Goal: Information Seeking & Learning: Learn about a topic

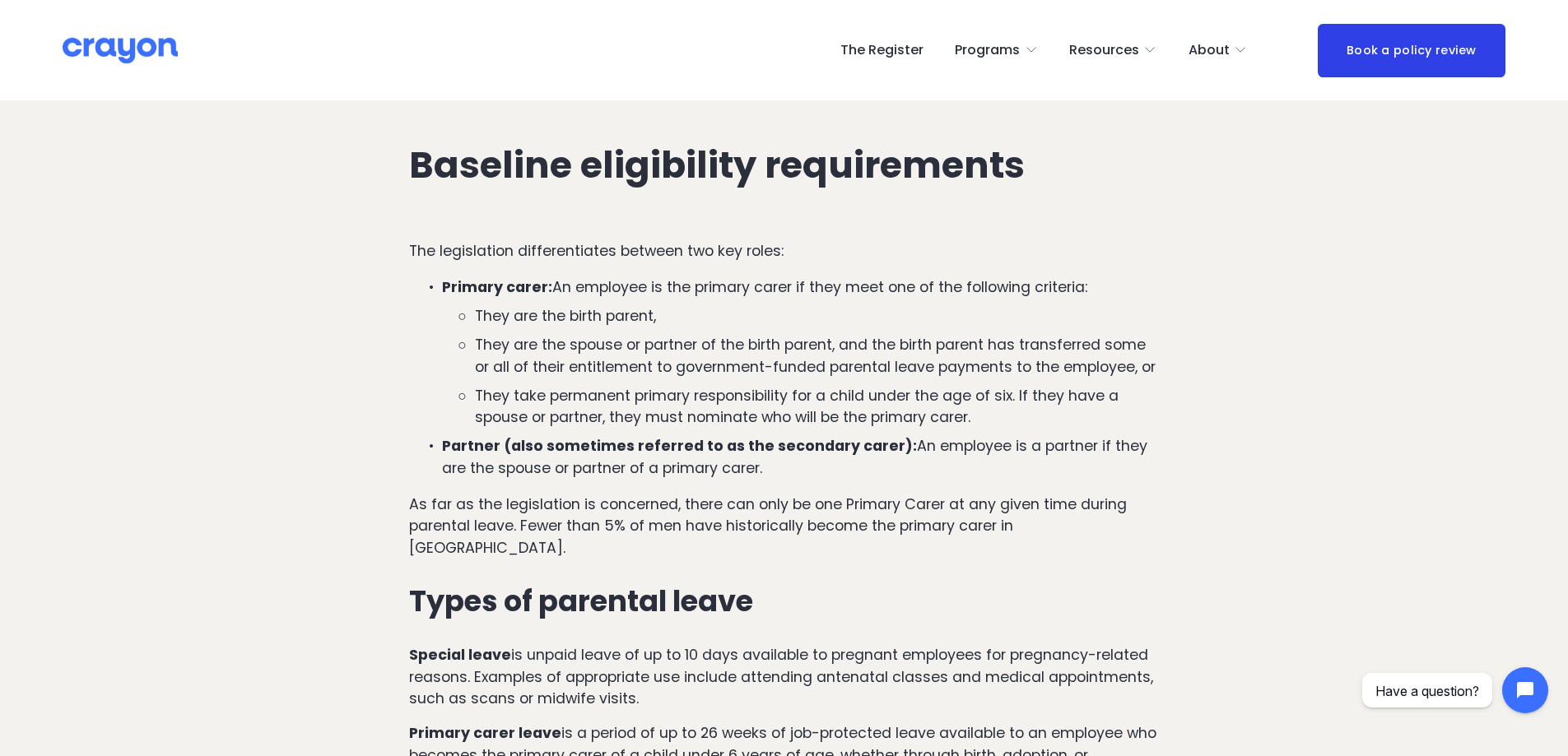
scroll to position [950, 0]
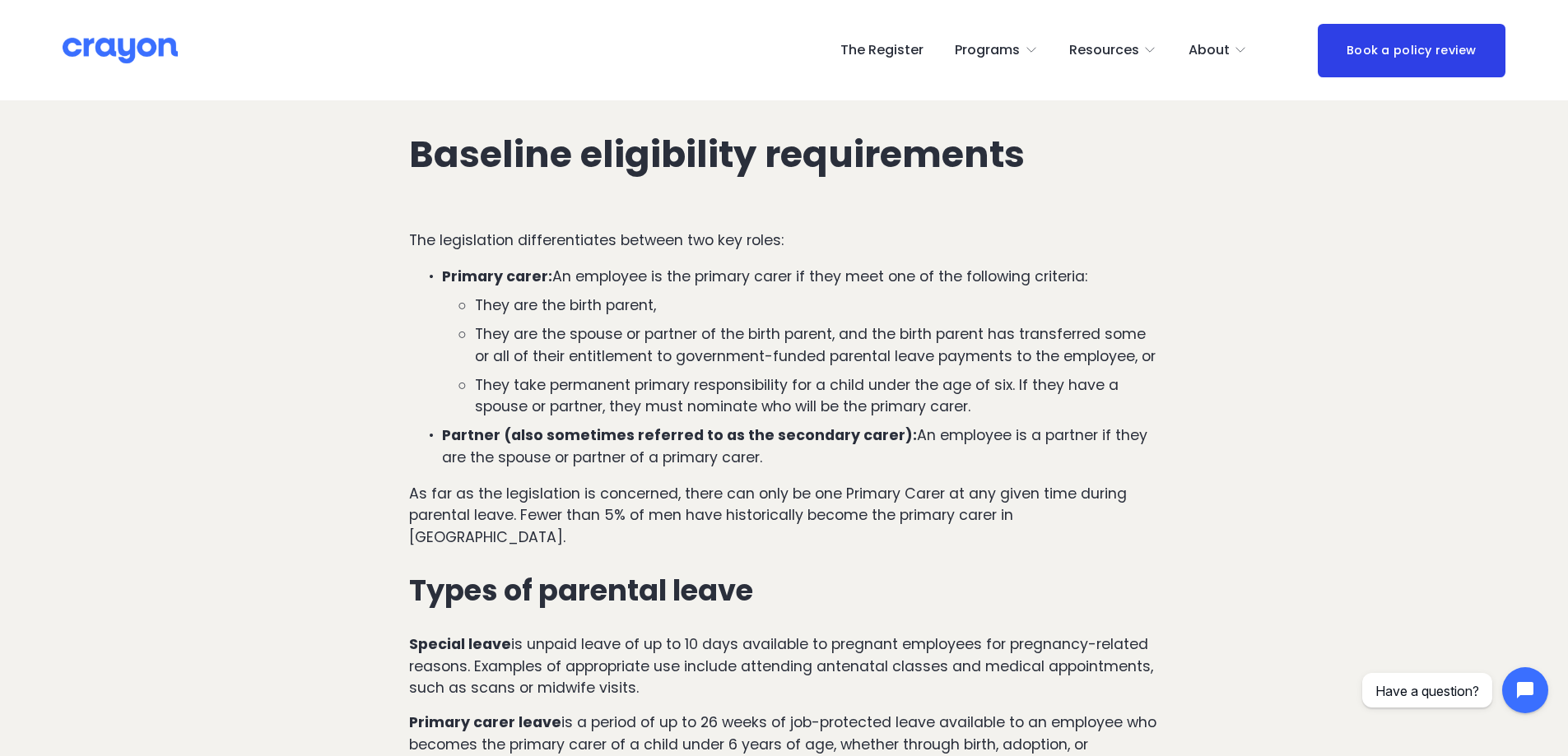
drag, startPoint x: 1008, startPoint y: 287, endPoint x: 1007, endPoint y: 321, distance: 34.0
click at [972, 284] on p "Primary carer: An employee is the primary carer if they meet one of the followi…" at bounding box center [800, 275] width 717 height 22
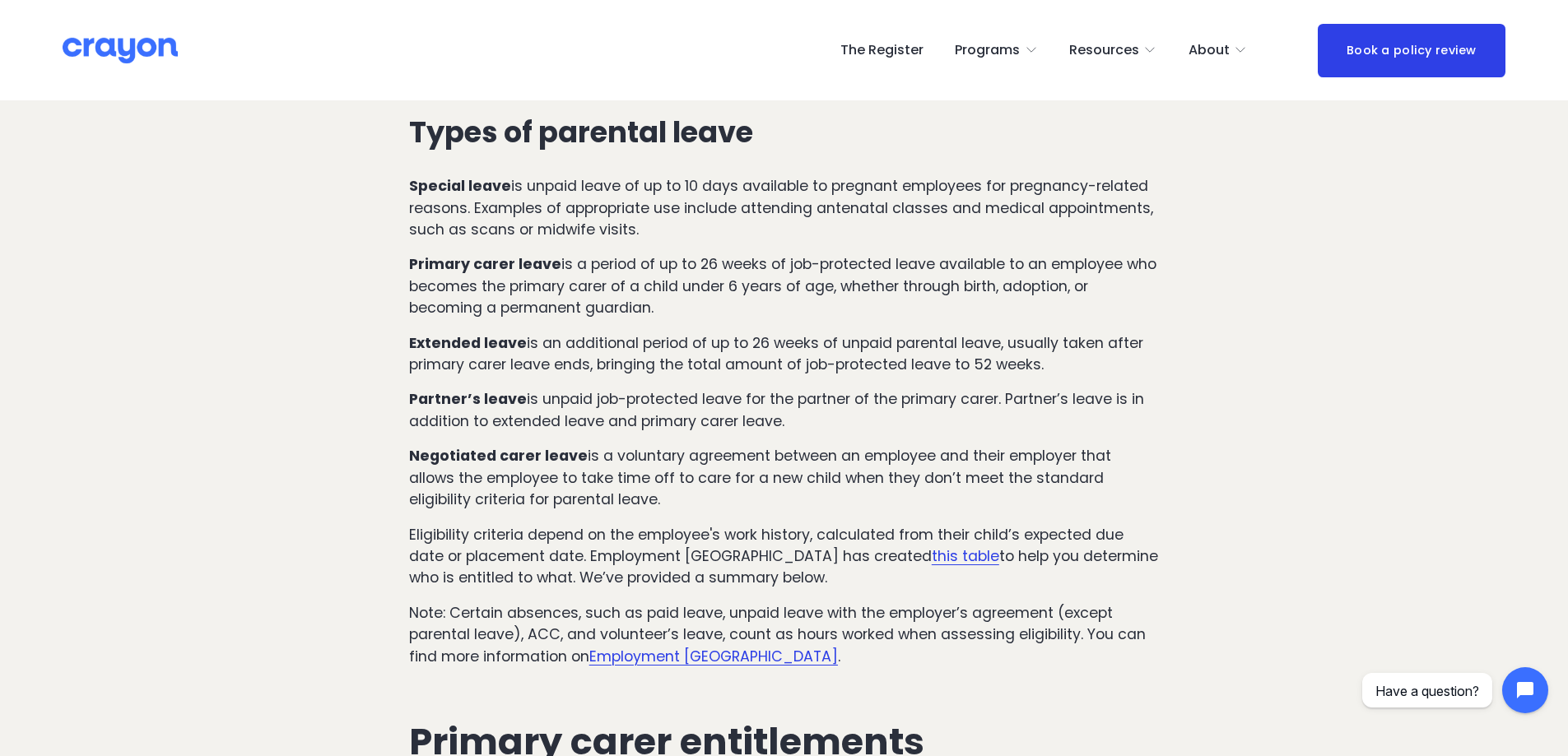
drag, startPoint x: 973, startPoint y: 372, endPoint x: 957, endPoint y: 356, distance: 22.6
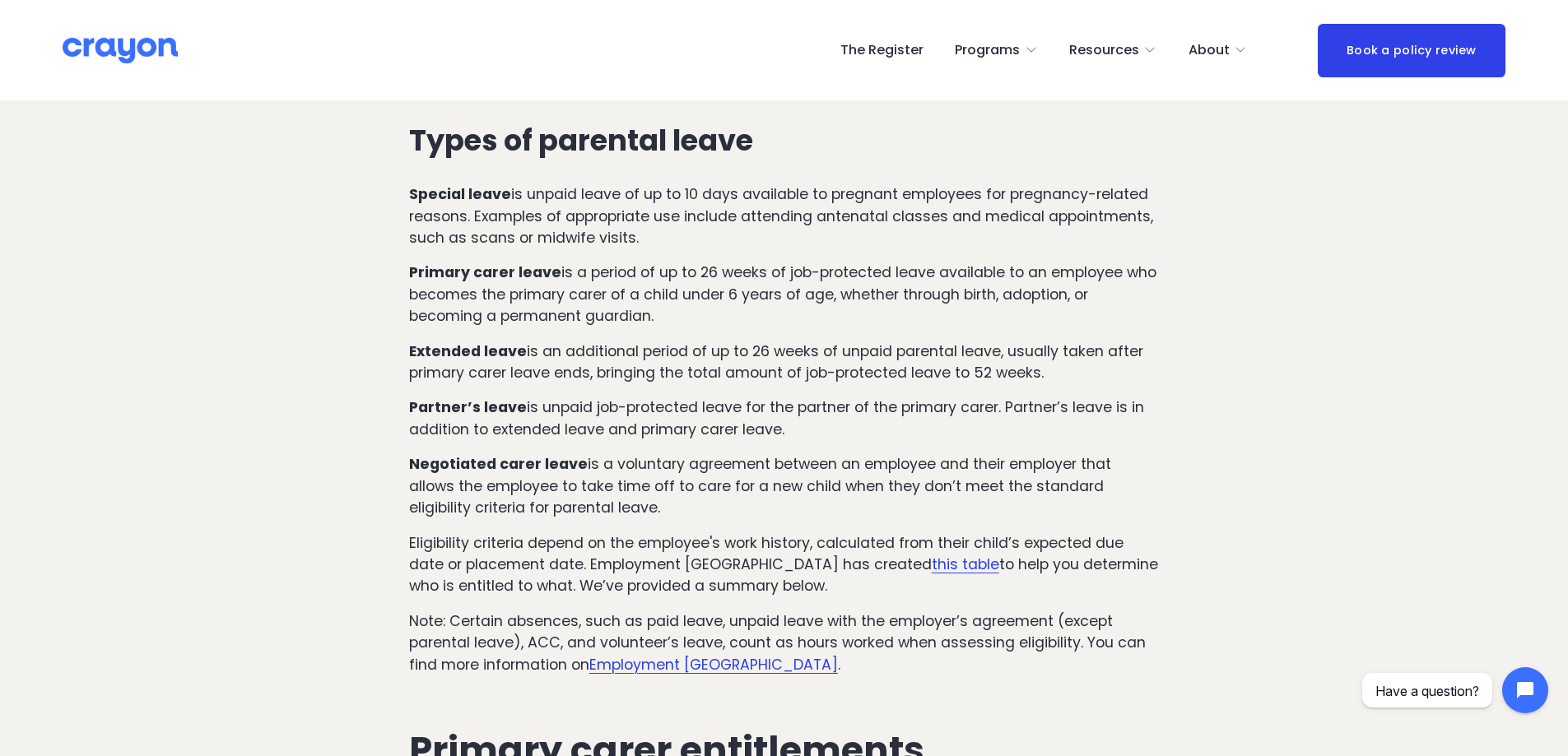
click at [763, 397] on p "Partner’s leave is unpaid job-protected leave for the partner of the primary ca…" at bounding box center [784, 418] width 750 height 43
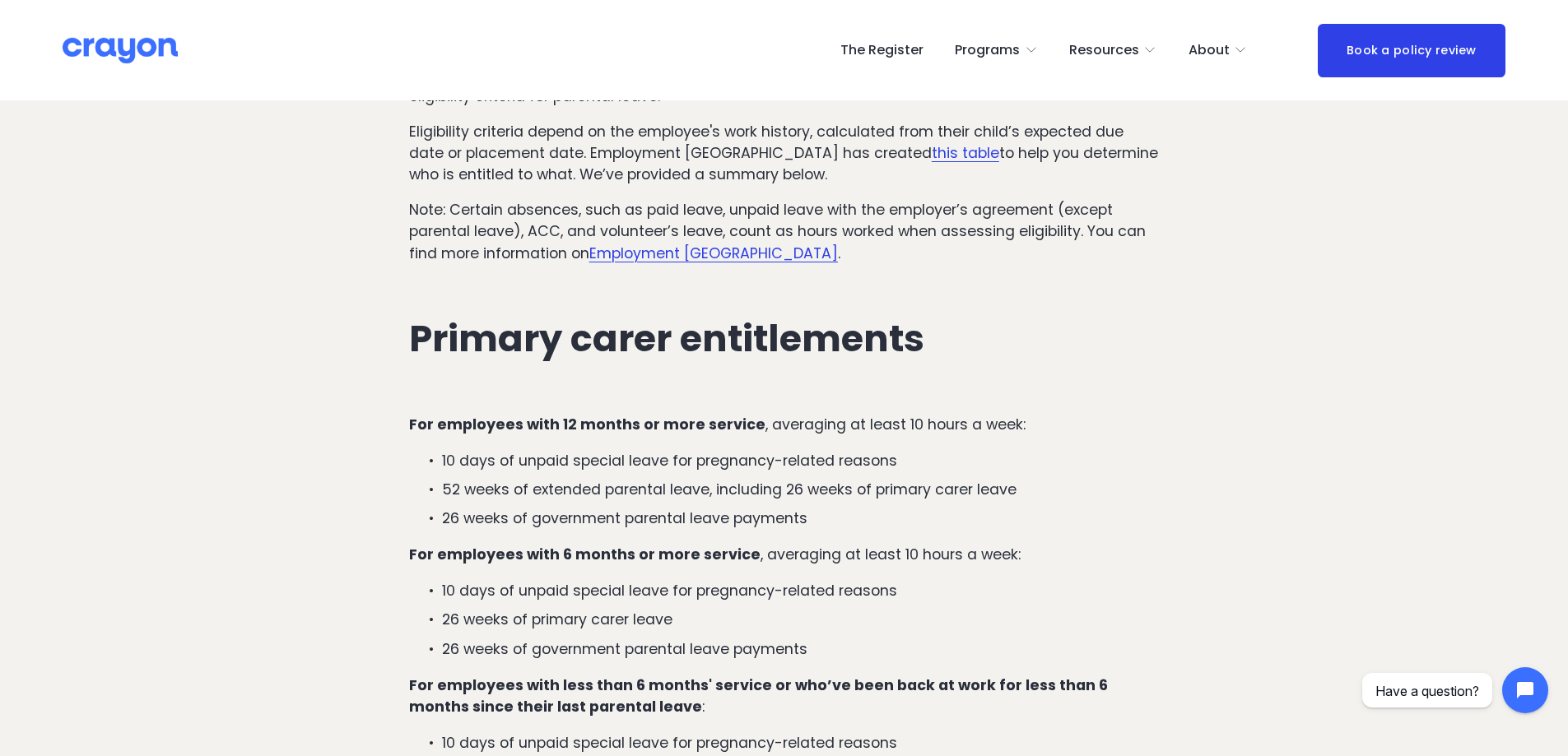
scroll to position [1893, 0]
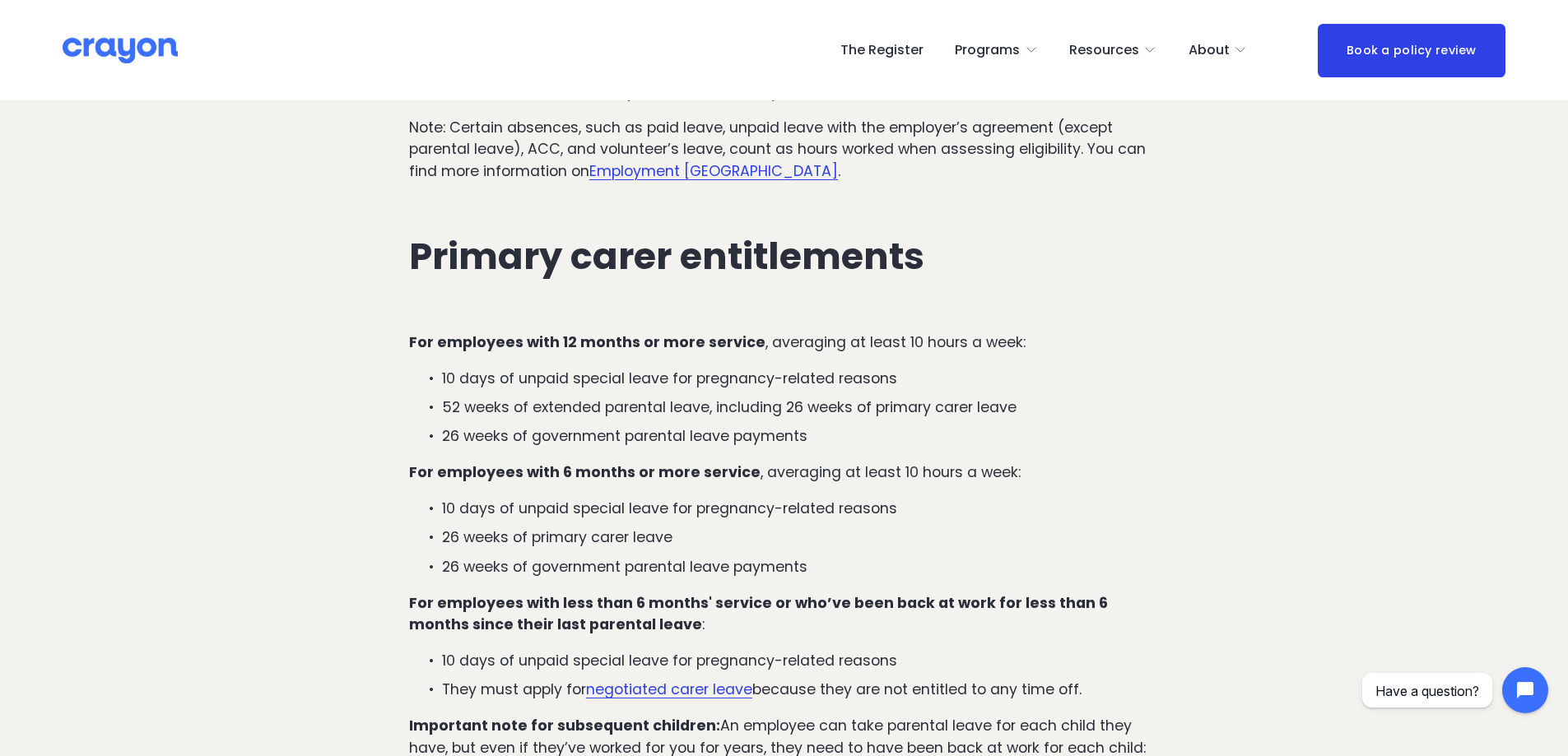
click at [942, 425] on p "26 weeks of government parental leave payments" at bounding box center [800, 436] width 717 height 22
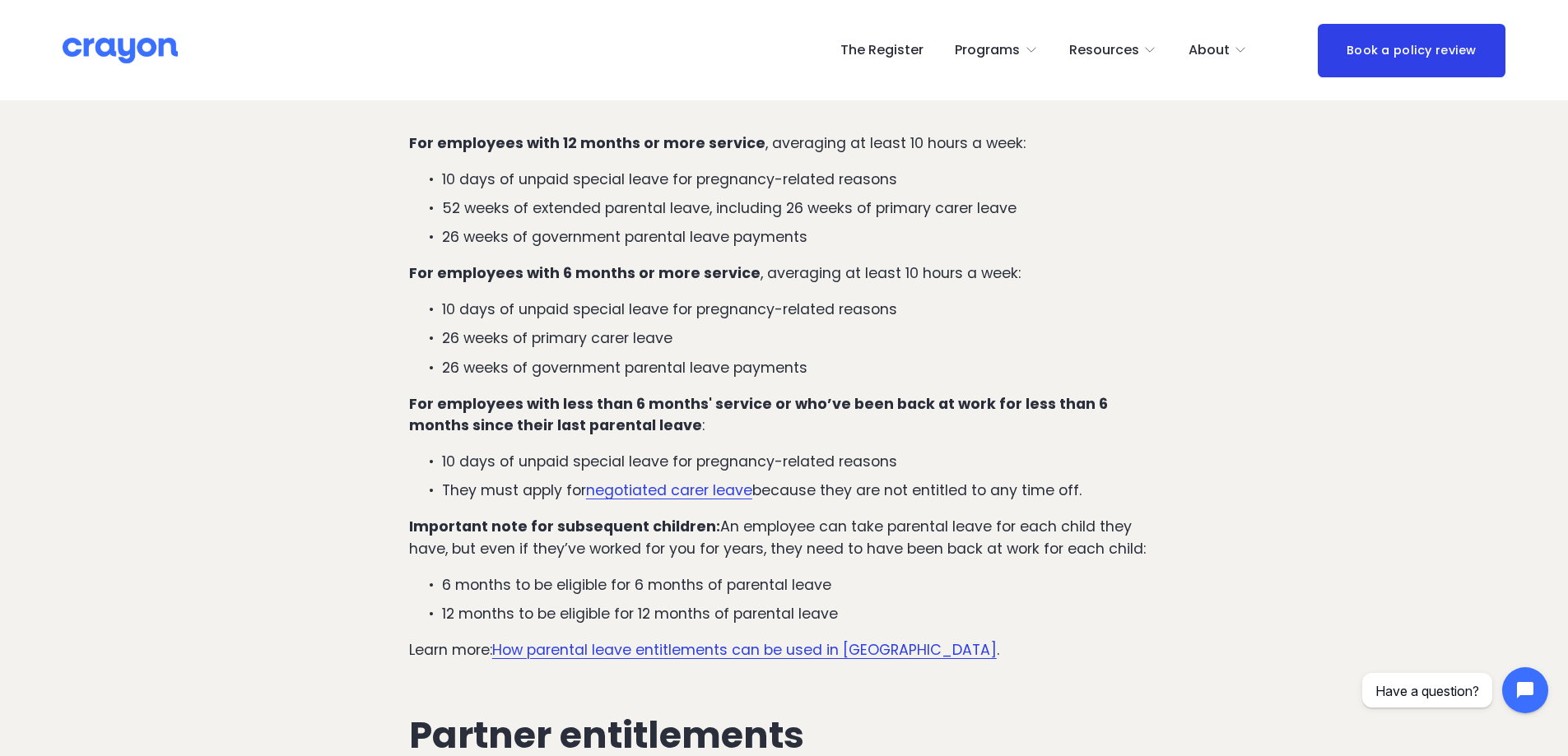
scroll to position [2140, 0]
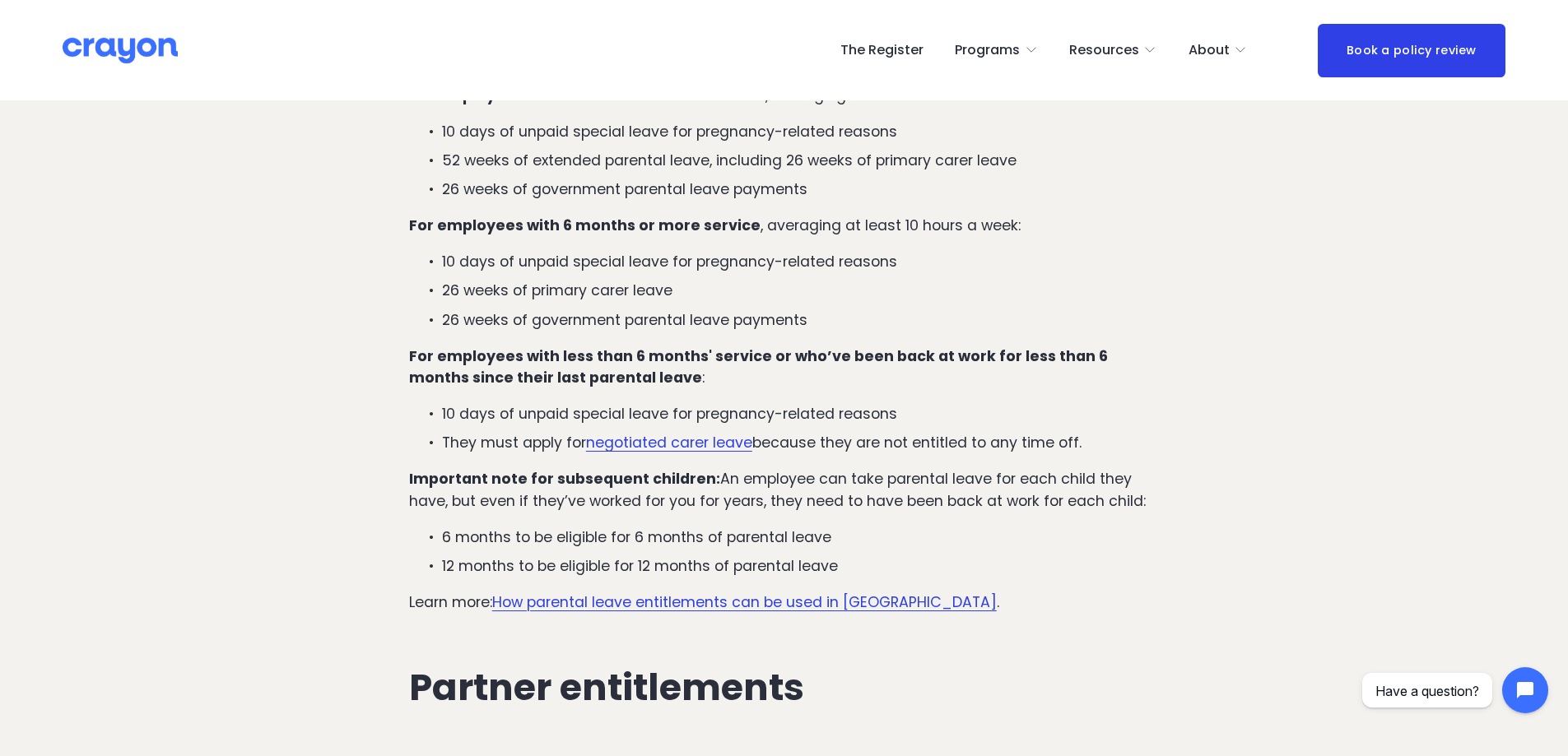
click at [1102, 432] on p "They must apply for negotiated carer leave because they are not entitled to any…" at bounding box center [800, 443] width 717 height 22
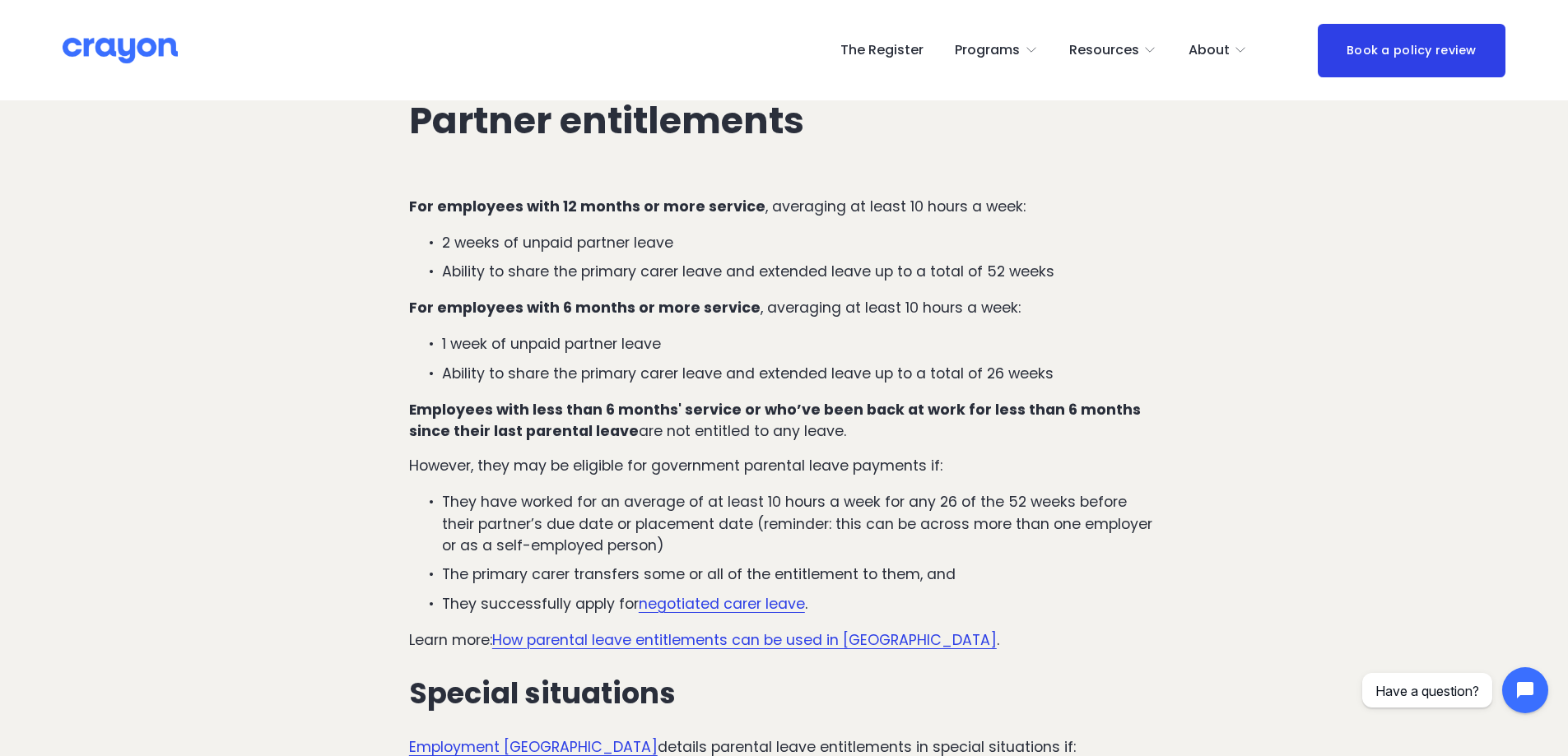
scroll to position [2686, 0]
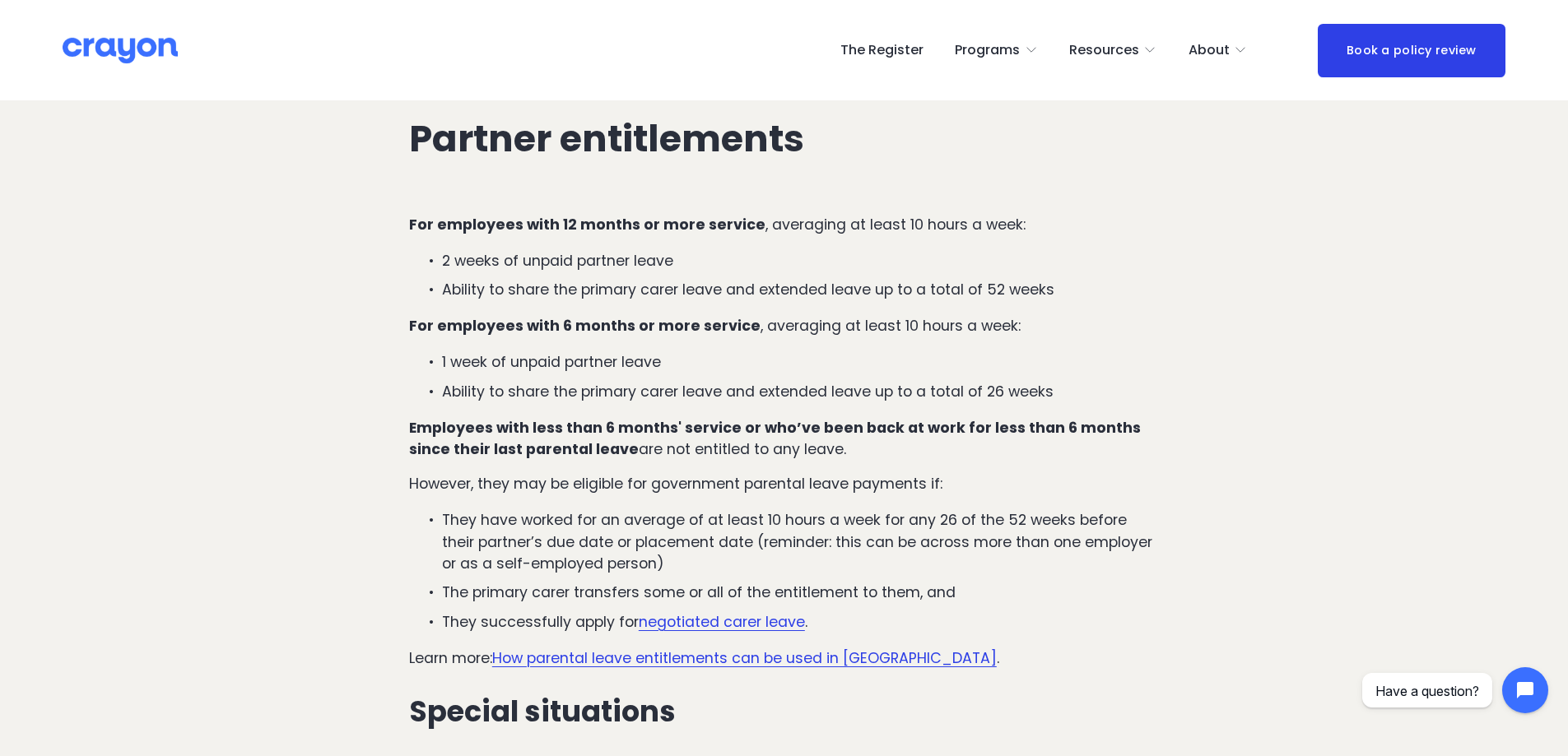
drag, startPoint x: 1119, startPoint y: 349, endPoint x: 1095, endPoint y: 316, distance: 40.8
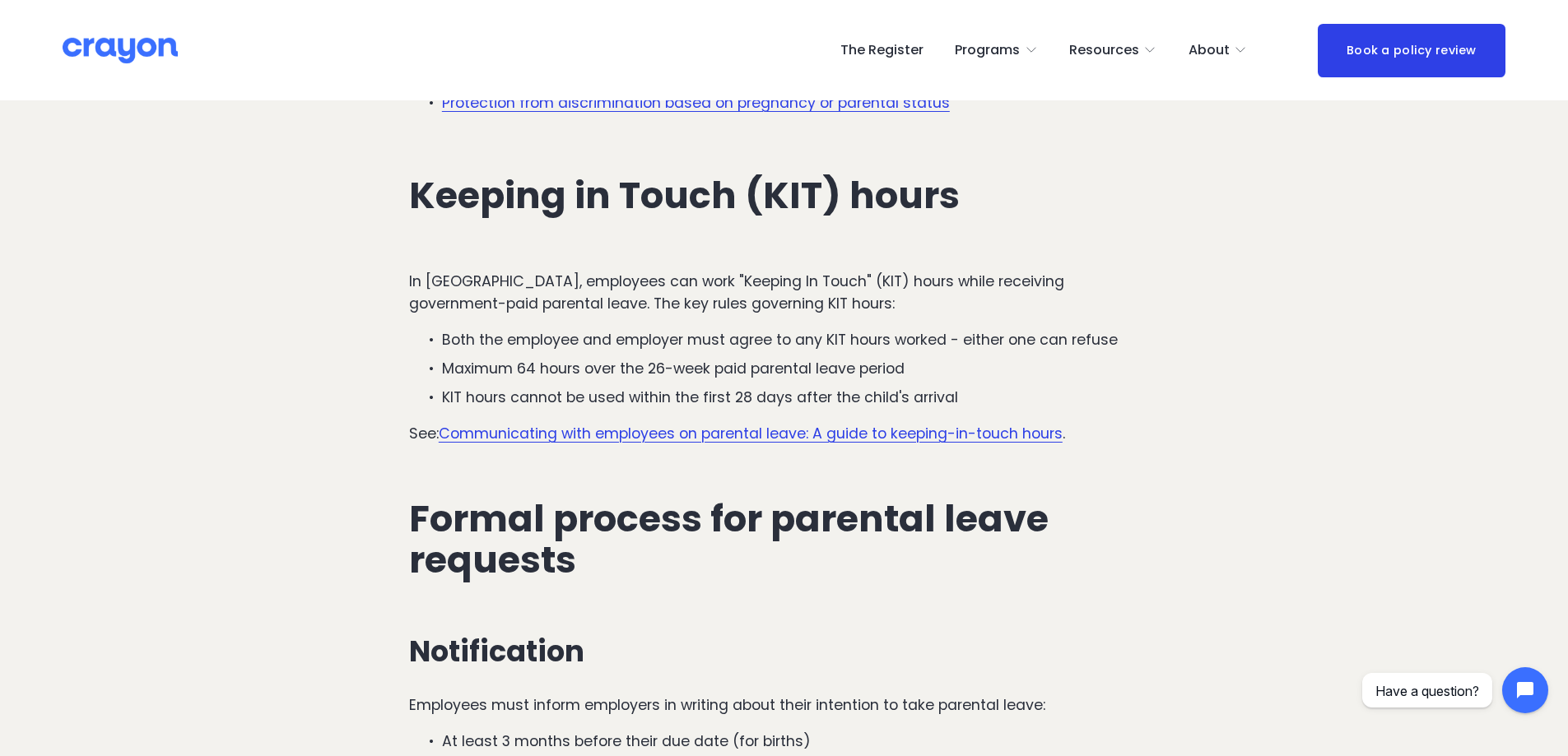
scroll to position [4167, 0]
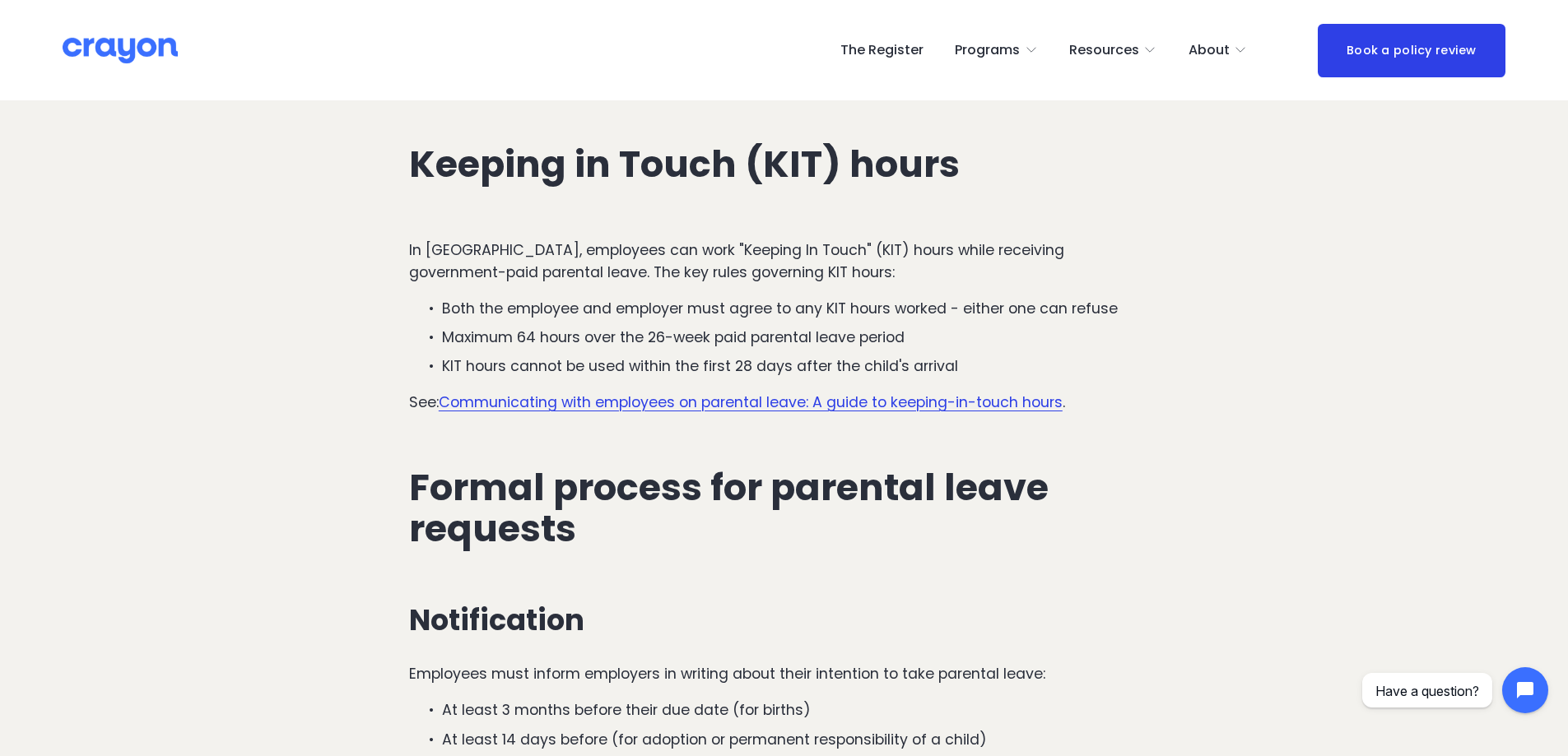
click at [952, 275] on div "In New Zealand, employees can work "Keeping In Touch" (KIT) hours while receivi…" at bounding box center [784, 326] width 750 height 173
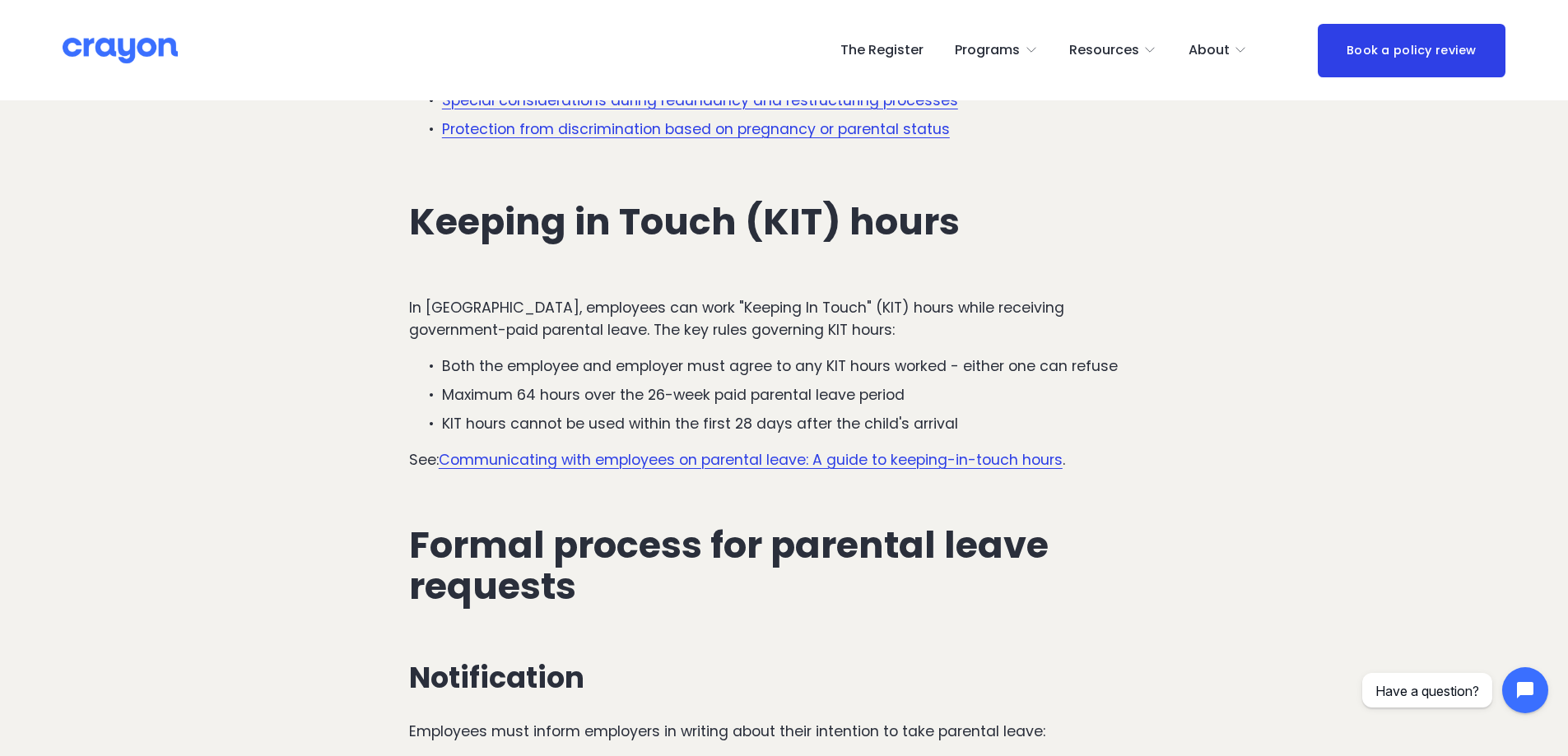
scroll to position [4085, 0]
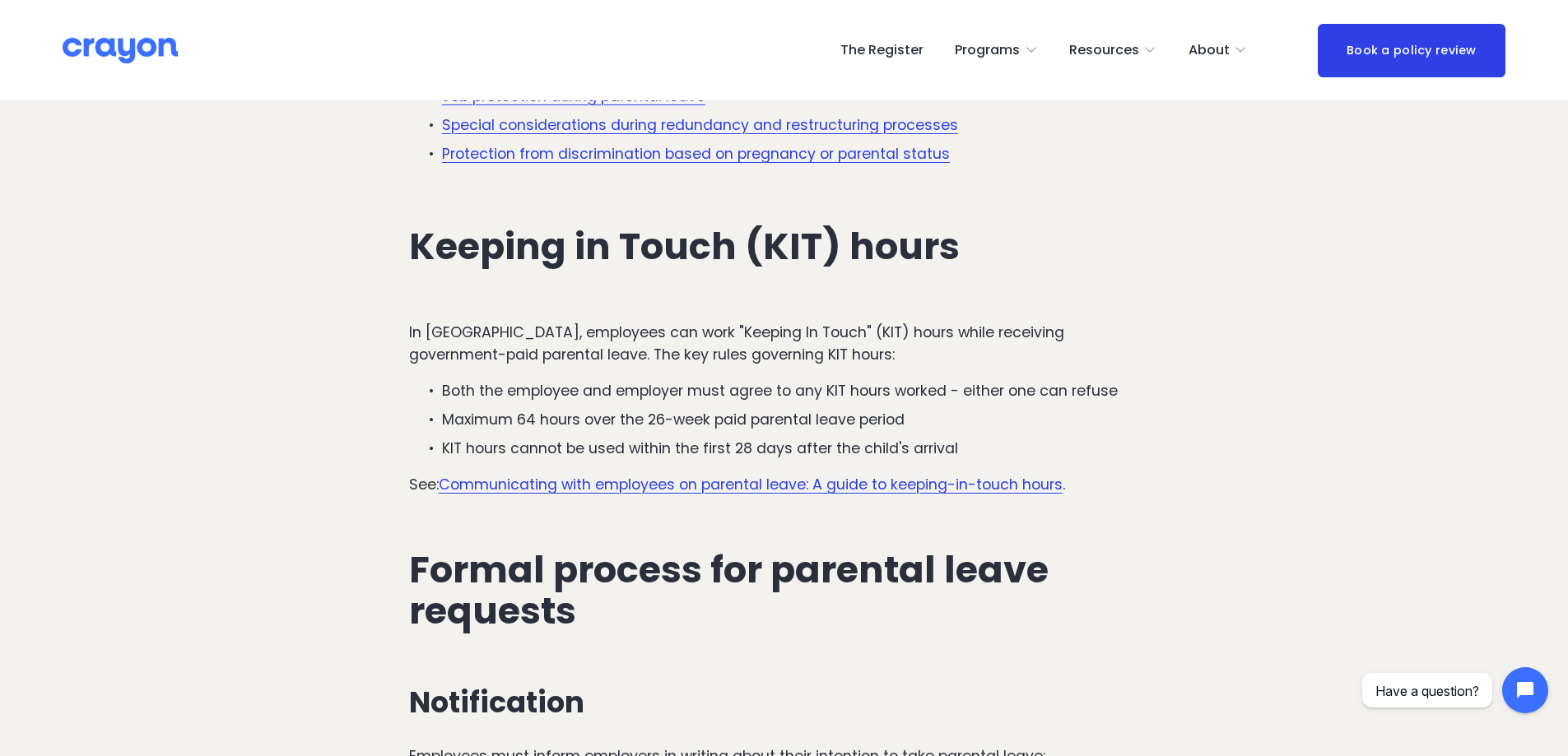
click at [1128, 338] on p "In New Zealand, employees can work "Keeping In Touch" (KIT) hours while receivi…" at bounding box center [784, 343] width 750 height 43
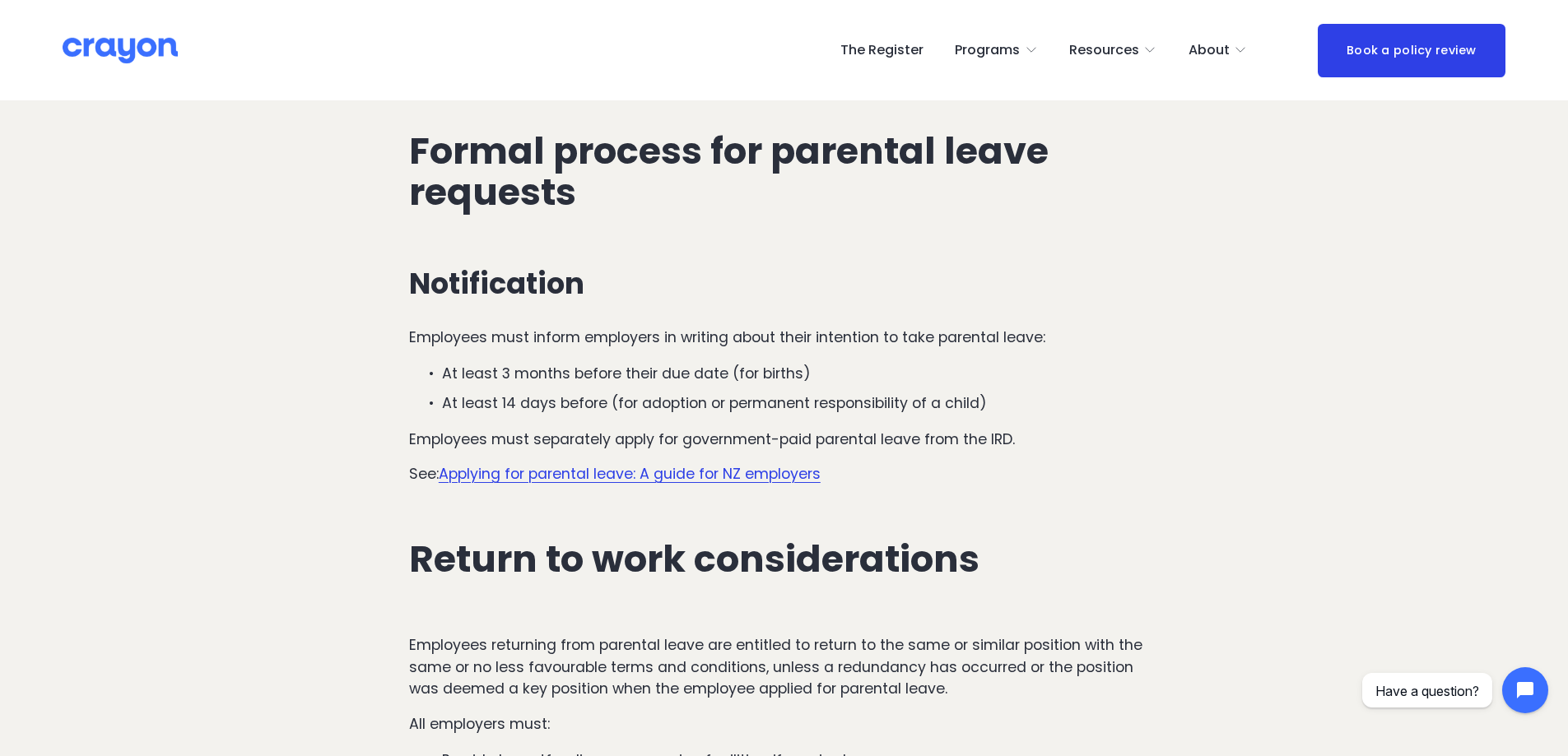
drag, startPoint x: 1120, startPoint y: 351, endPoint x: 1106, endPoint y: 377, distance: 29.5
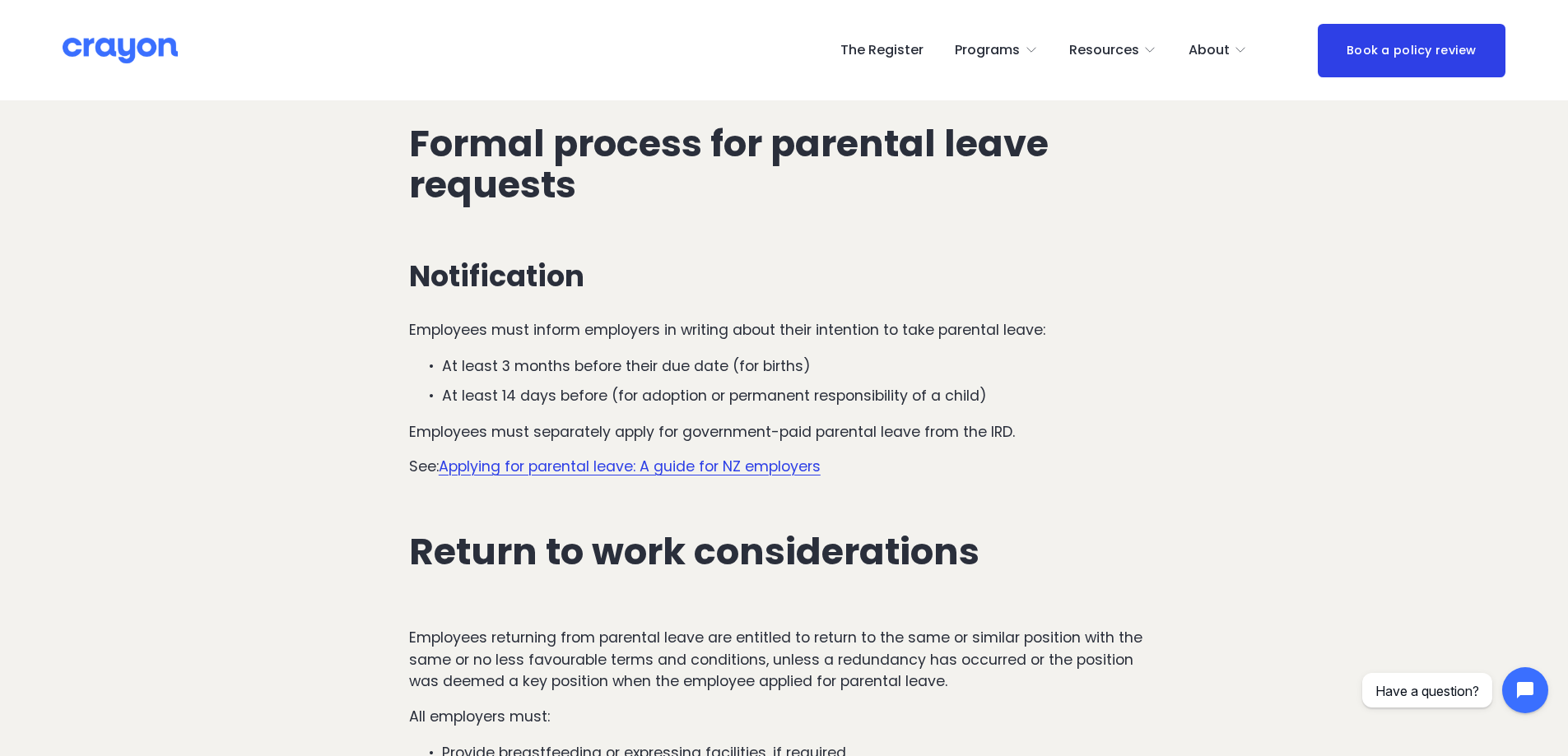
click at [1106, 385] on p "At least 14 days before (for adoption or permanent responsibility of a child)" at bounding box center [800, 396] width 717 height 22
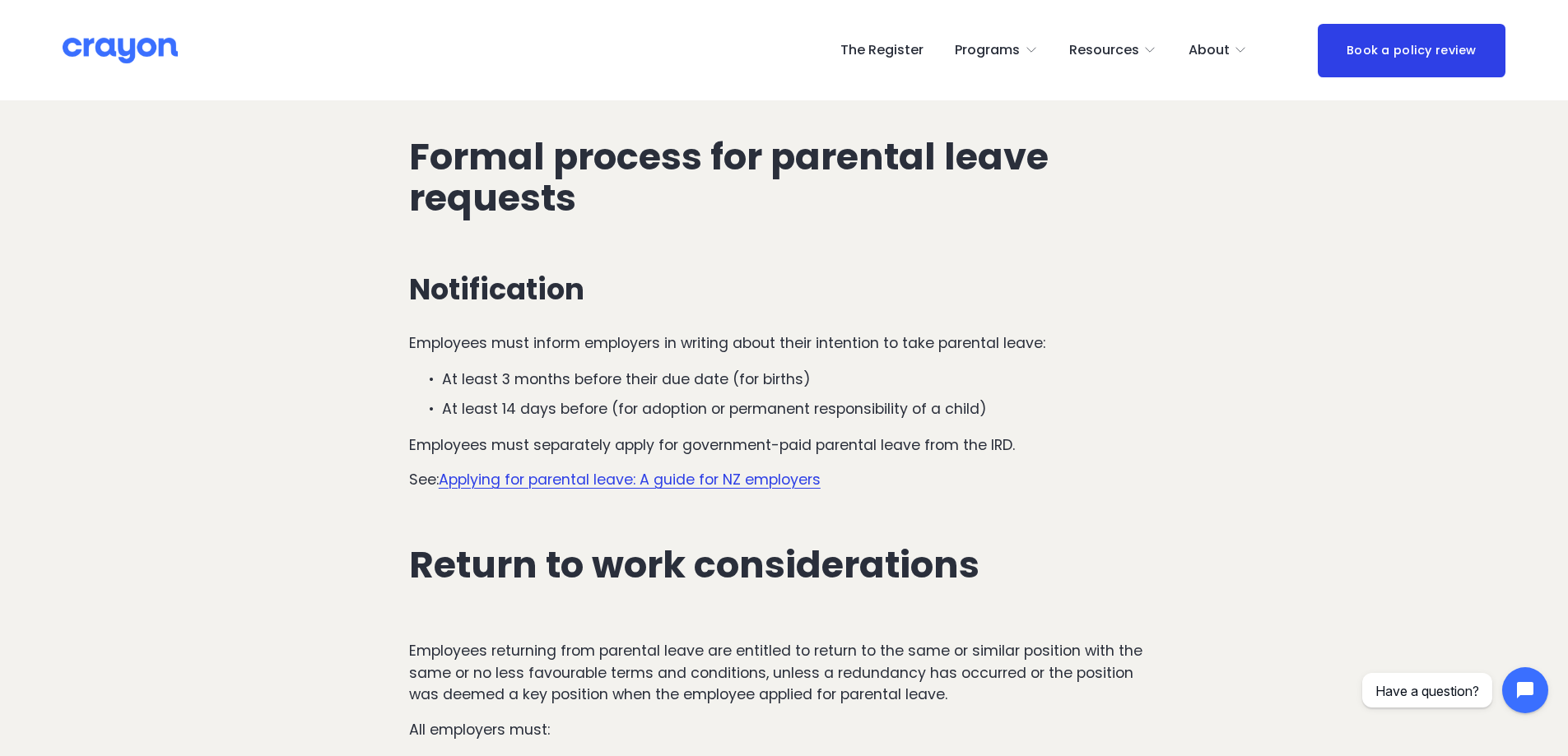
scroll to position [4495, 0]
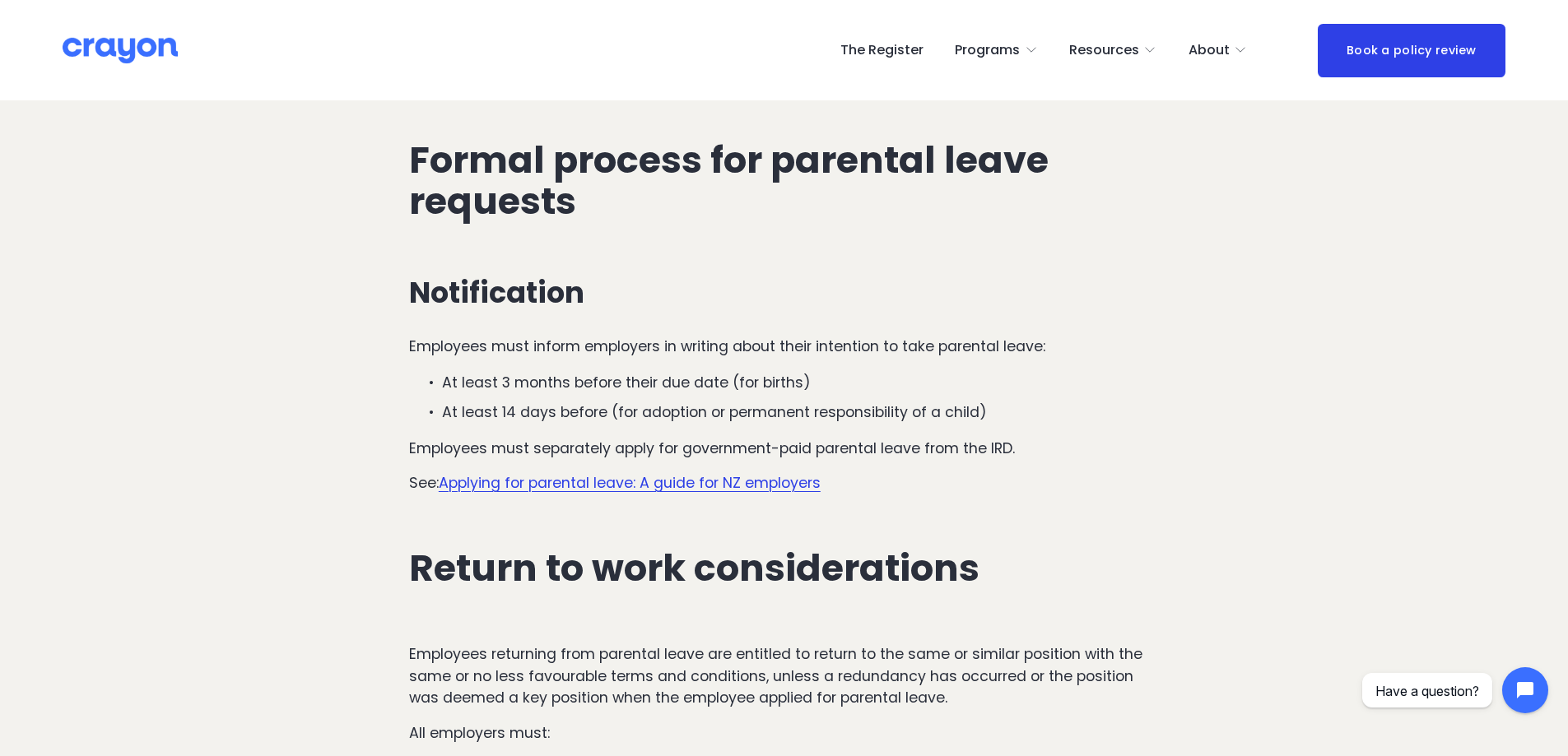
drag, startPoint x: 1106, startPoint y: 375, endPoint x: 1082, endPoint y: 355, distance: 31.2
click at [1082, 372] on p "At least 3 months before their due date (for births)" at bounding box center [800, 383] width 717 height 22
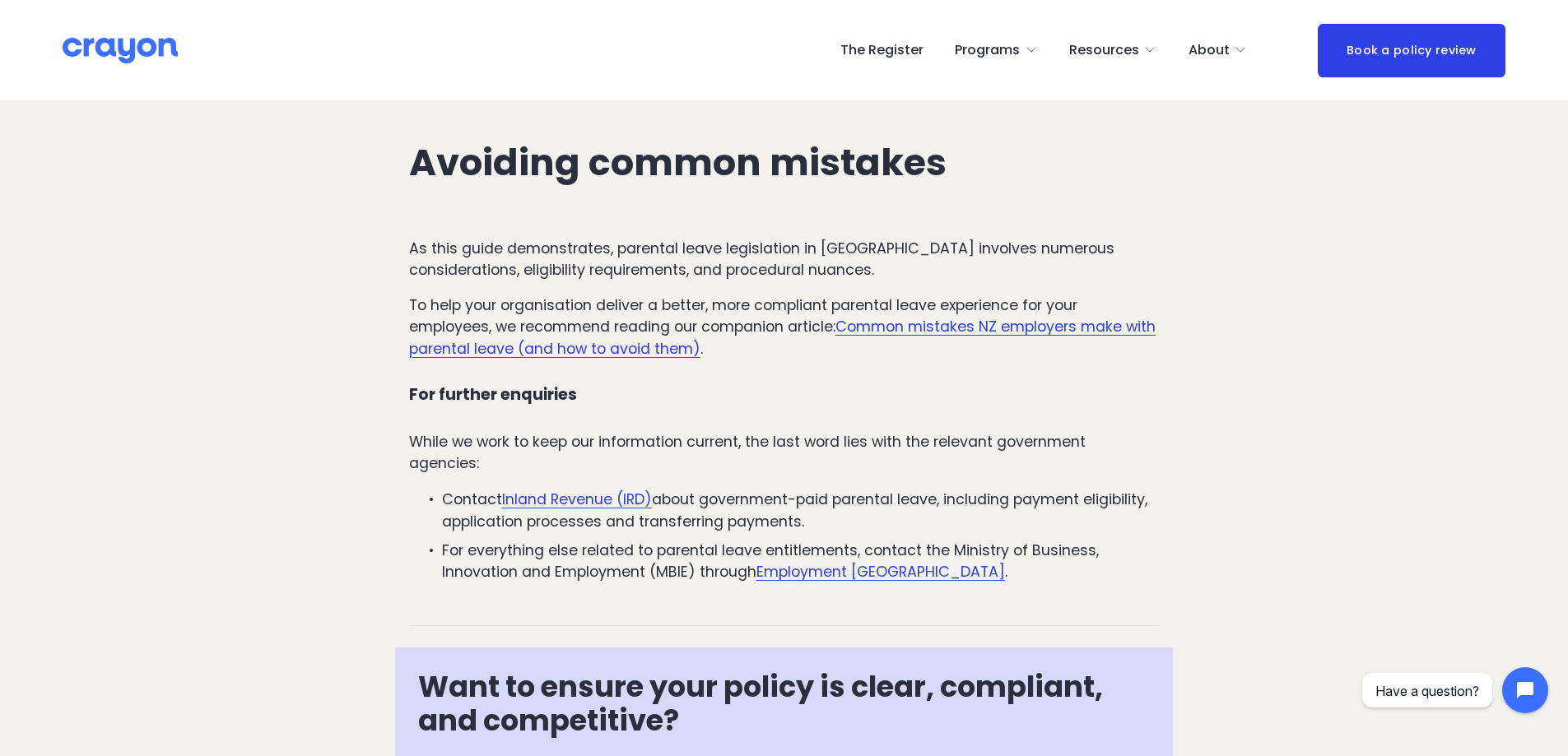
scroll to position [5257, 0]
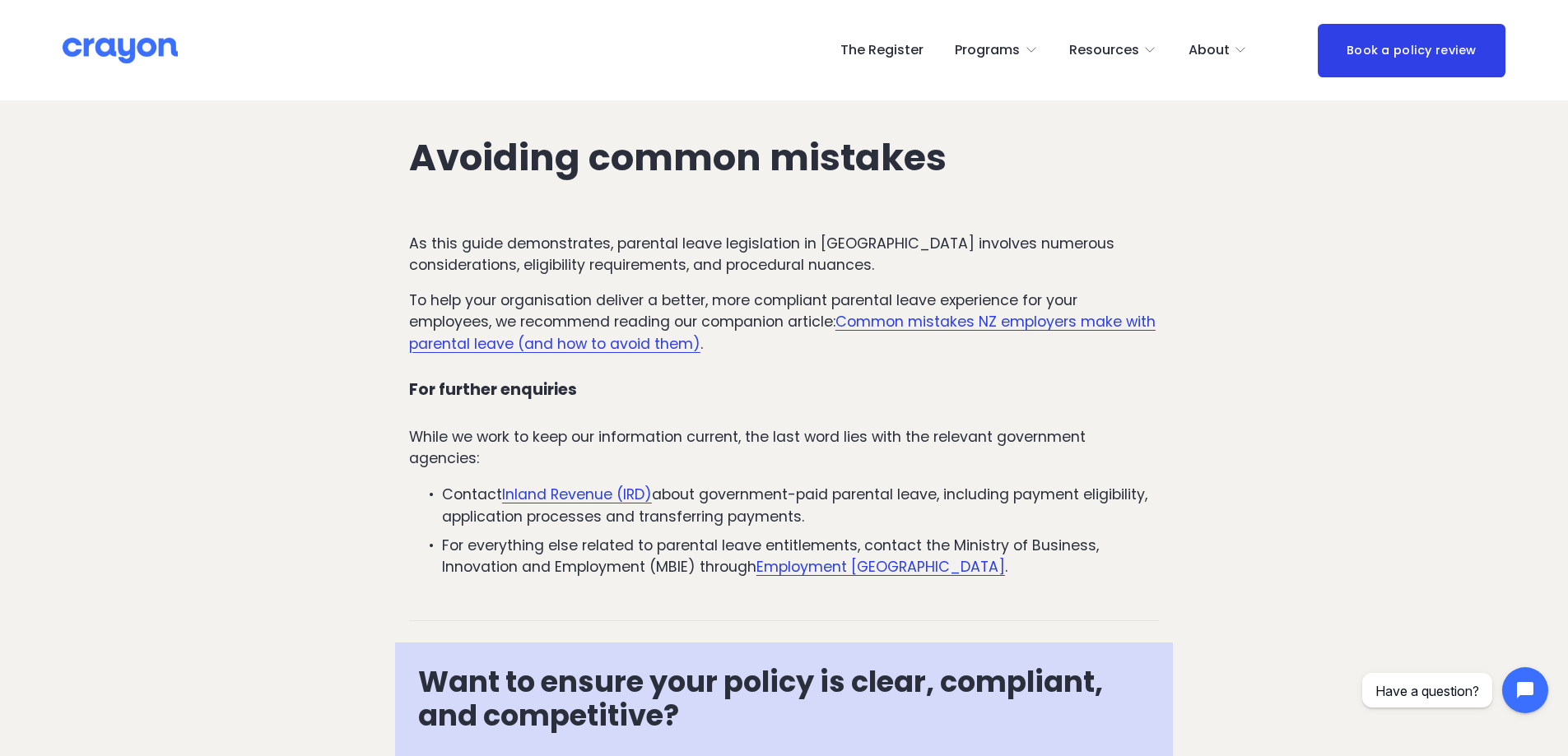
drag, startPoint x: 1114, startPoint y: 180, endPoint x: 1113, endPoint y: 203, distance: 23.0
click at [1113, 219] on div "As this guide demonstrates, parental leave legislation in New Zealand involves …" at bounding box center [784, 409] width 778 height 381
click at [693, 426] on p "While we work to keep our information current, the last word lies with the rele…" at bounding box center [784, 448] width 750 height 43
click at [903, 381] on h4 "For further enquiries" at bounding box center [784, 390] width 750 height 19
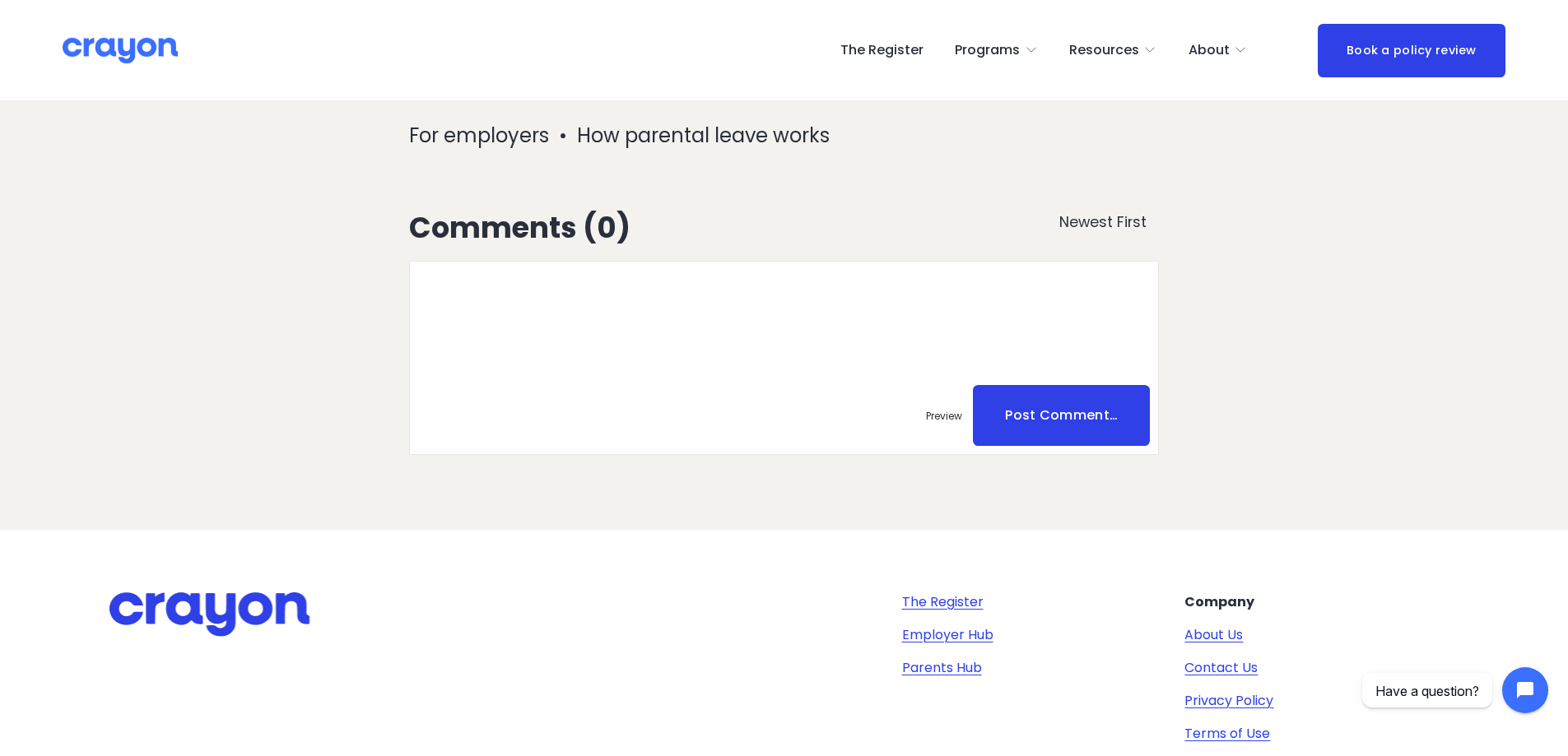
scroll to position [6679, 0]
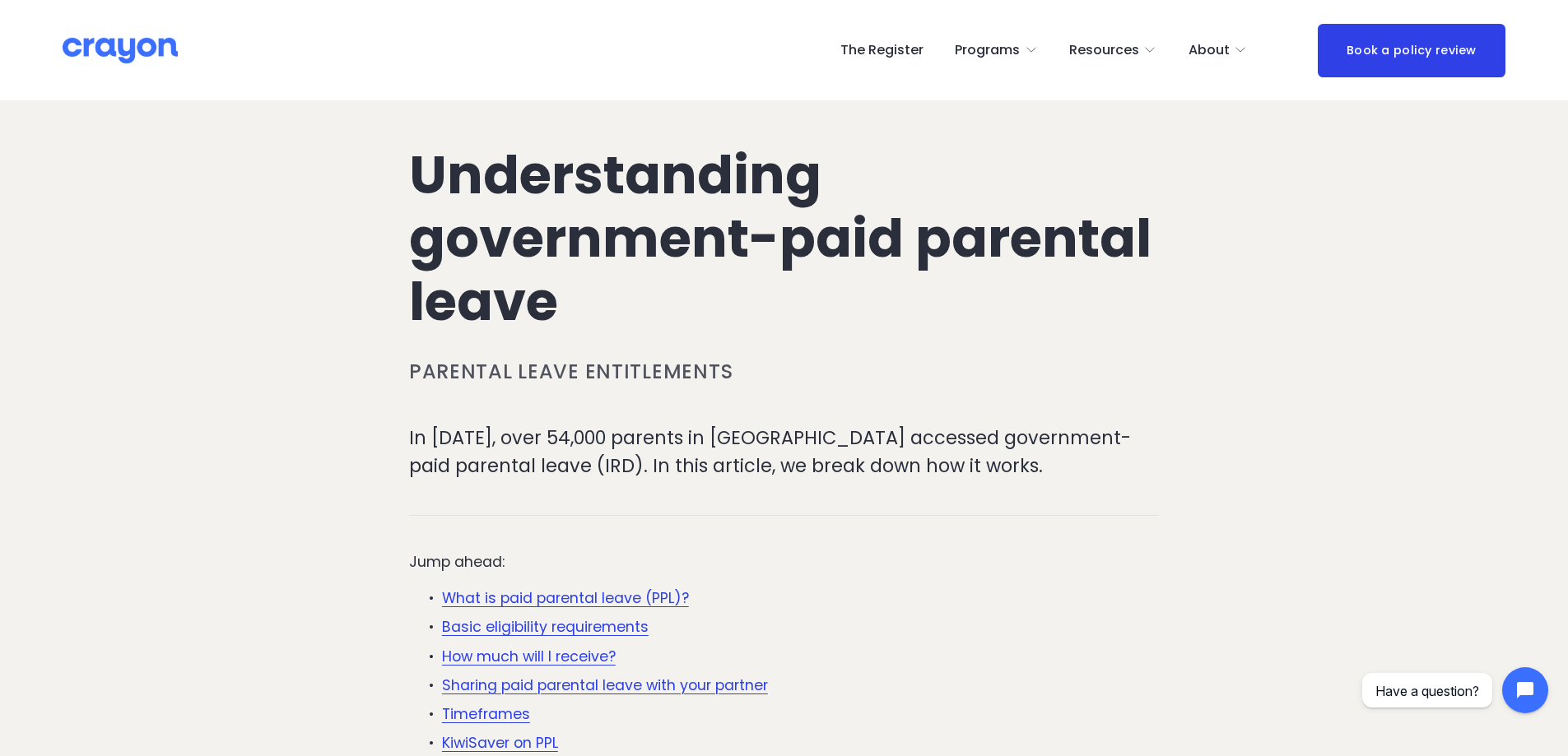
scroll to position [164, 0]
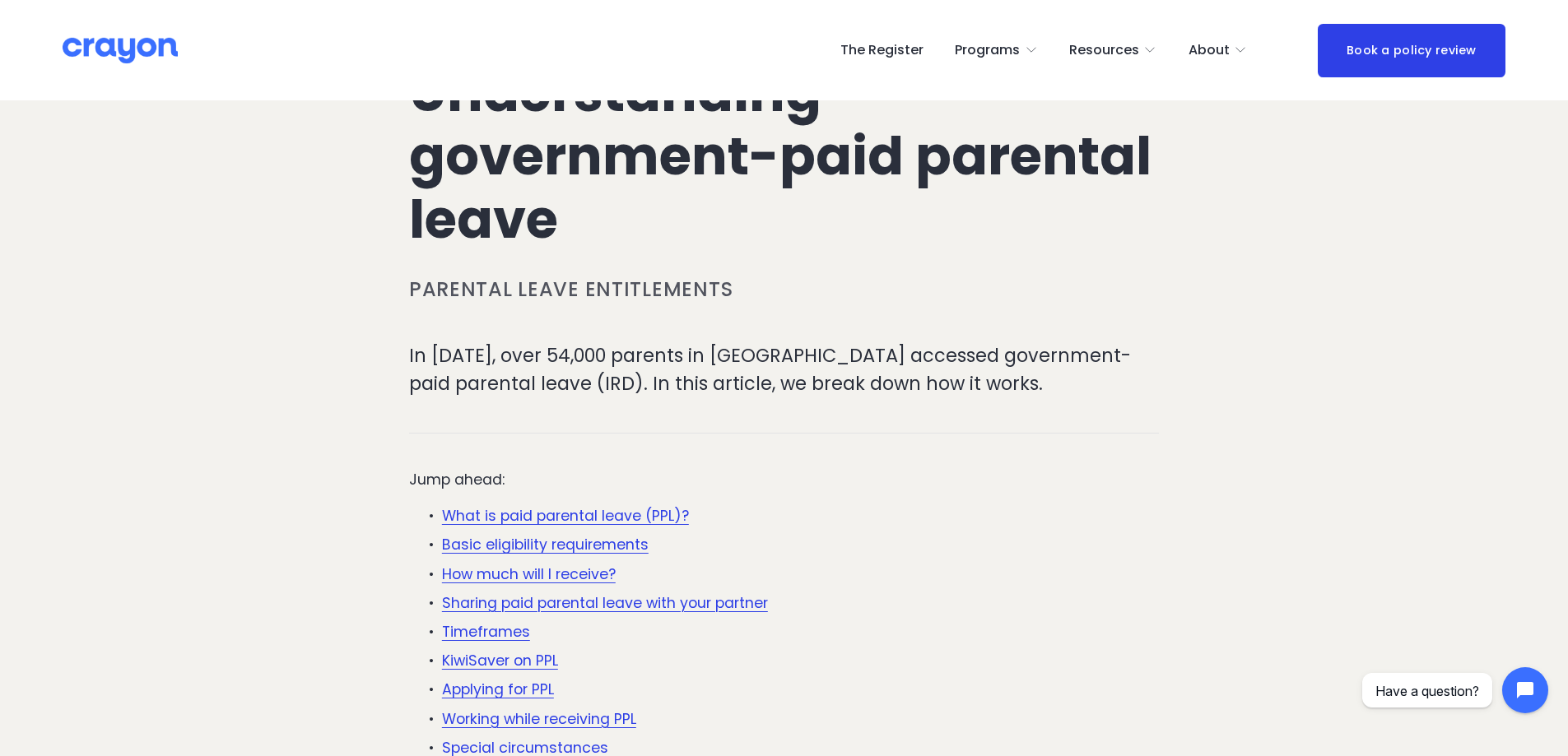
click at [654, 366] on p "In [DATE], over 54,000 parents in [GEOGRAPHIC_DATA] accessed government-paid pa…" at bounding box center [784, 369] width 750 height 55
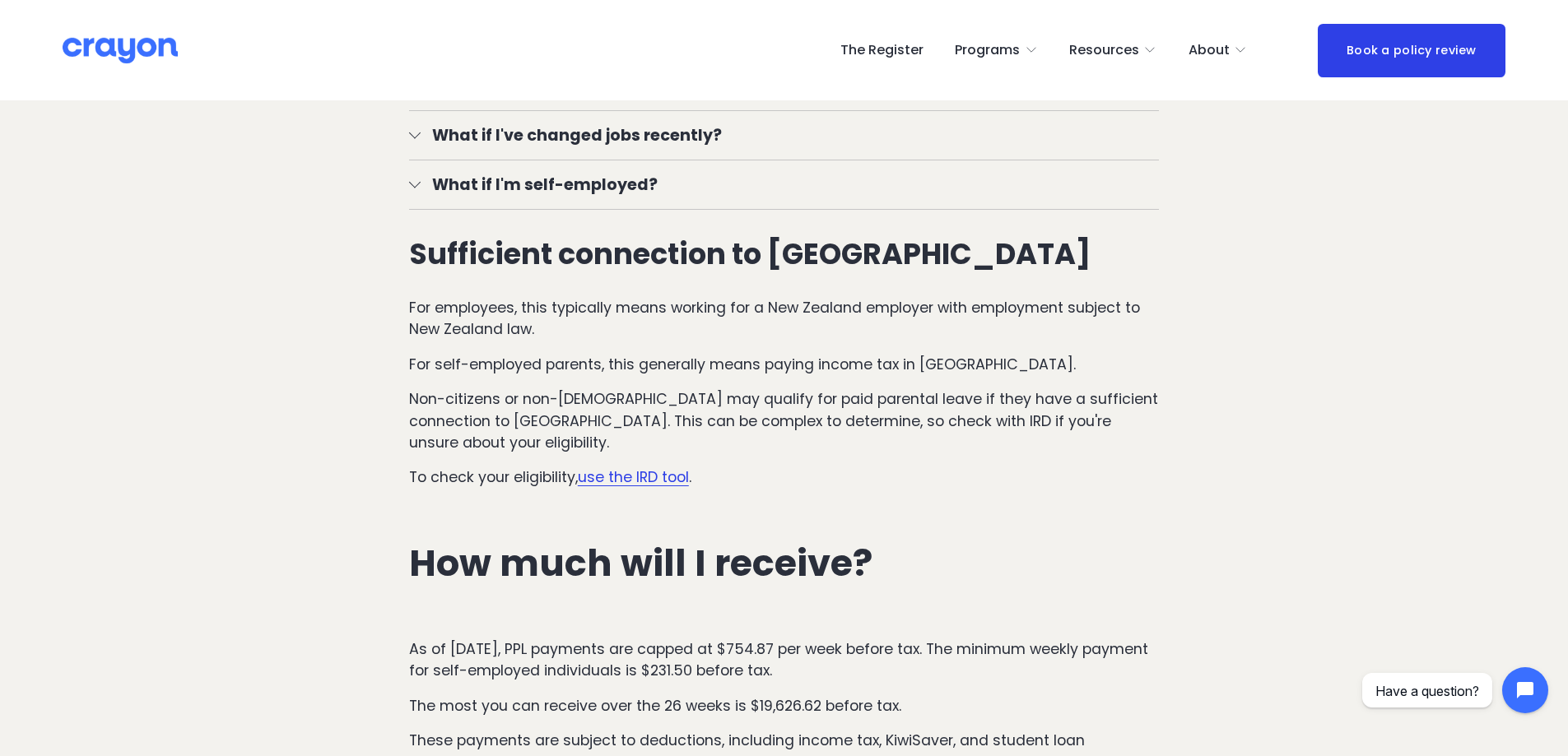
scroll to position [1974, 0]
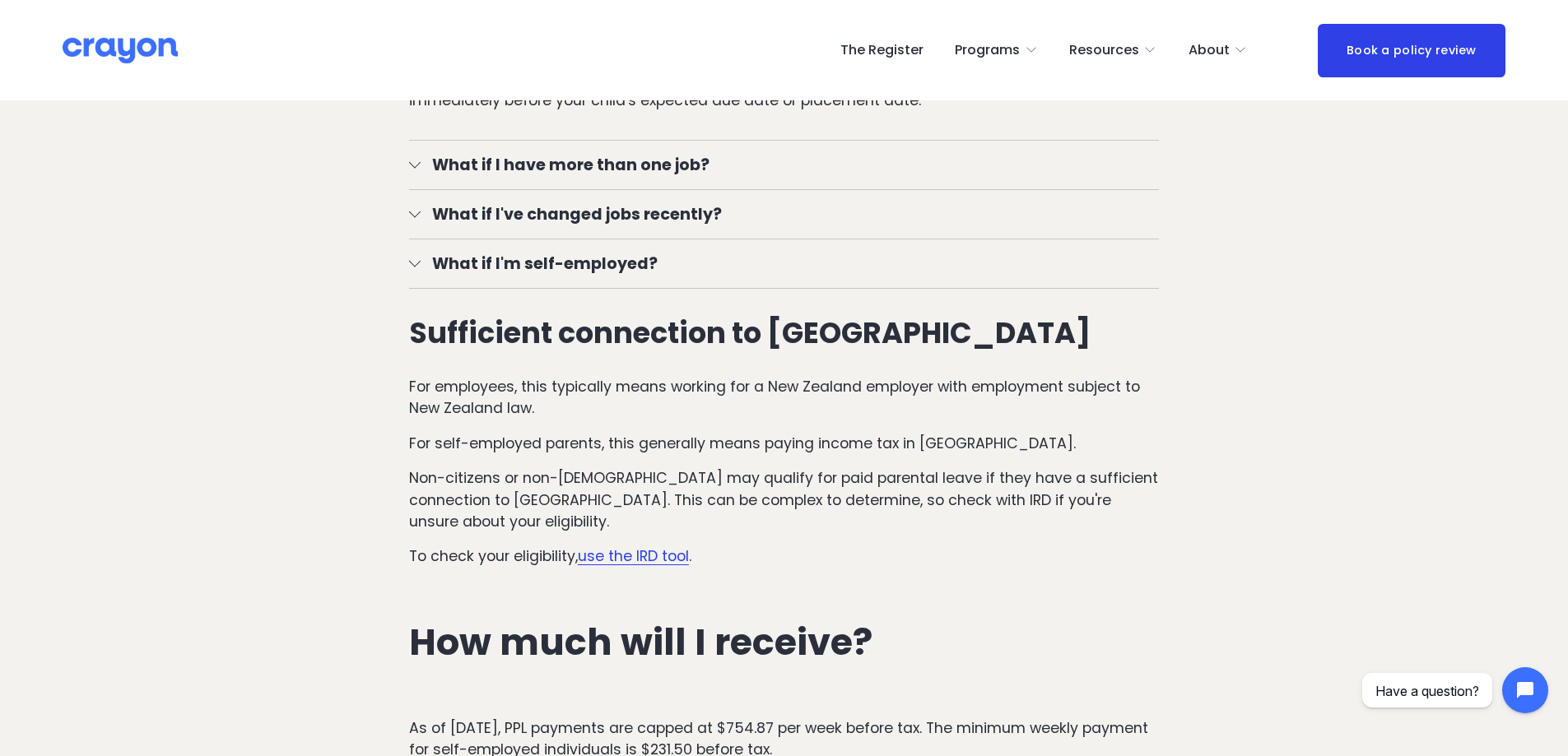
click at [558, 162] on span "What if I have more than one job?" at bounding box center [790, 164] width 738 height 23
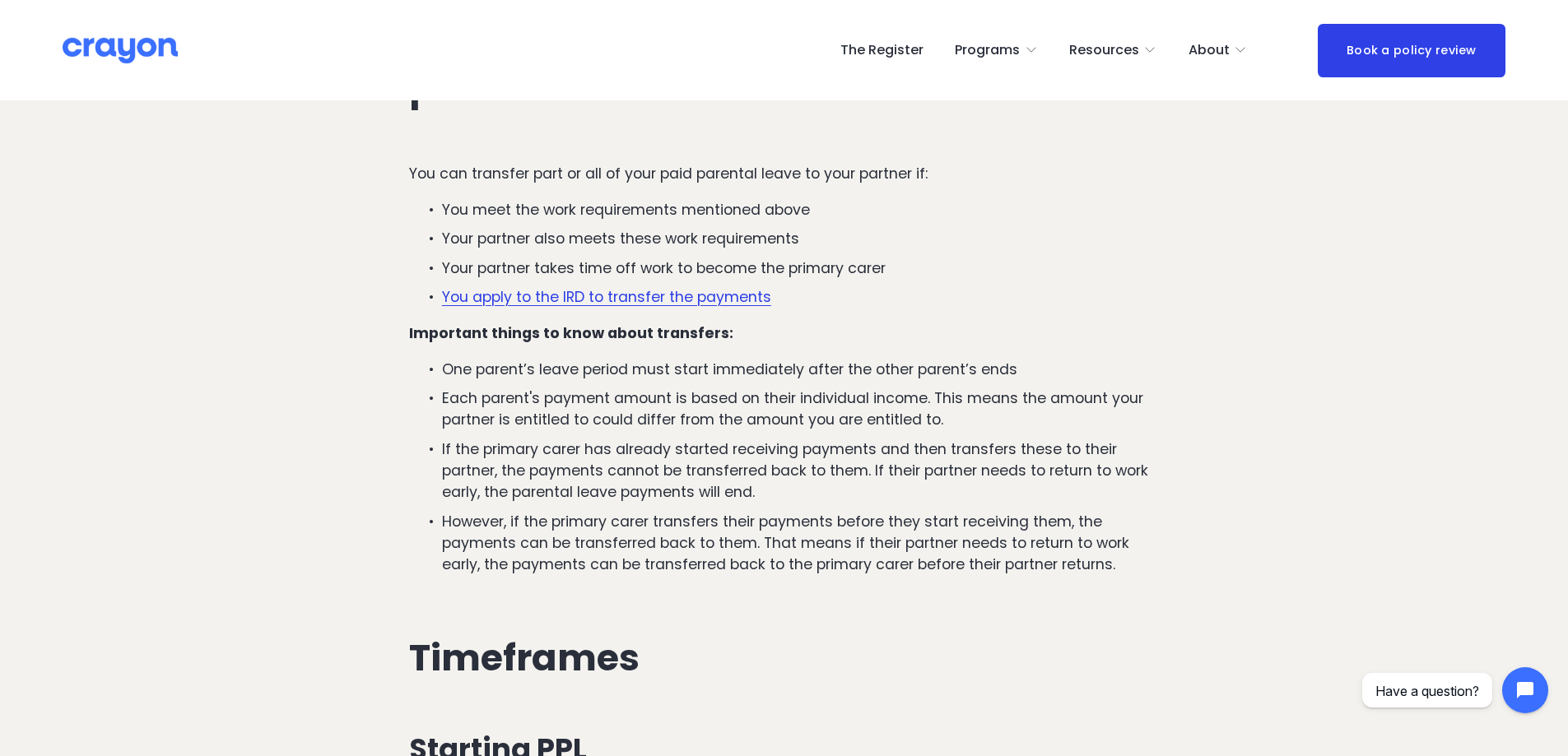
scroll to position [3620, 0]
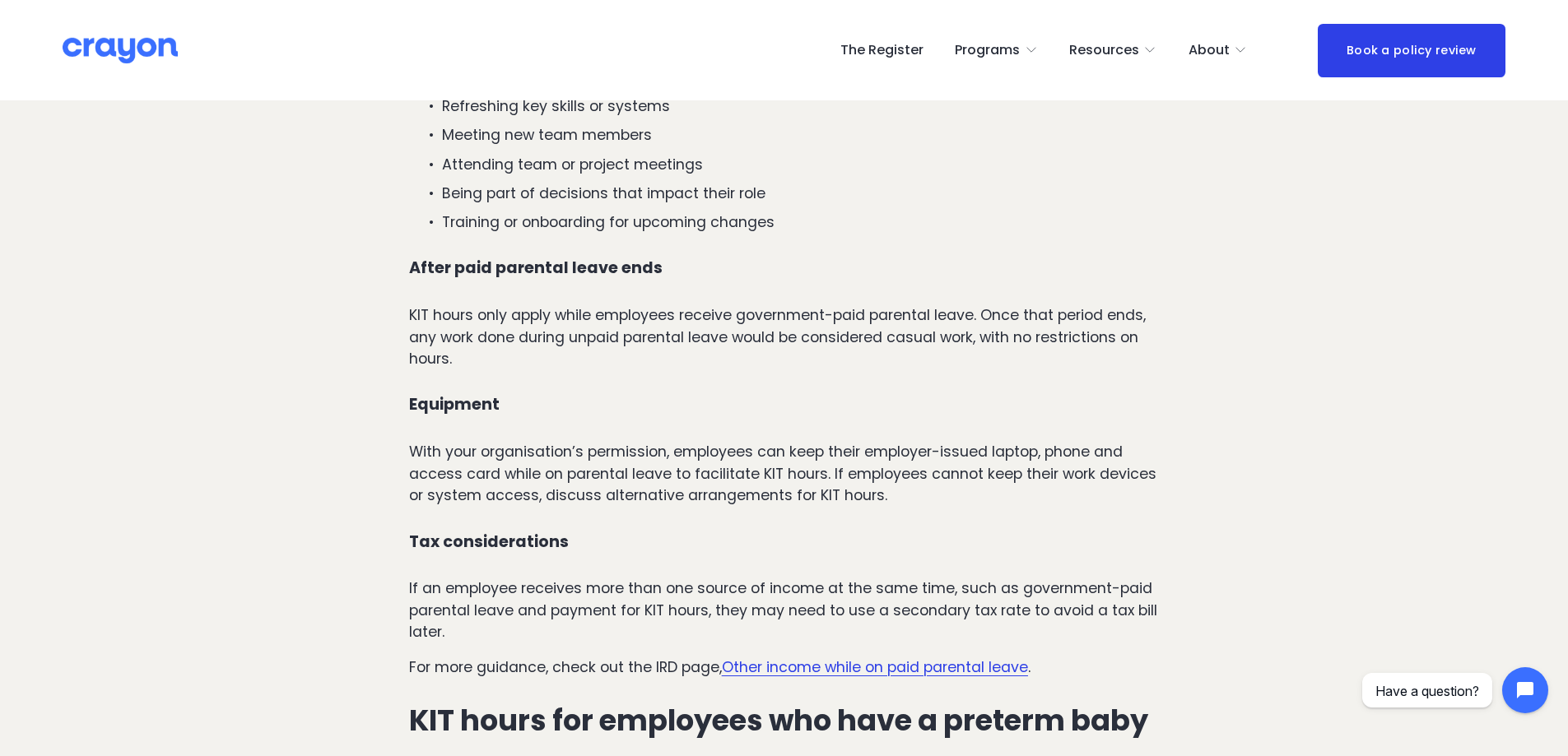
scroll to position [2469, 0]
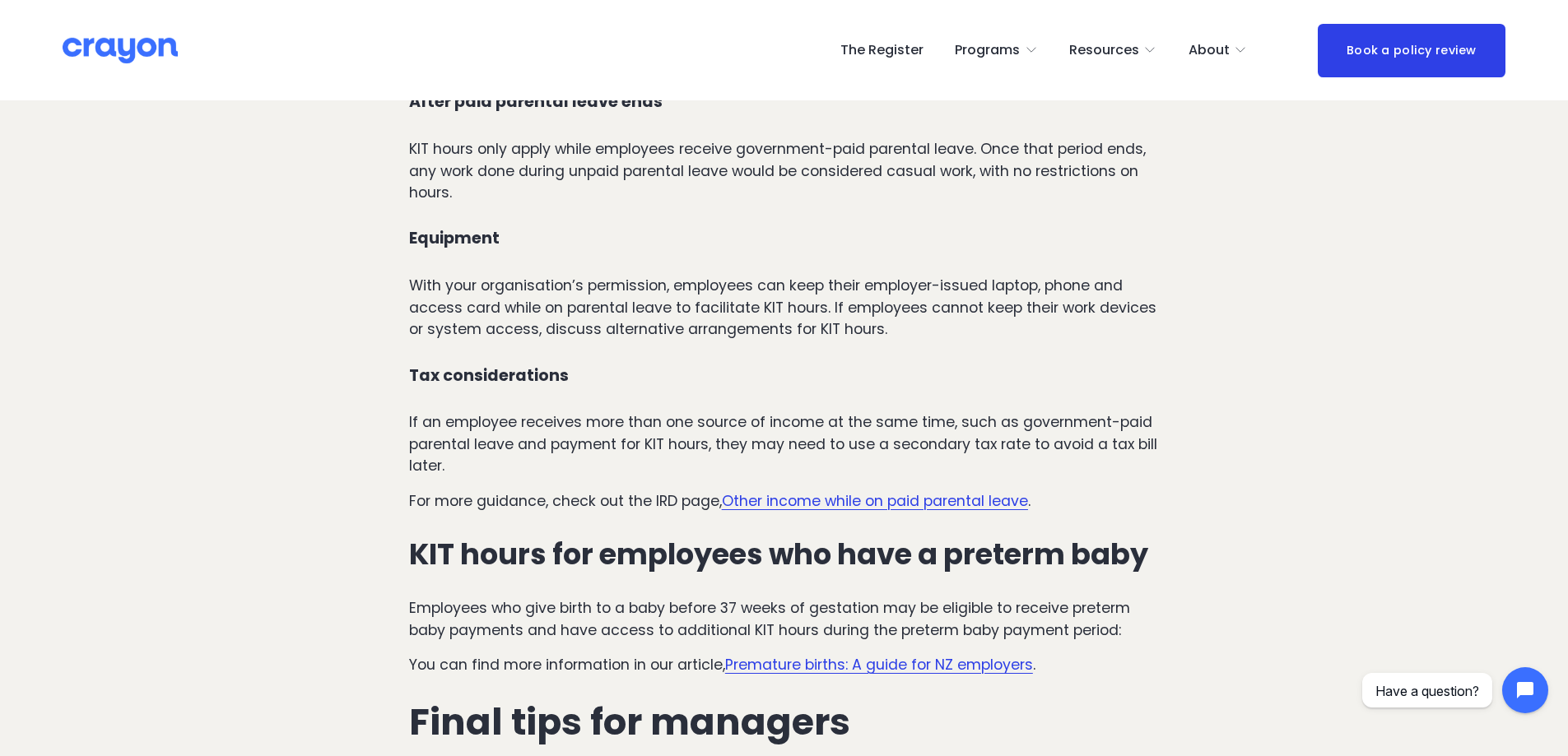
drag, startPoint x: 841, startPoint y: 369, endPoint x: 1016, endPoint y: 356, distance: 175.5
click at [842, 369] on h4 "Tax considerations" at bounding box center [784, 376] width 750 height 19
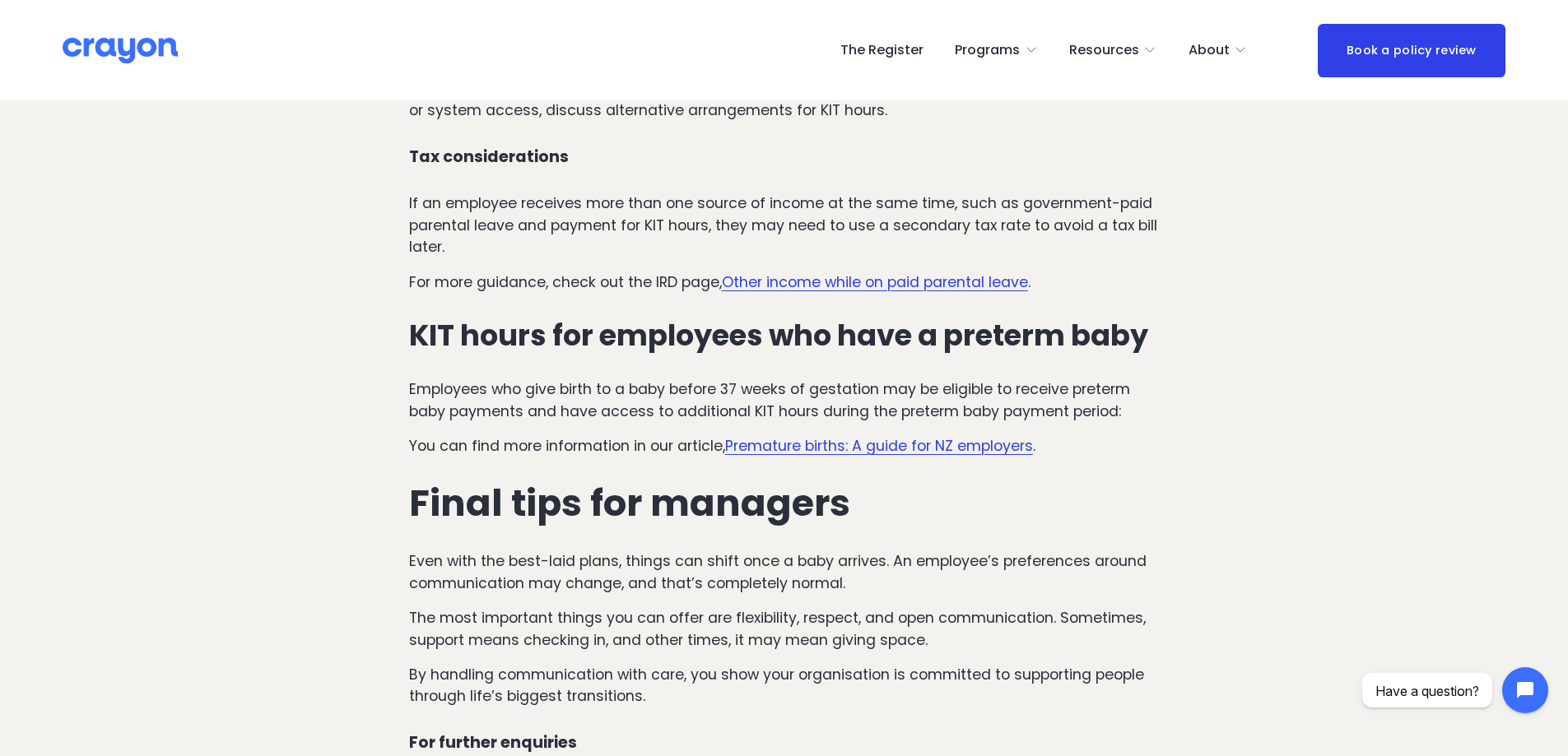
scroll to position [2715, 0]
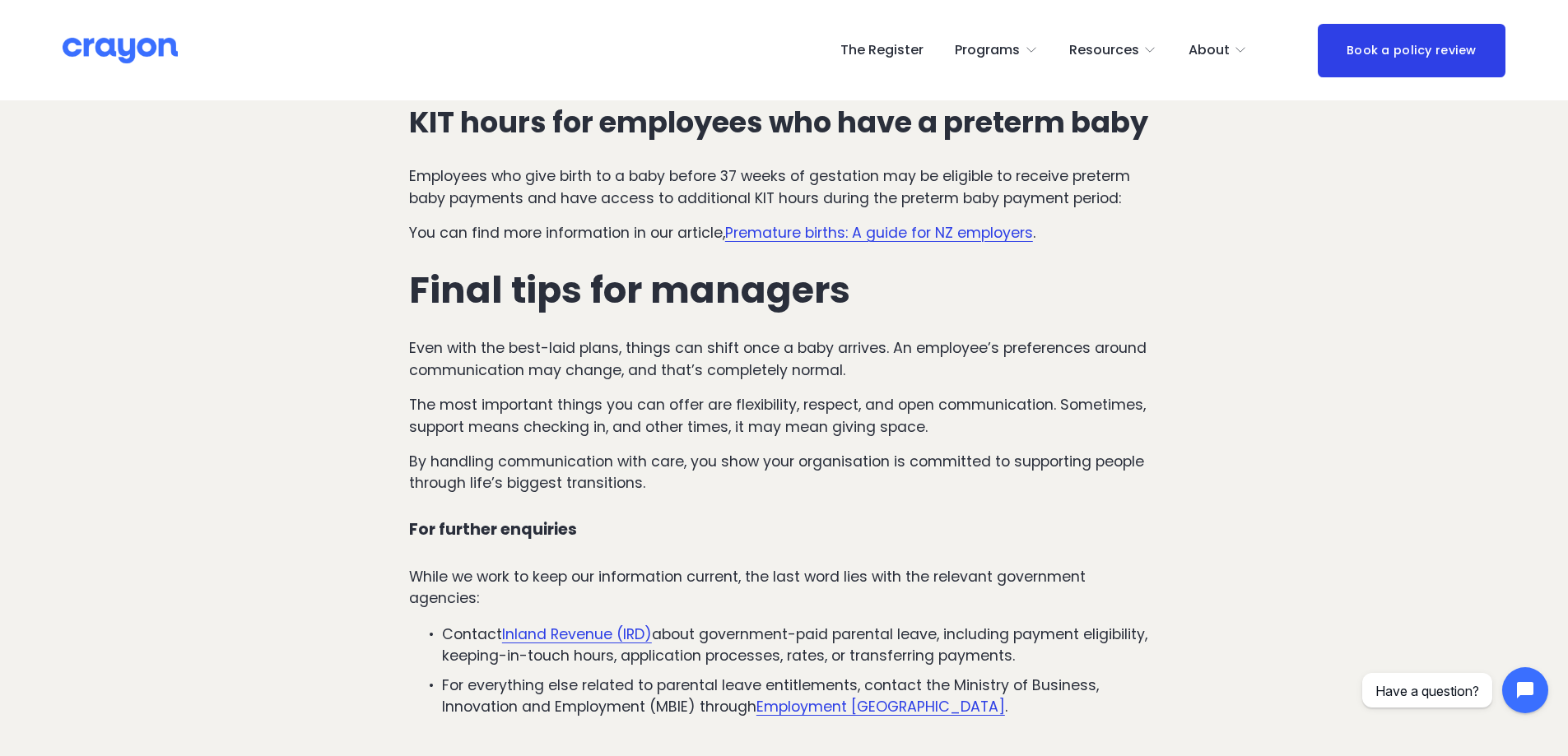
scroll to position [2963, 0]
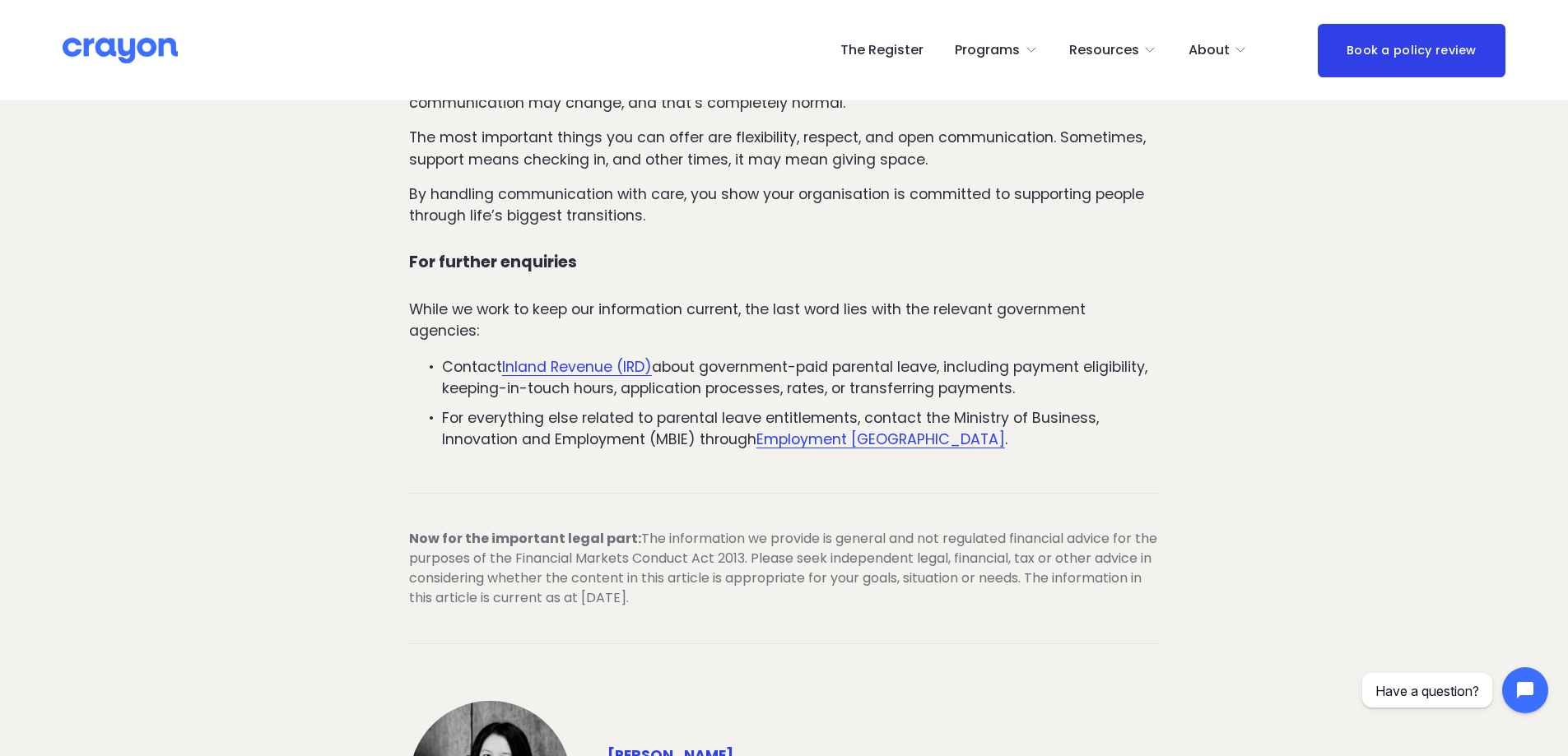
scroll to position [3127, 0]
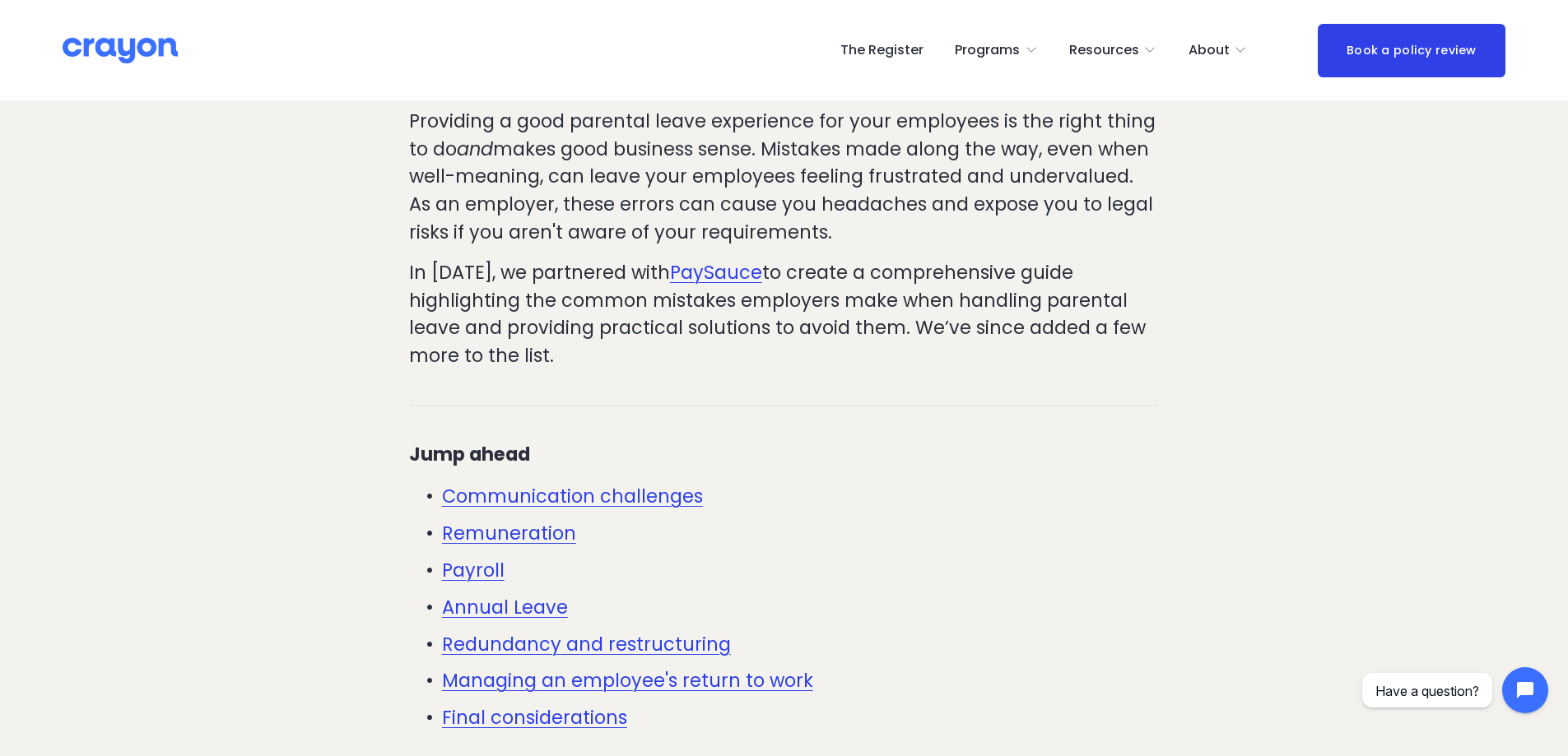
drag, startPoint x: 909, startPoint y: 305, endPoint x: 893, endPoint y: 271, distance: 37.6
click at [889, 266] on p "In 2023, we partnered with PaySauce to create a comprehensive guide highlightin…" at bounding box center [784, 315] width 750 height 110
click at [893, 229] on p "Providing a good parental leave experience for your employees is the right thin…" at bounding box center [784, 177] width 750 height 138
click at [884, 235] on p "Providing a good parental leave experience for your employees is the right thin…" at bounding box center [784, 177] width 750 height 138
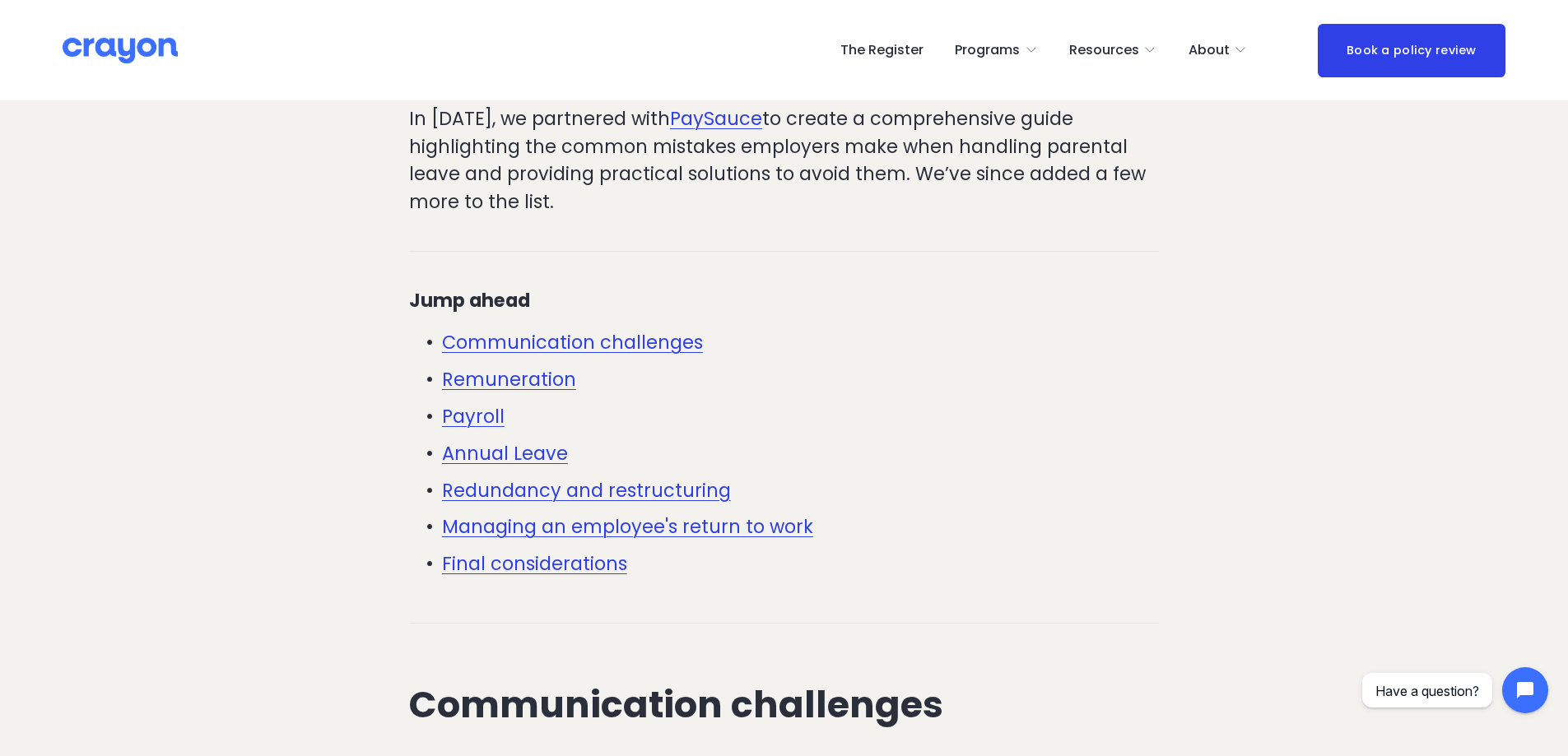
drag, startPoint x: 1160, startPoint y: 258, endPoint x: 1124, endPoint y: 237, distance: 41.7
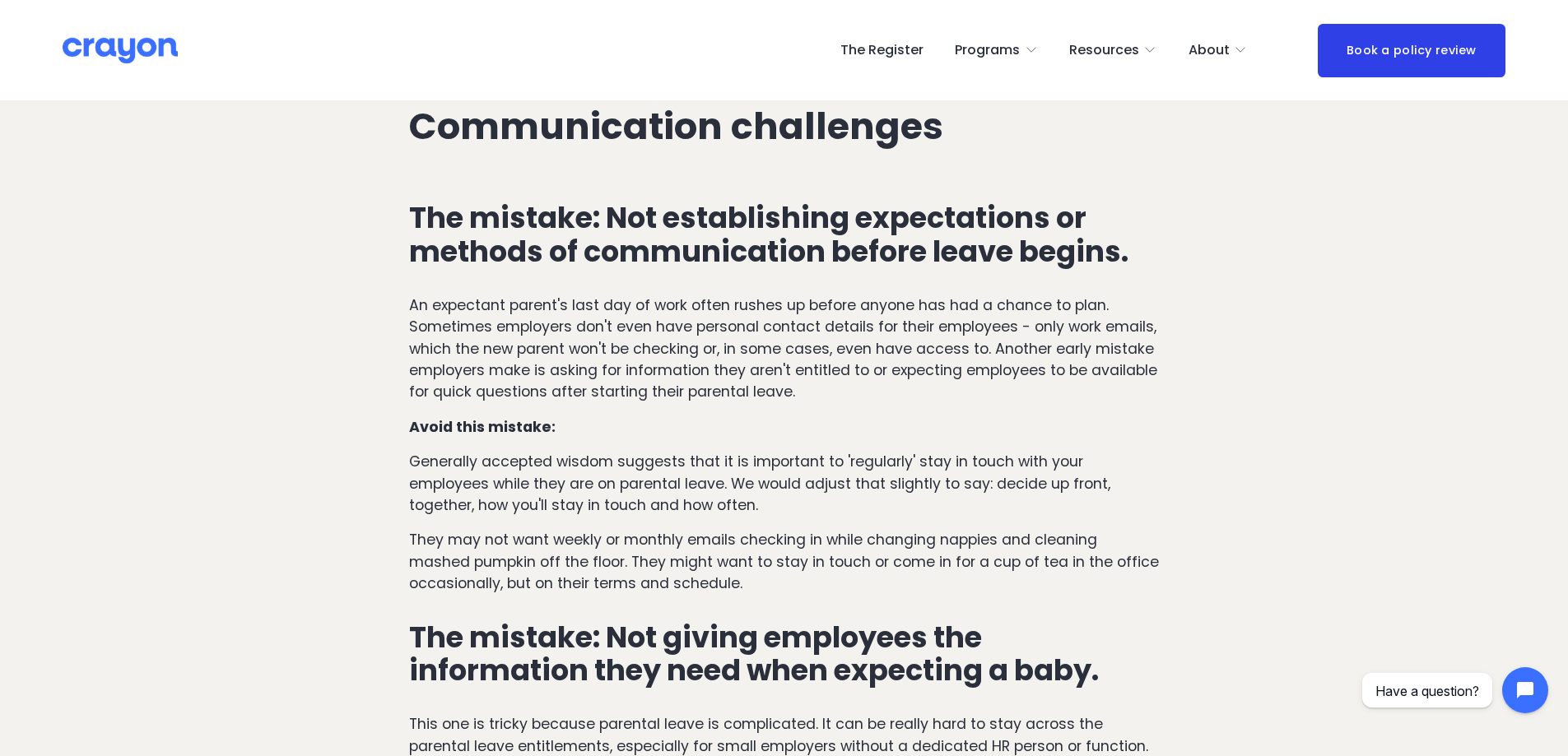
drag, startPoint x: 1125, startPoint y: 257, endPoint x: 1130, endPoint y: 273, distance: 16.8
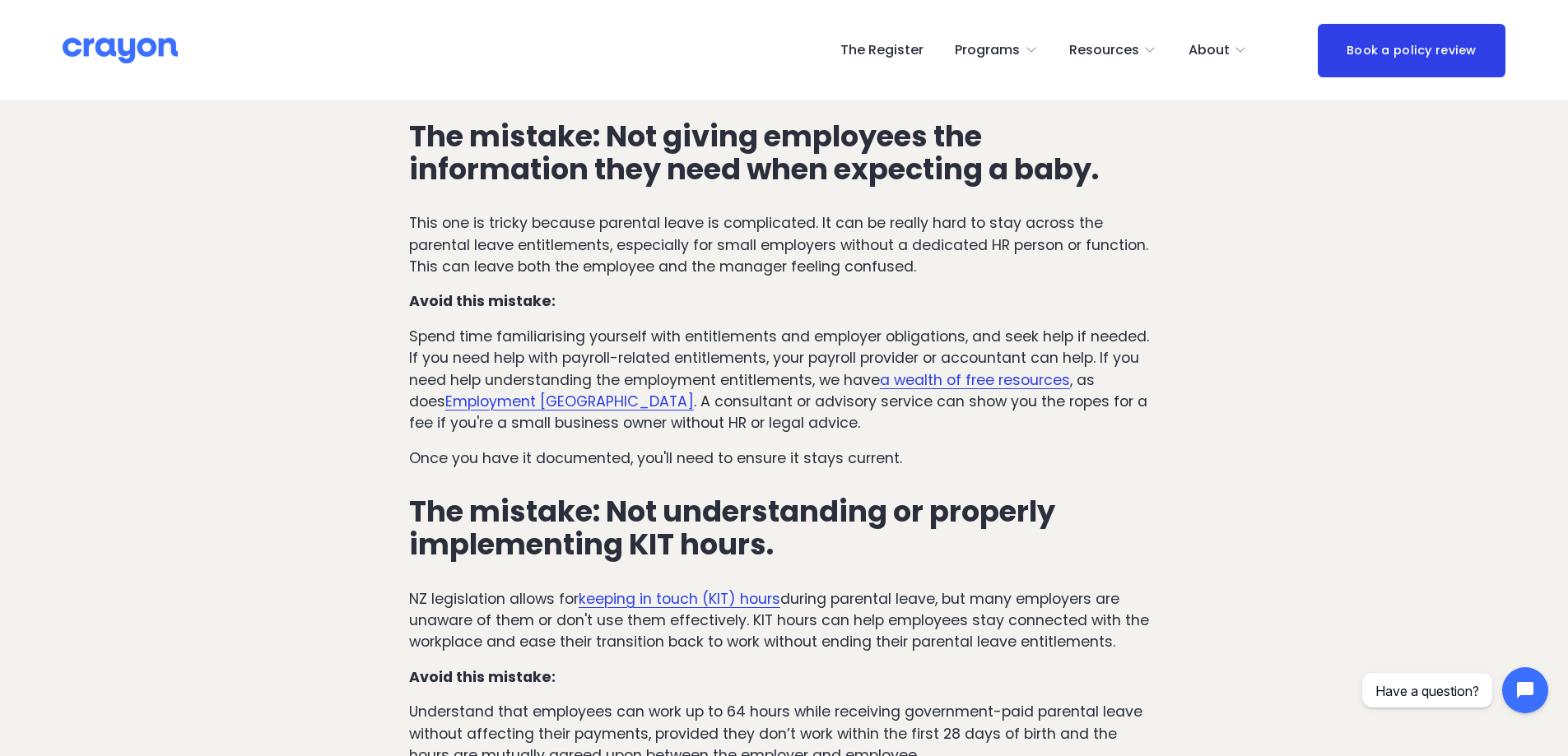
drag, startPoint x: 1188, startPoint y: 222, endPoint x: 1172, endPoint y: 259, distance: 40.3
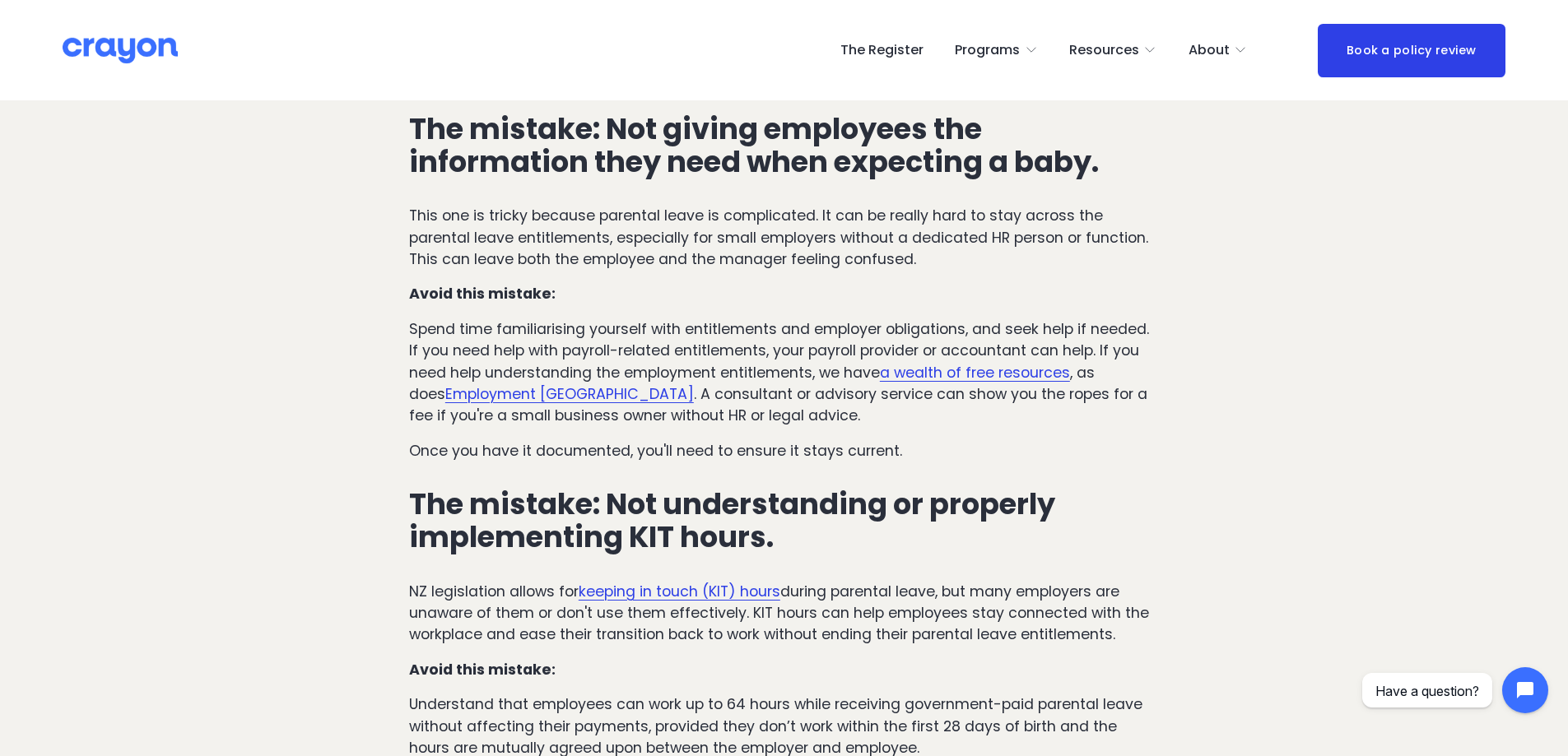
click at [1172, 259] on div "The mistake: Not establishing expectations or methods of communication before l…" at bounding box center [784, 315] width 778 height 1272
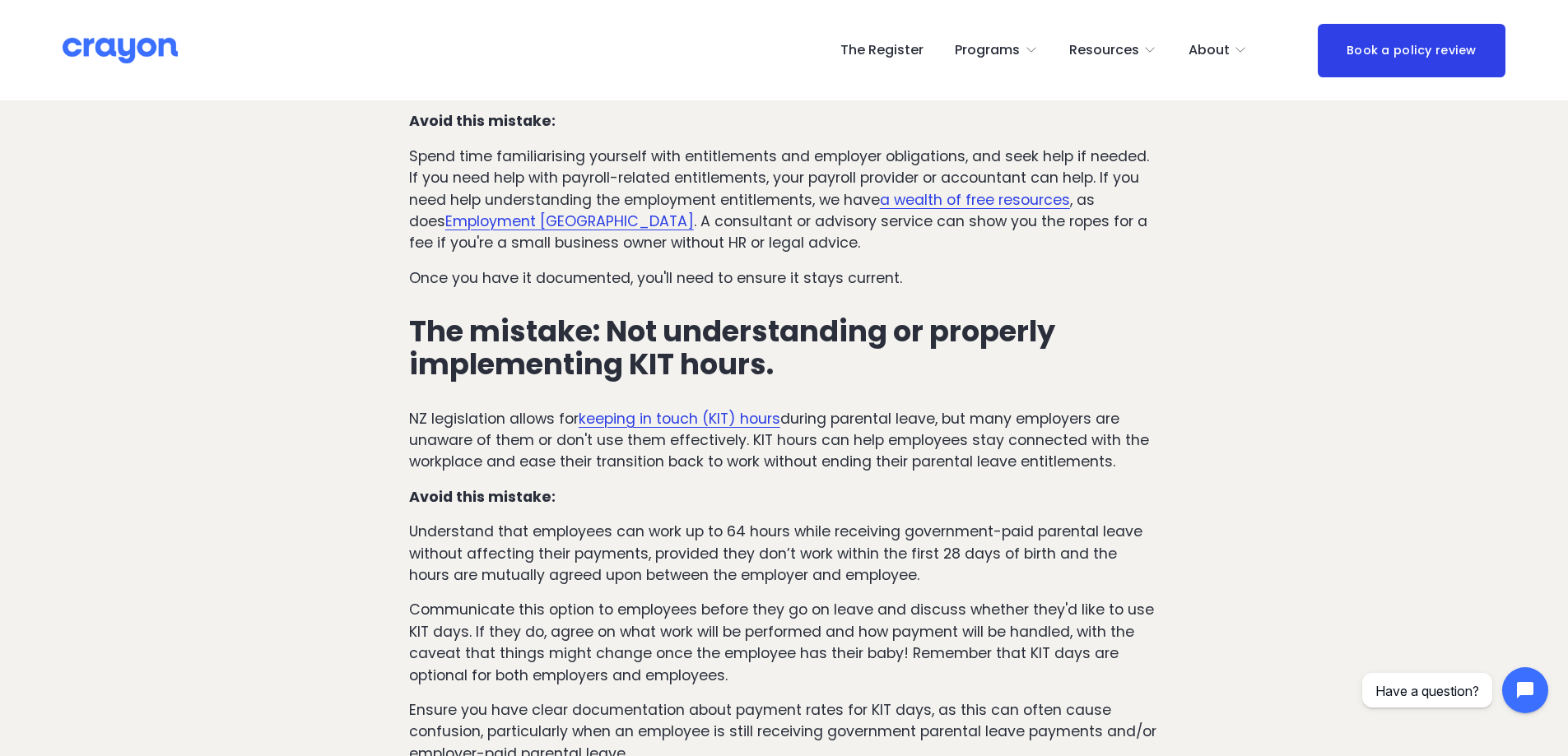
scroll to position [1881, 0]
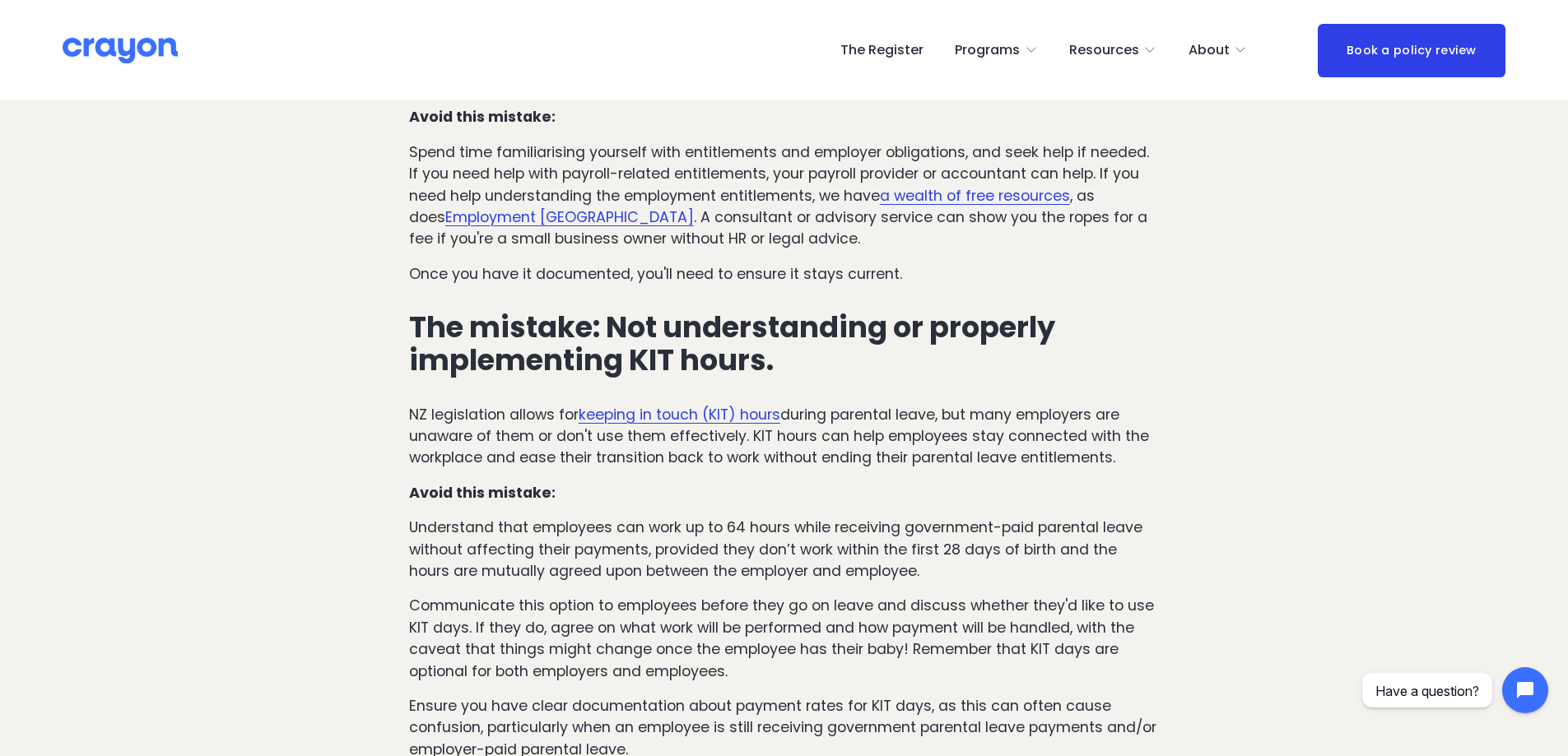
drag, startPoint x: 1202, startPoint y: 255, endPoint x: 1199, endPoint y: 279, distance: 24.2
click at [1151, 190] on p "Spend time familiarising yourself with entitlements and employer obligations, a…" at bounding box center [784, 195] width 750 height 108
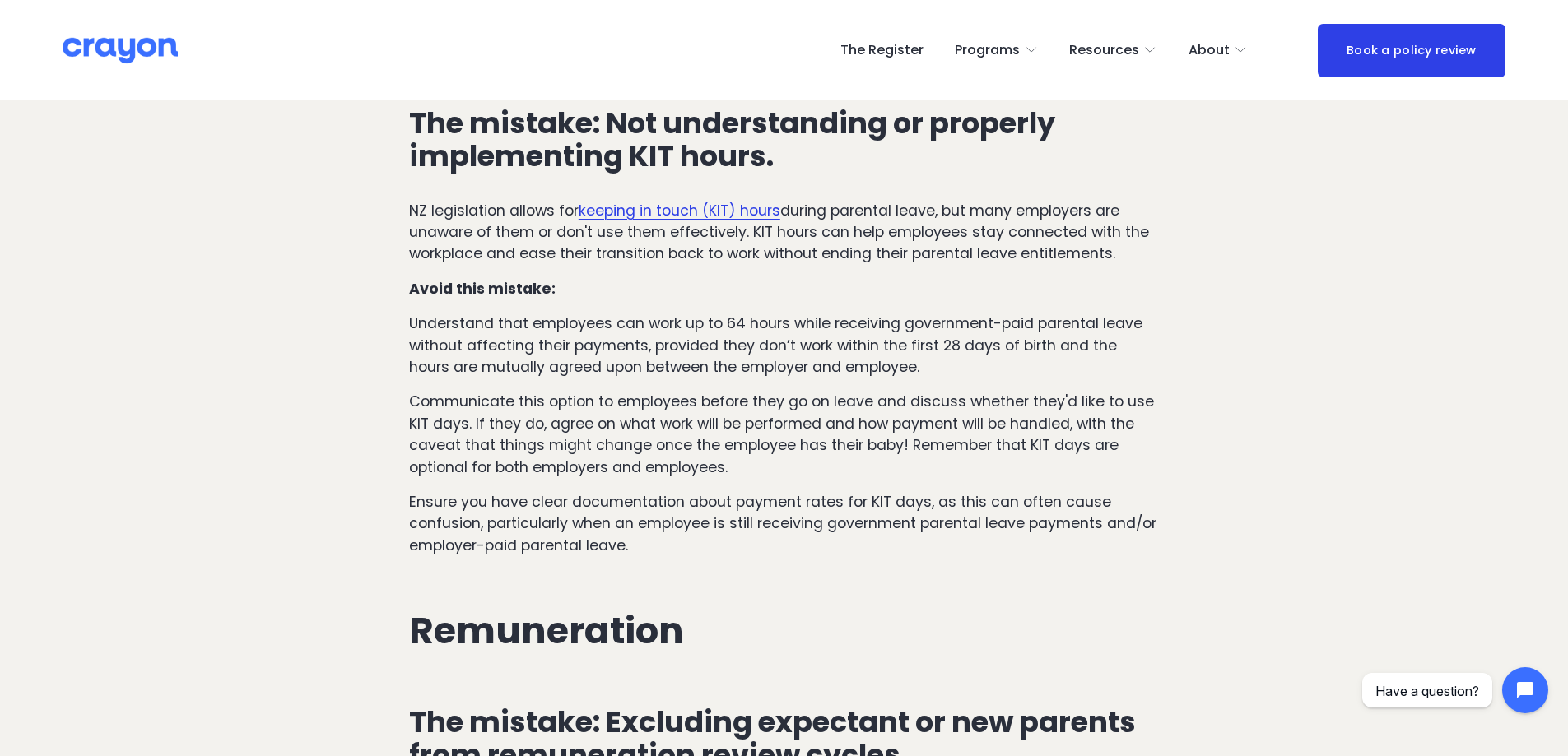
drag, startPoint x: 1160, startPoint y: 231, endPoint x: 1162, endPoint y: 241, distance: 10.2
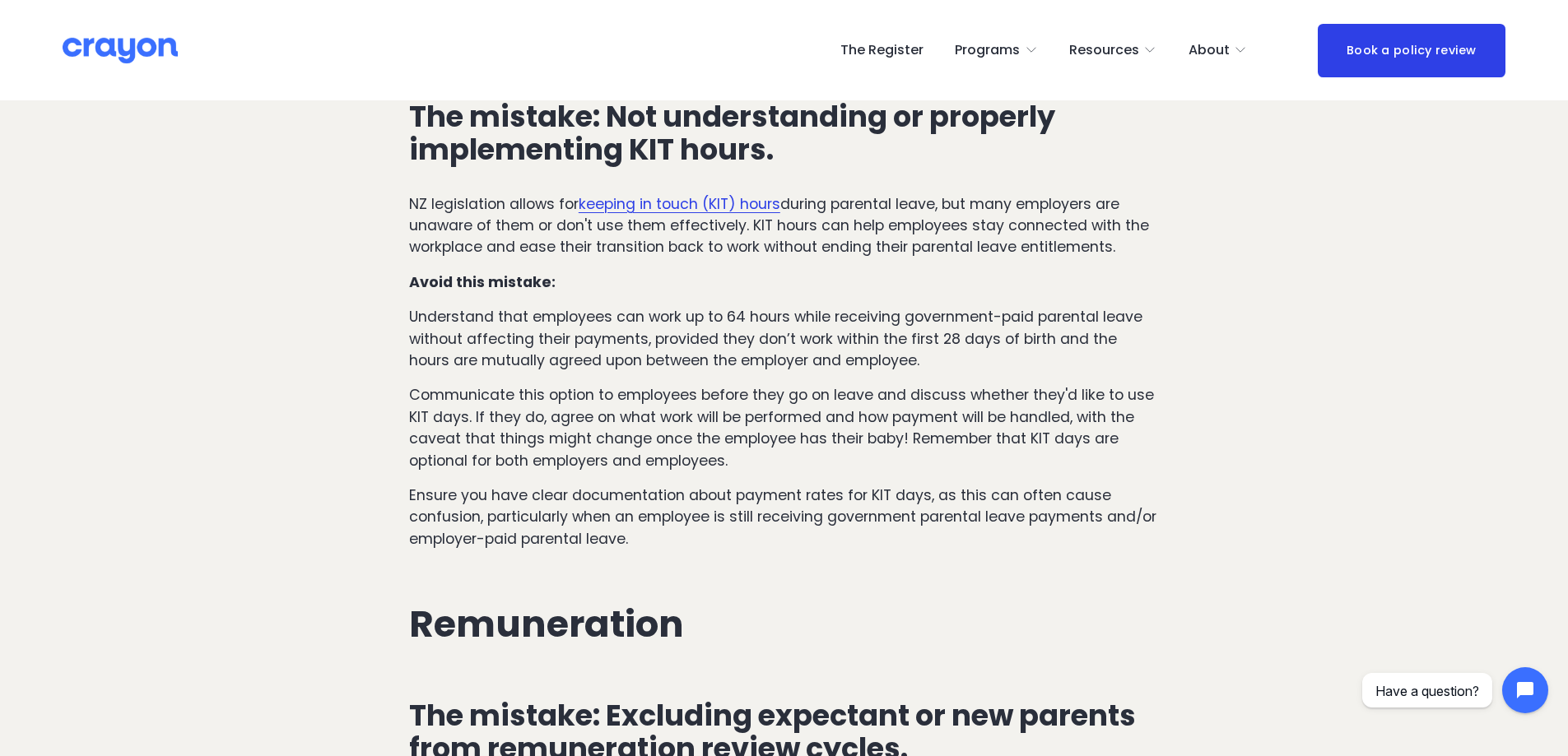
click at [831, 430] on p "Communicate this option to employees before they go on leave and discuss whethe…" at bounding box center [784, 427] width 750 height 88
drag, startPoint x: 568, startPoint y: 367, endPoint x: 899, endPoint y: 351, distance: 331.4
click at [899, 351] on p "Understand that employees can work up to 64 hours while receiving government-pa…" at bounding box center [784, 339] width 750 height 65
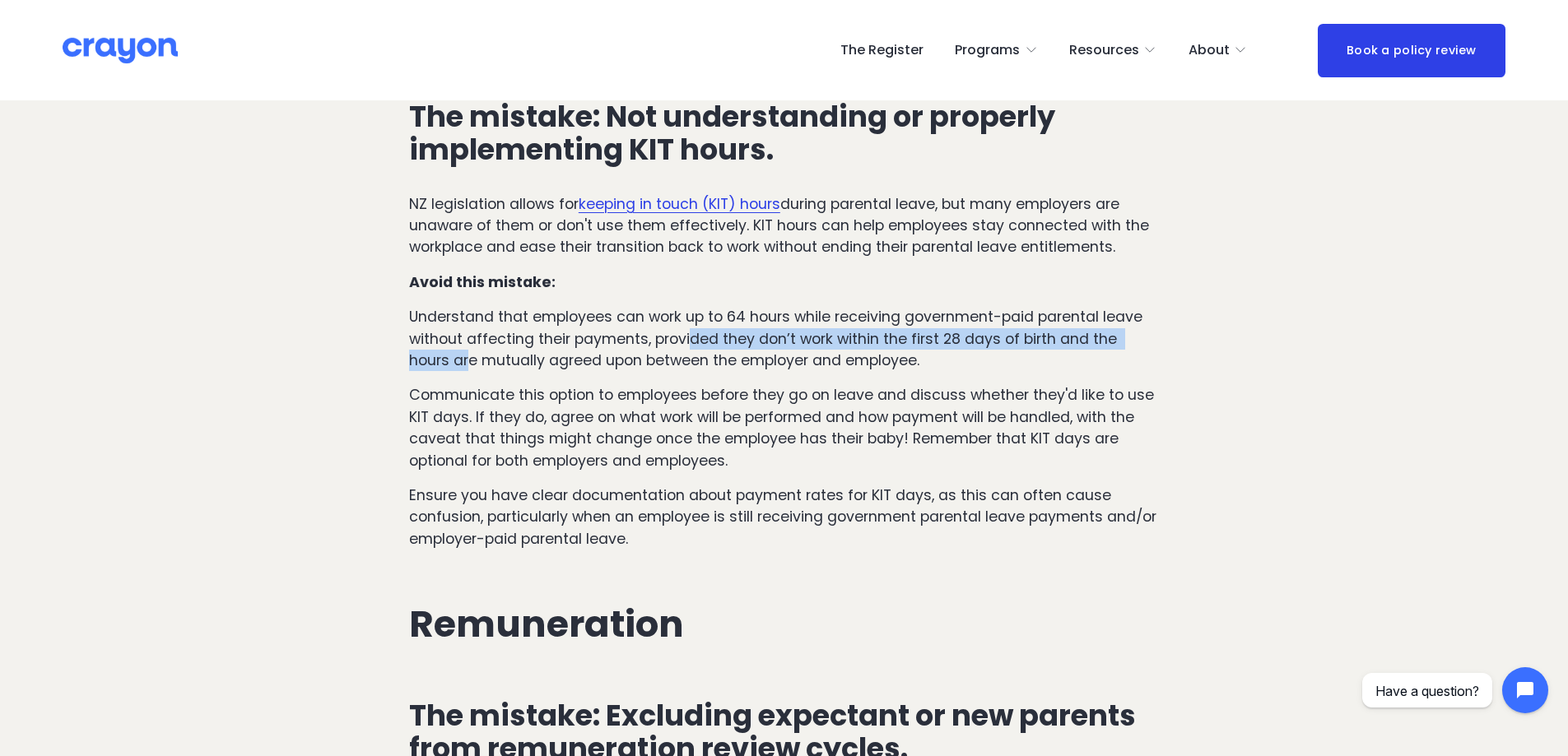
drag, startPoint x: 512, startPoint y: 360, endPoint x: 689, endPoint y: 344, distance: 177.7
click at [688, 344] on p "Understand that employees can work up to 64 hours while receiving government-pa…" at bounding box center [784, 339] width 750 height 65
click at [689, 344] on p "Understand that employees can work up to 64 hours while receiving government-pa…" at bounding box center [784, 339] width 750 height 65
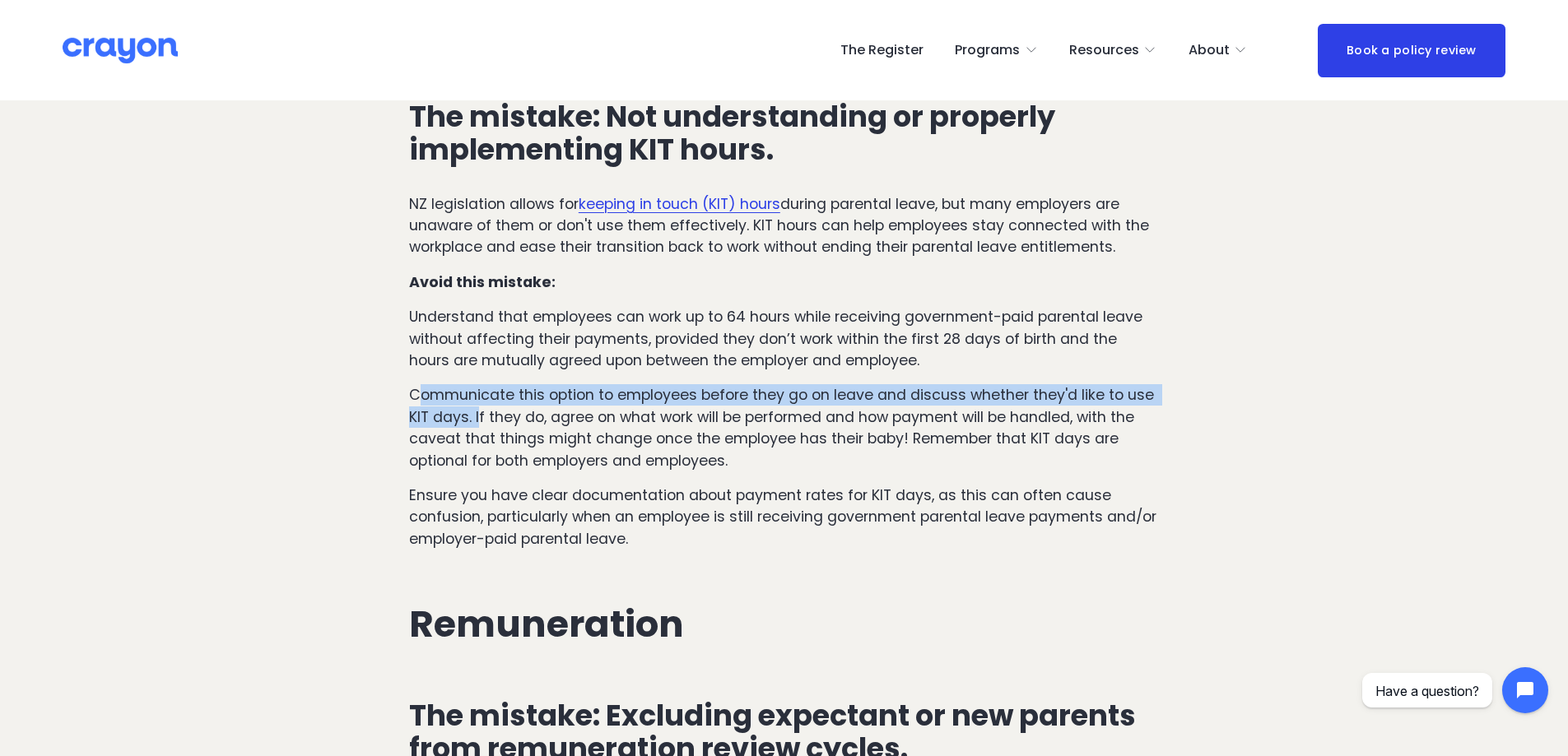
drag, startPoint x: 418, startPoint y: 394, endPoint x: 479, endPoint y: 408, distance: 62.6
click at [479, 408] on p "Communicate this option to employees before they go on leave and discuss whethe…" at bounding box center [784, 427] width 750 height 88
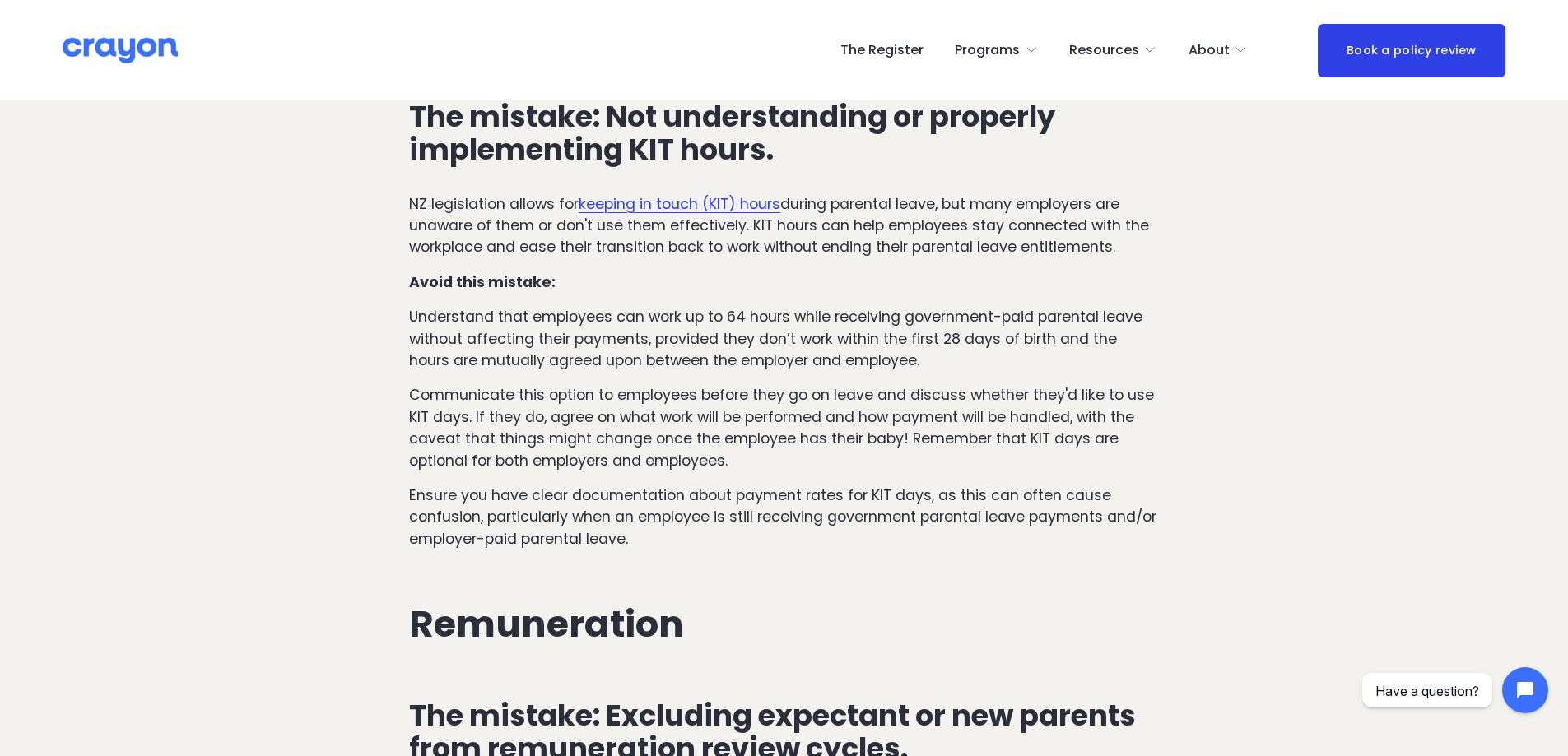
click at [483, 411] on p "Communicate this option to employees before they go on leave and discuss whethe…" at bounding box center [784, 427] width 750 height 88
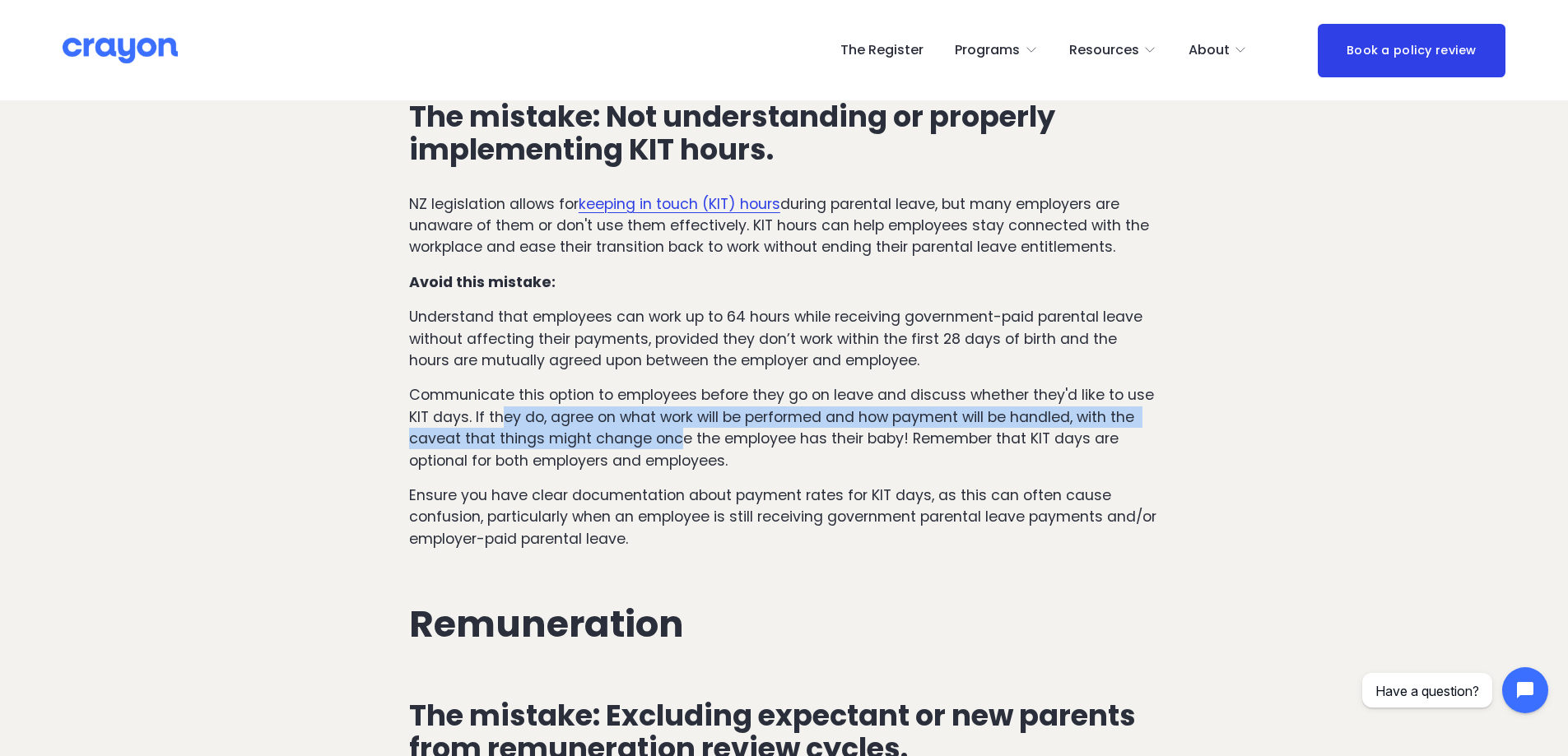
drag, startPoint x: 505, startPoint y: 420, endPoint x: 677, endPoint y: 448, distance: 174.3
click at [677, 448] on p "Communicate this option to employees before they go on leave and discuss whethe…" at bounding box center [784, 427] width 750 height 88
click at [679, 447] on p "Communicate this option to employees before they go on leave and discuss whethe…" at bounding box center [784, 427] width 750 height 88
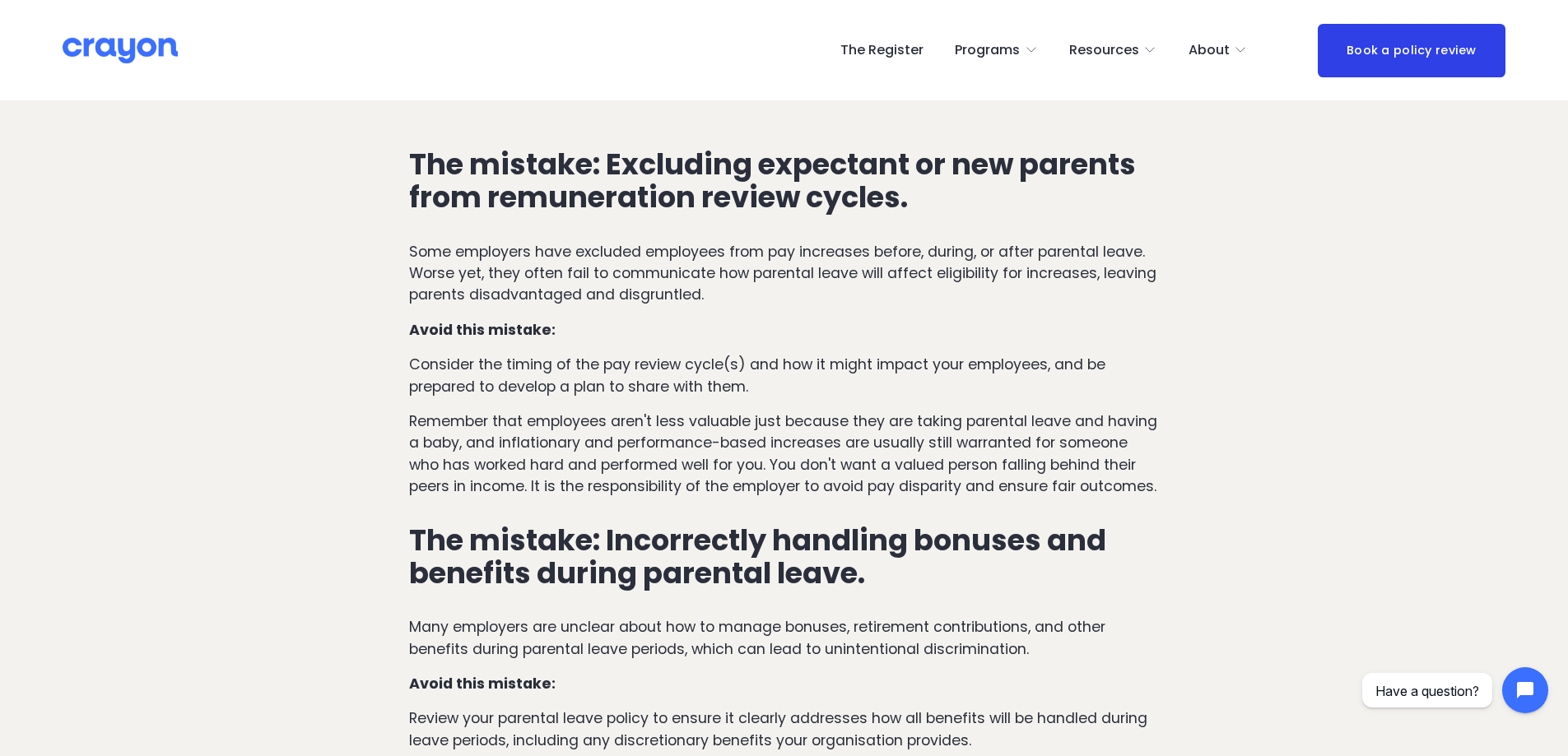
scroll to position [2667, 0]
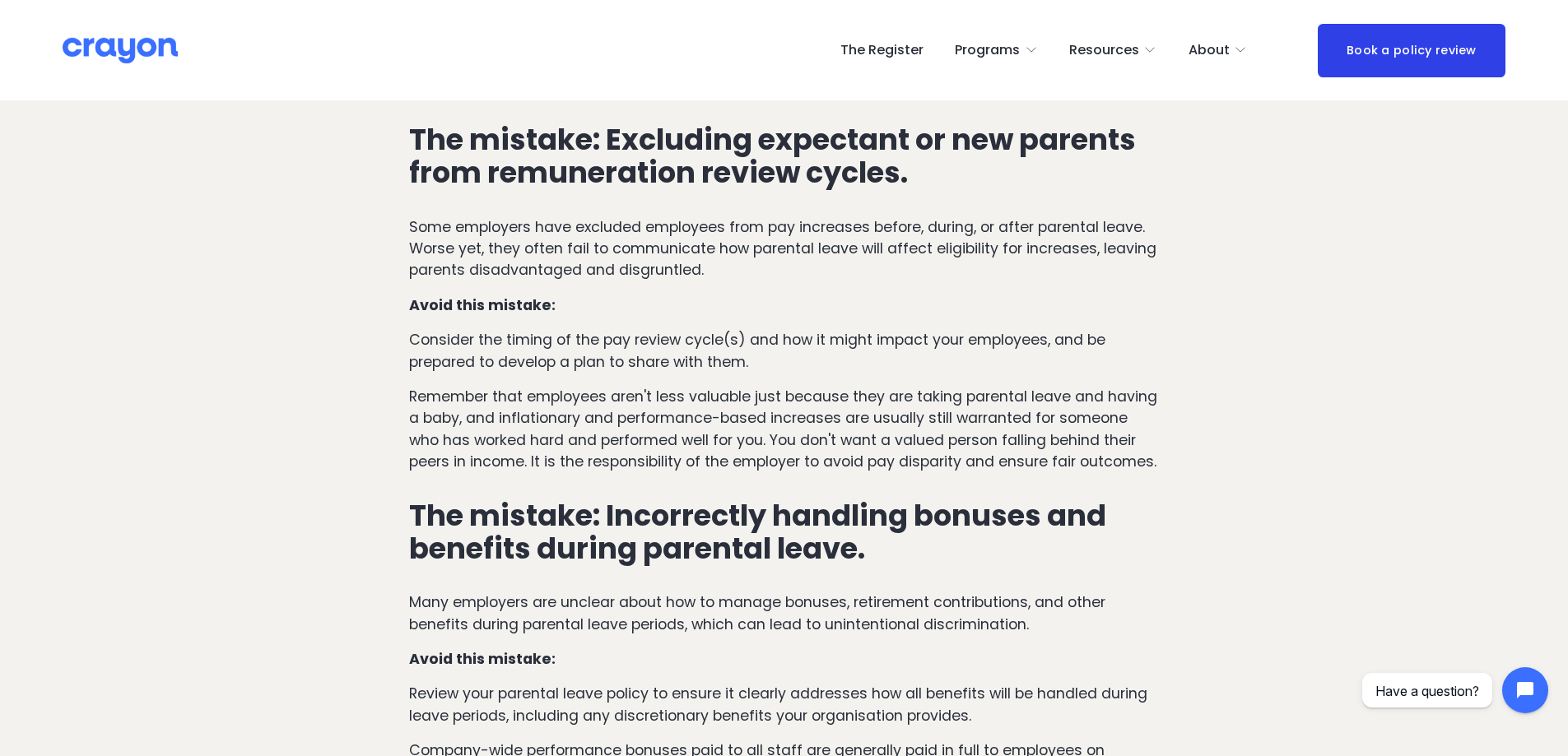
click at [810, 280] on p "Some employers have excluded employees from pay increases before, during, or af…" at bounding box center [784, 249] width 750 height 65
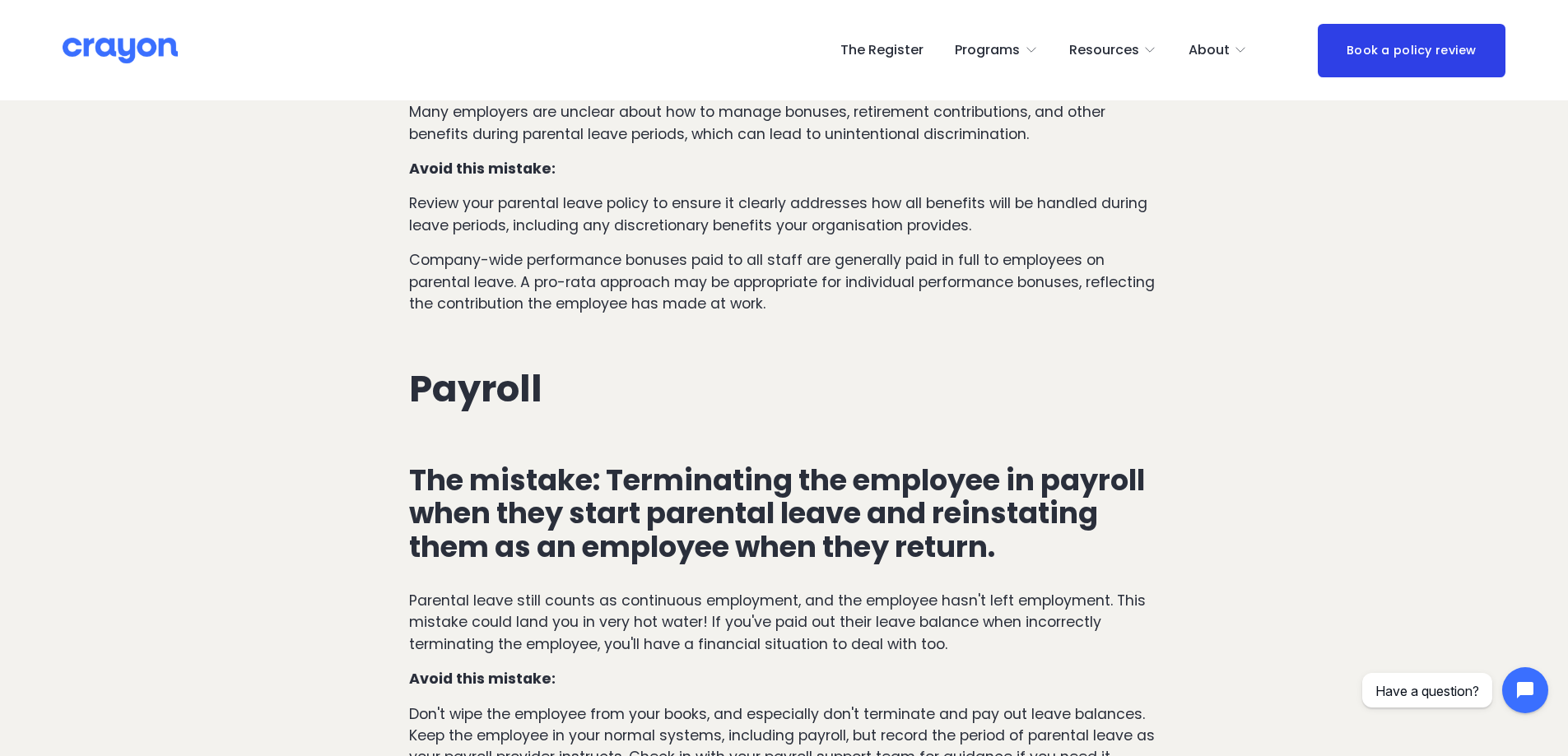
scroll to position [3154, 0]
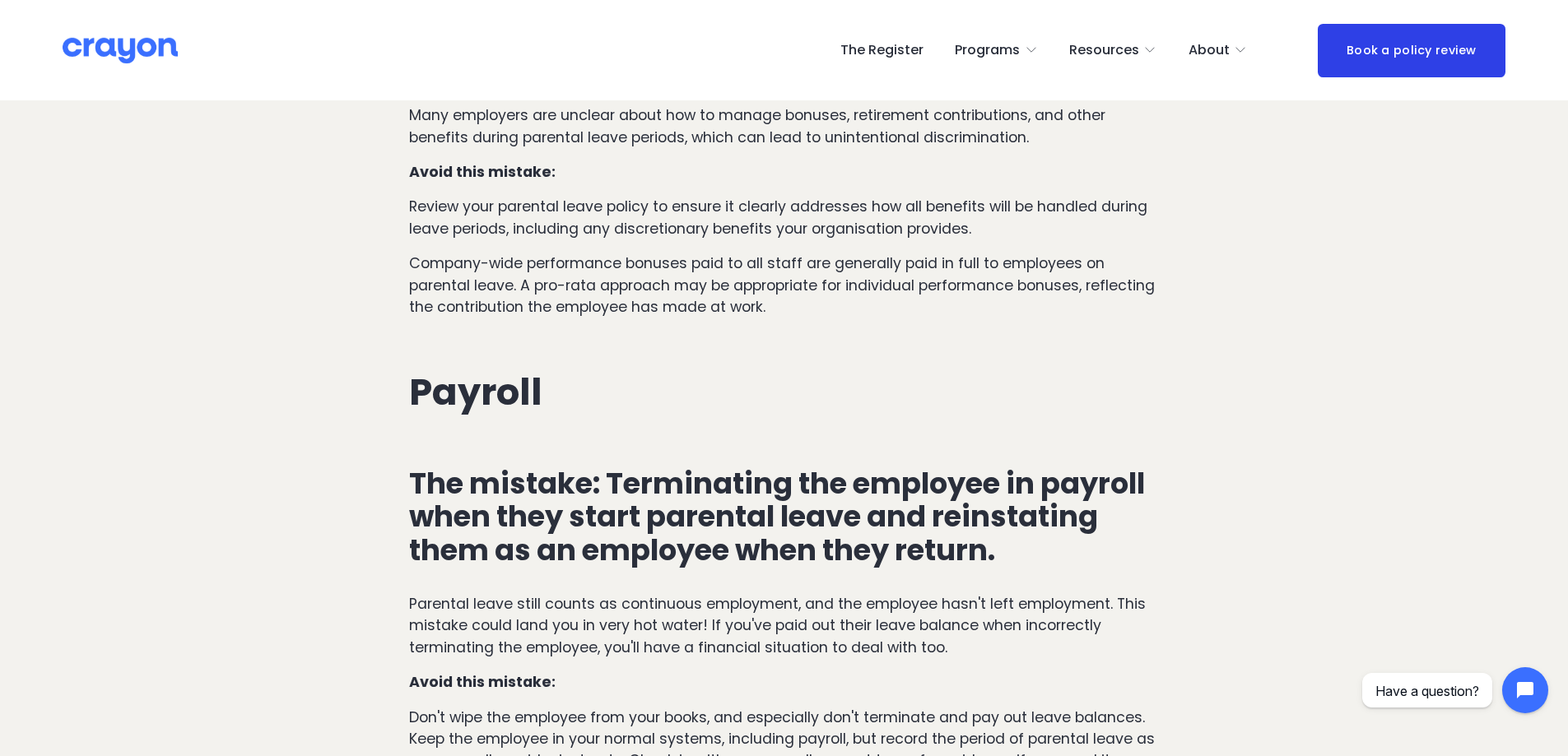
drag, startPoint x: 820, startPoint y: 290, endPoint x: 817, endPoint y: 274, distance: 16.3
click at [843, 318] on p "Company-wide performance bonuses paid to all staff are generally paid in full t…" at bounding box center [784, 285] width 750 height 65
click at [924, 311] on p "Company-wide performance bonuses paid to all staff are generally paid in full t…" at bounding box center [784, 285] width 750 height 65
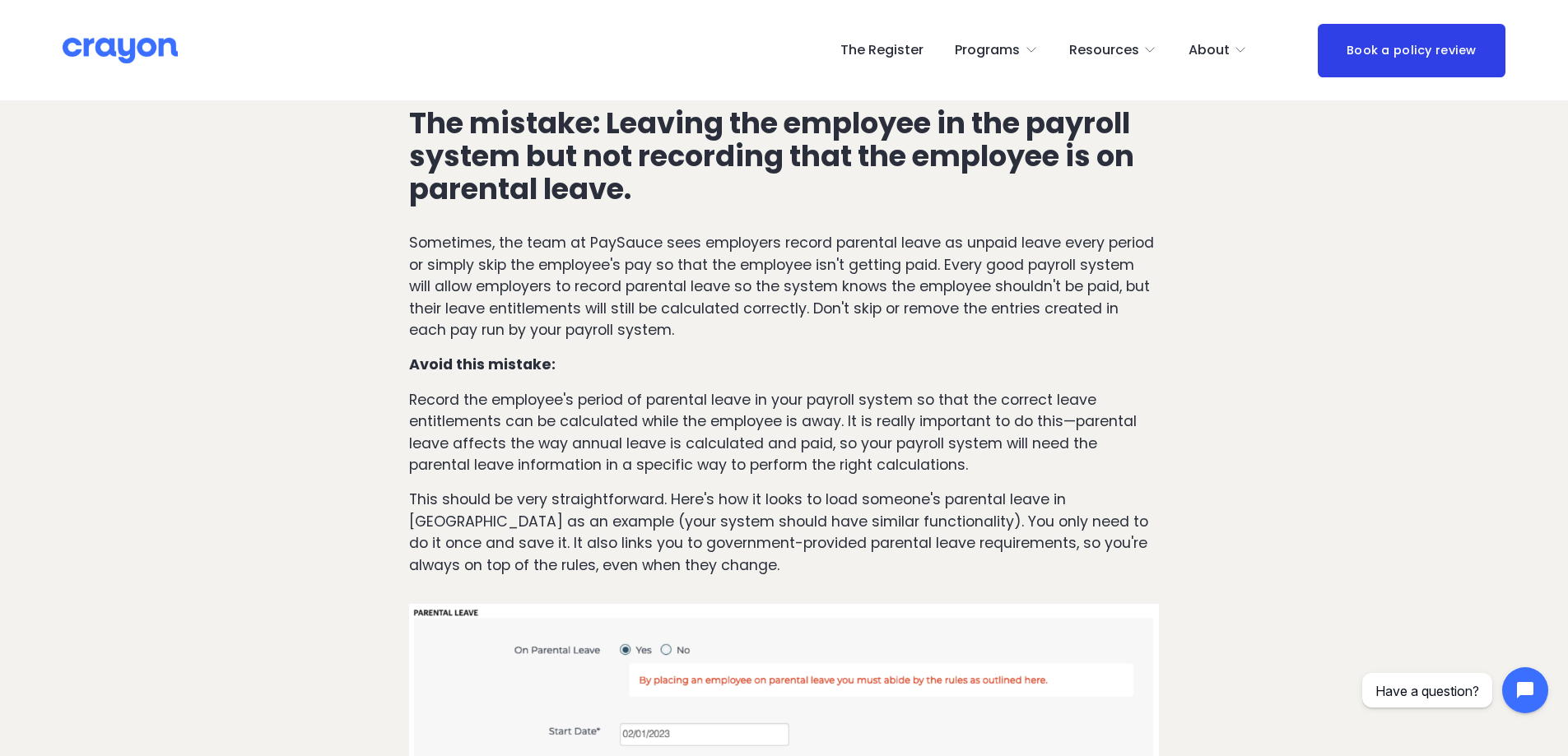
scroll to position [3853, 0]
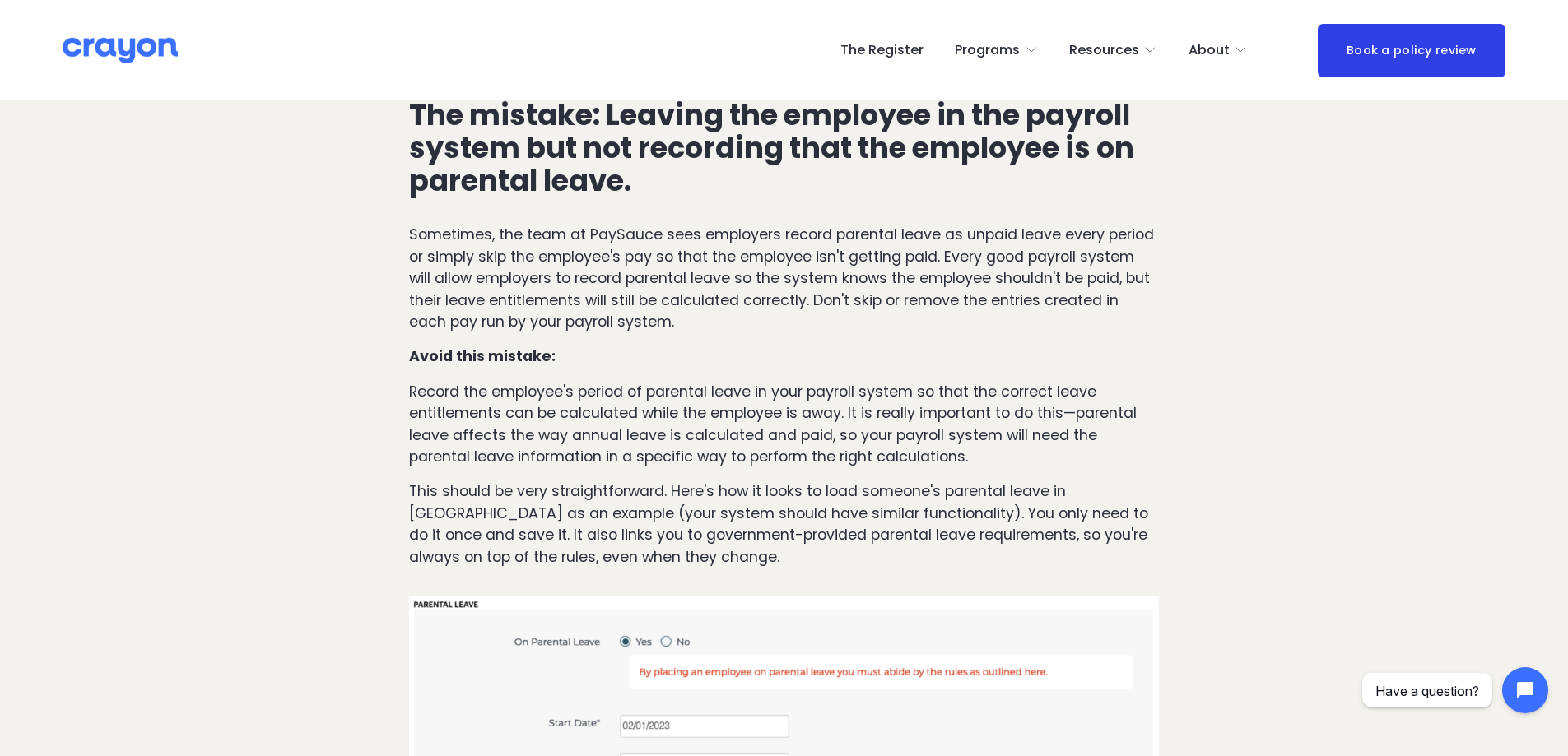
drag, startPoint x: 921, startPoint y: 310, endPoint x: 914, endPoint y: 350, distance: 40.6
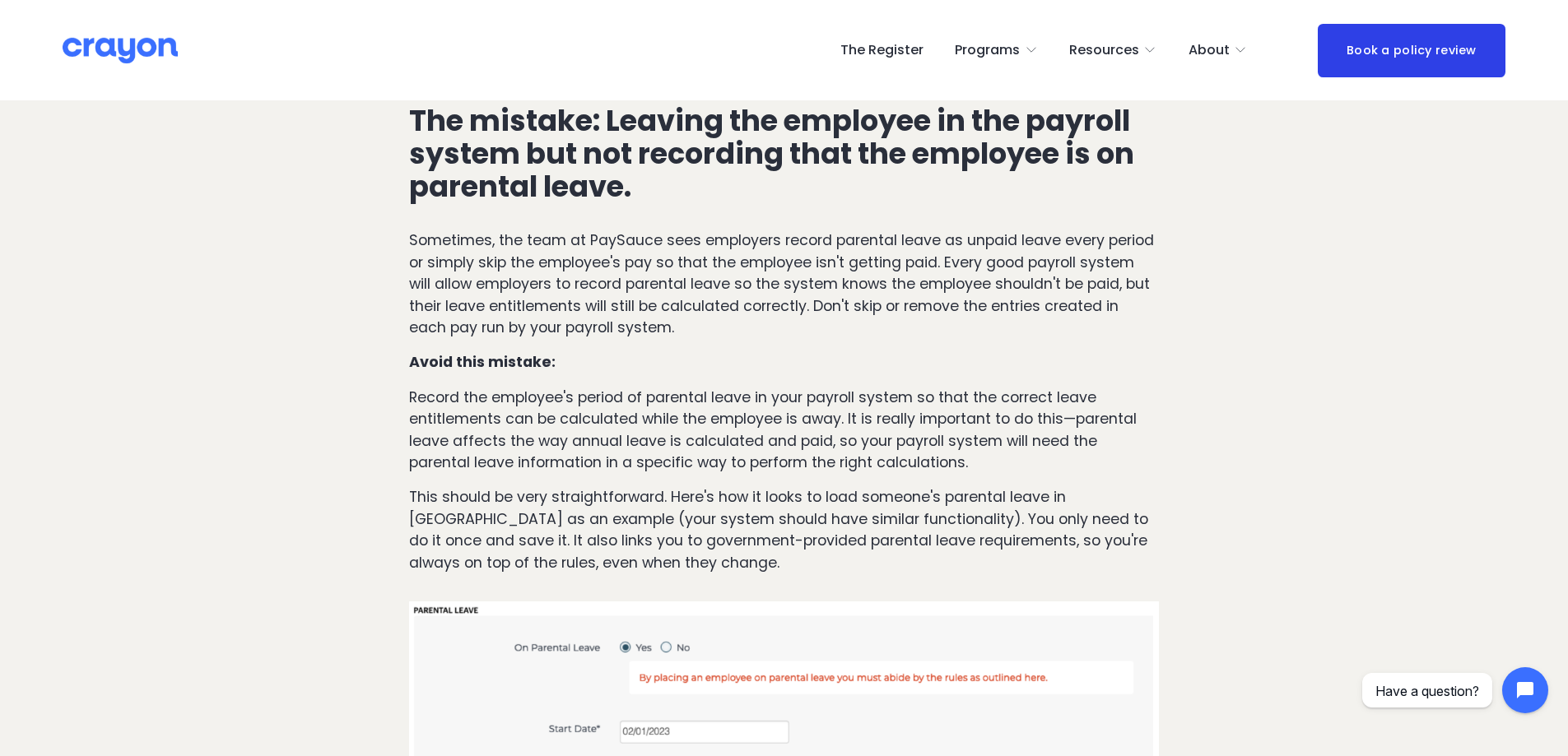
drag, startPoint x: 912, startPoint y: 337, endPoint x: 902, endPoint y: 319, distance: 20.6
click at [902, 330] on p "Sometimes, the team at PaySauce sees employers record parental leave as unpaid …" at bounding box center [784, 285] width 750 height 108
click at [944, 392] on div "The mistake: Terminating the employee in payroll when they start parental leave…" at bounding box center [784, 174] width 750 height 799
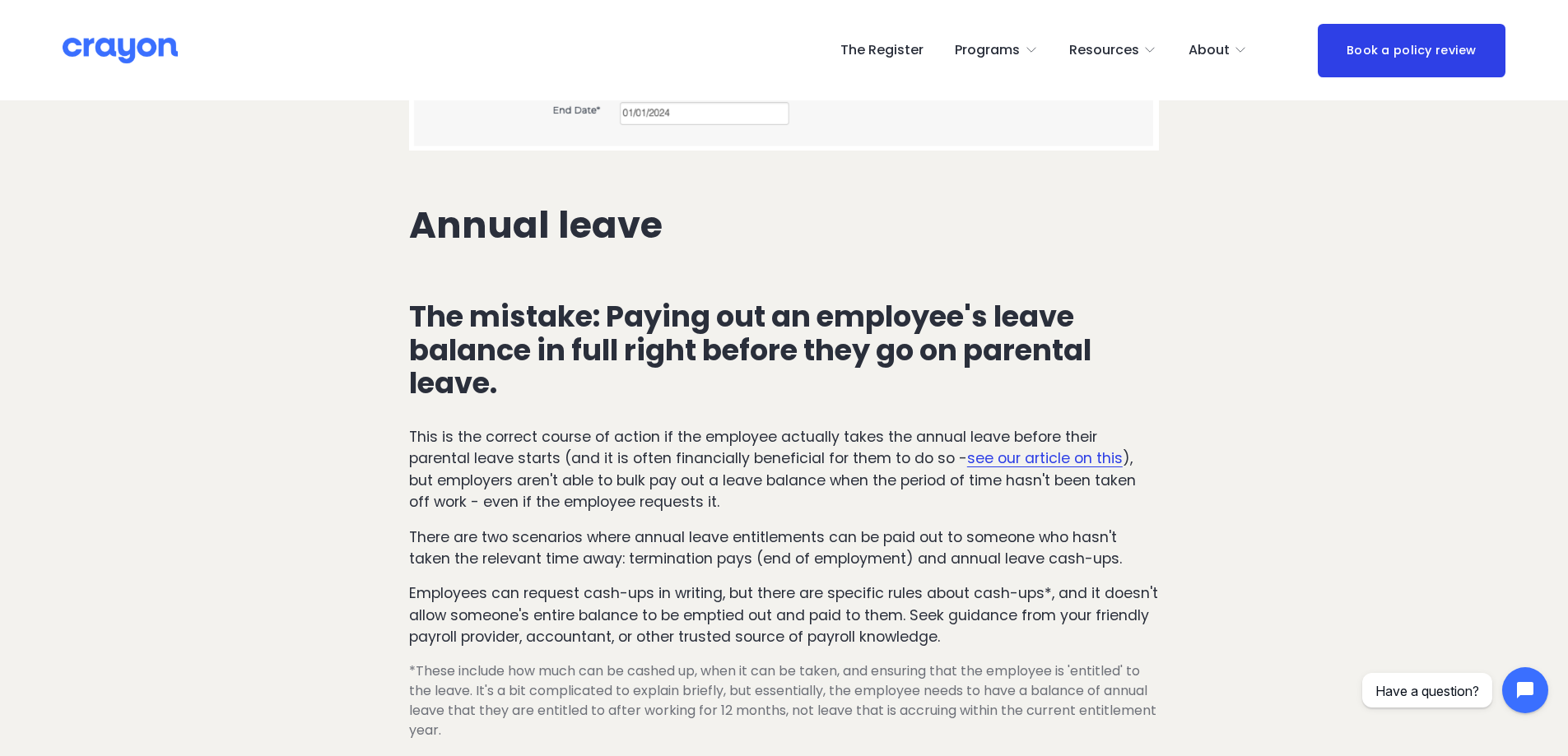
scroll to position [4587, 0]
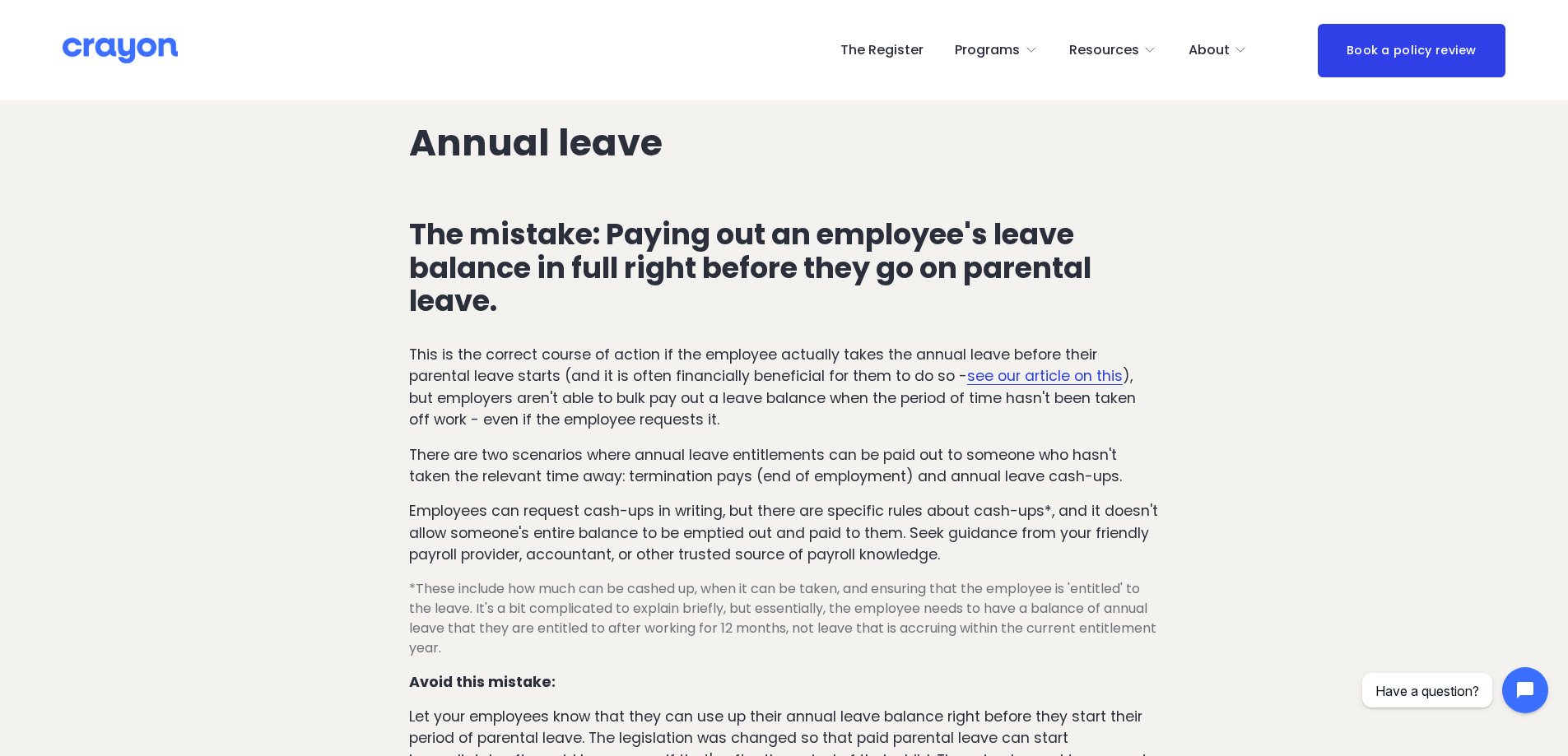
click at [859, 421] on p "This is the correct course of action if the employee actually takes the annual …" at bounding box center [784, 387] width 750 height 88
click at [878, 412] on p "This is the correct course of action if the employee actually takes the annual …" at bounding box center [784, 387] width 750 height 88
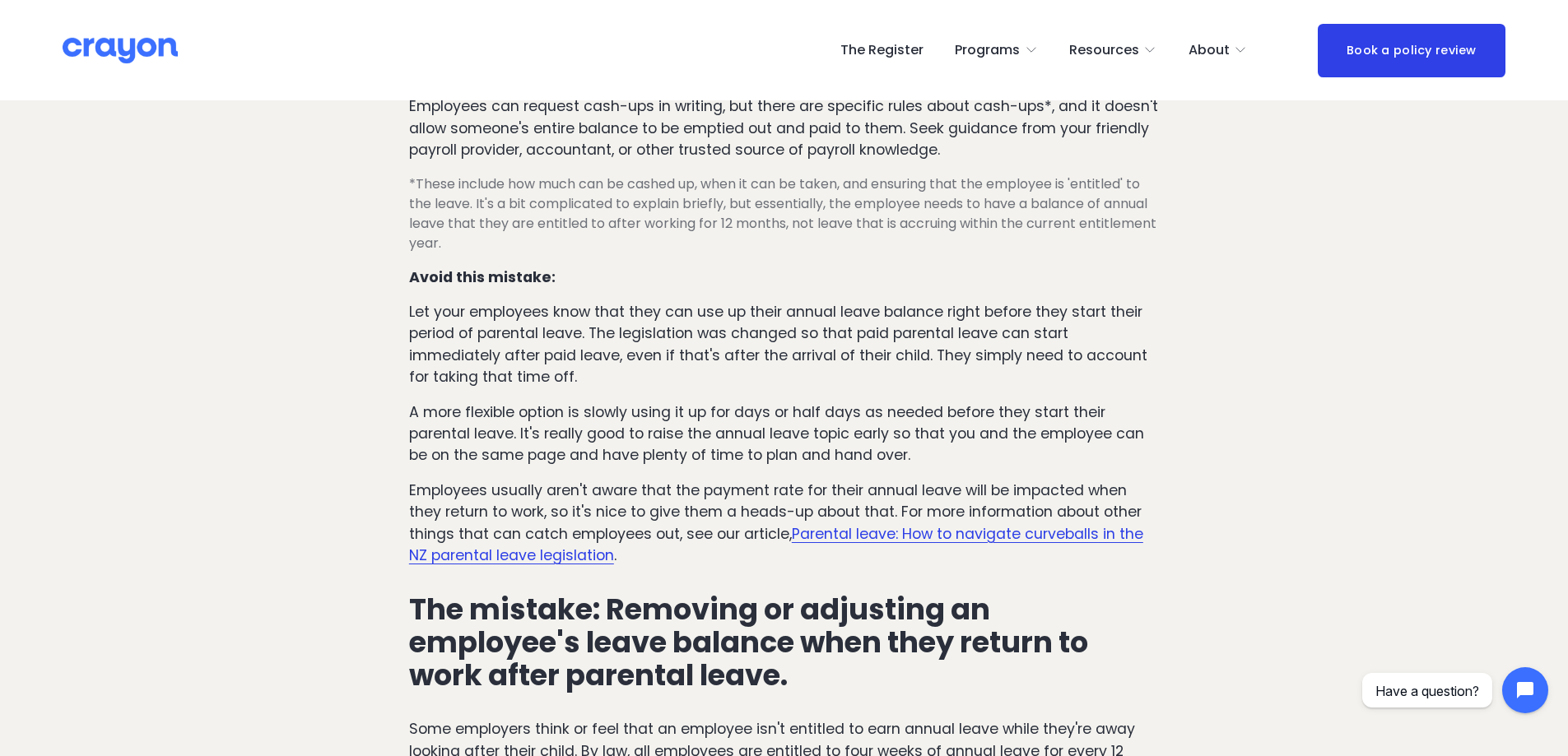
scroll to position [4998, 0]
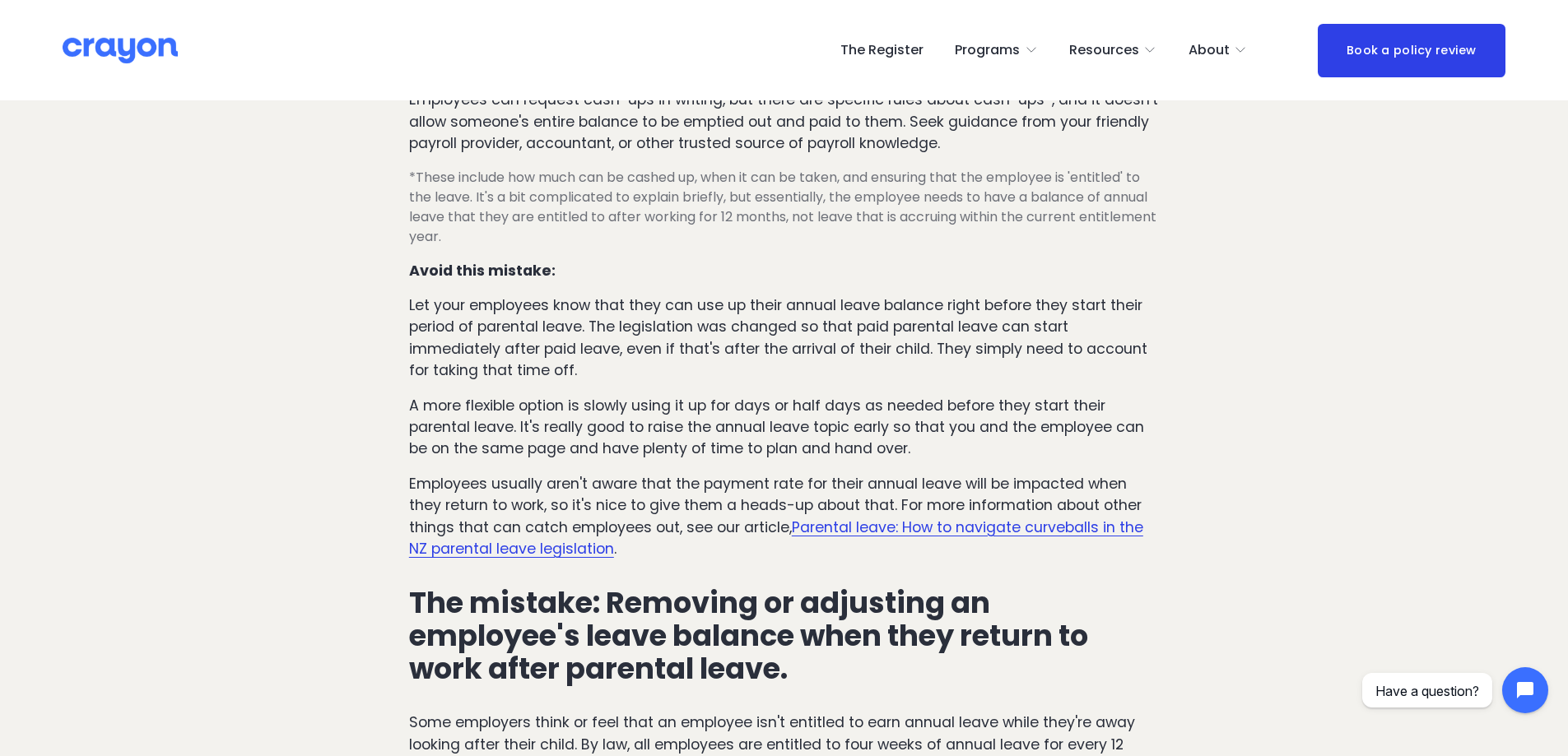
click at [850, 375] on p "Let your employees know that they can use up their annual leave balance right b…" at bounding box center [784, 338] width 750 height 88
click at [963, 252] on div "The mistake: Paying out an employee's leave balance in full right before they g…" at bounding box center [784, 381] width 750 height 1149
click at [968, 274] on p "Avoid this mistake:" at bounding box center [784, 271] width 750 height 22
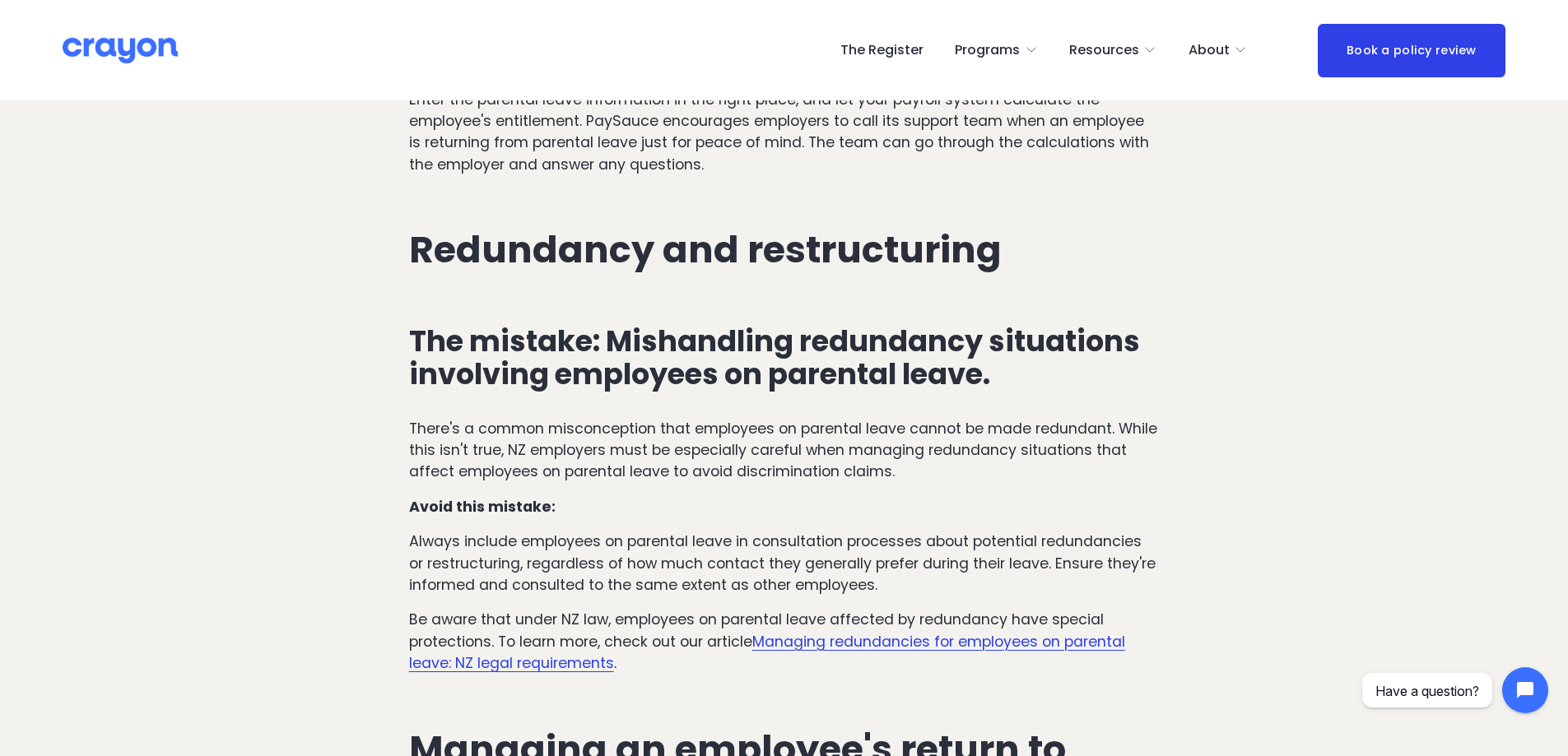
scroll to position [5820, 0]
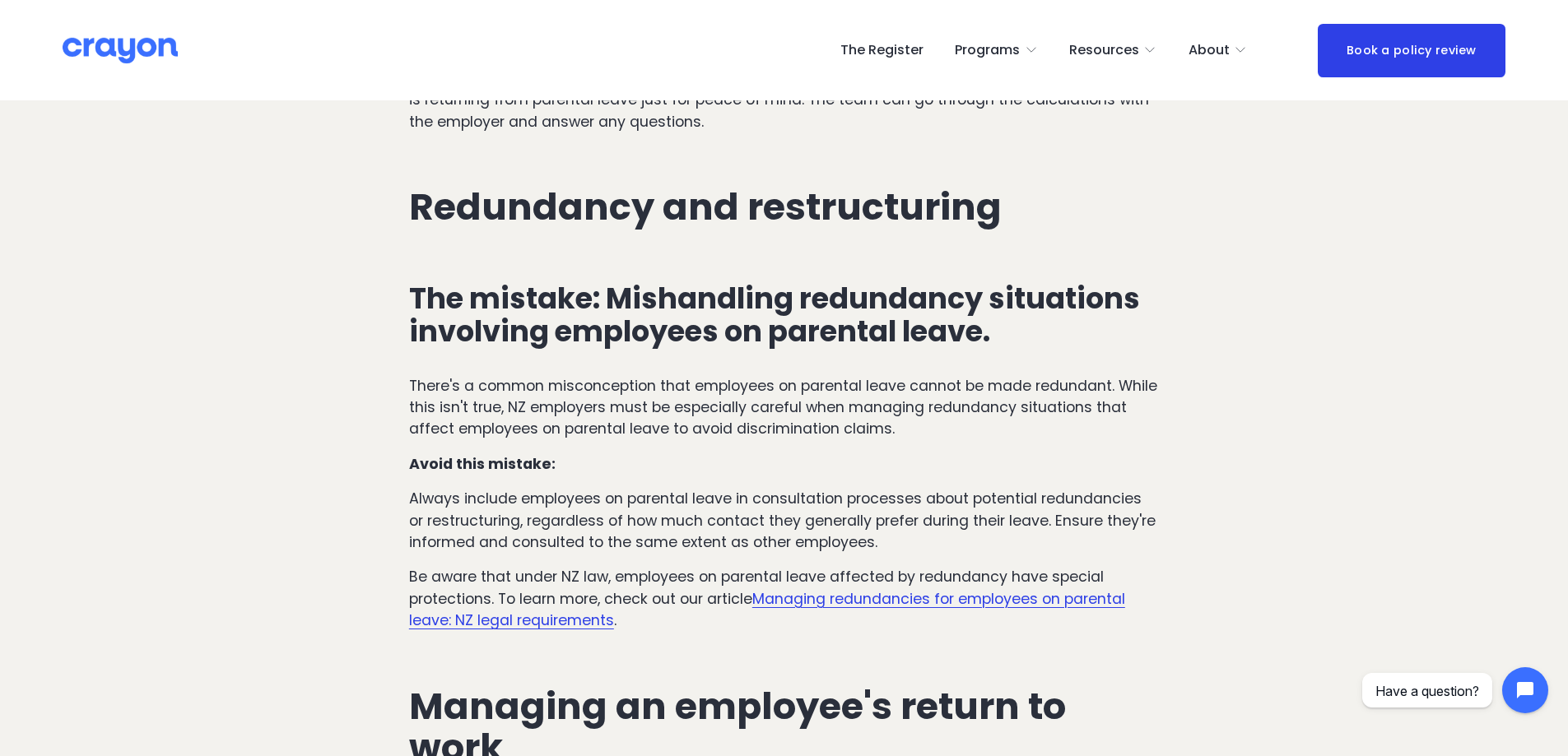
click at [929, 434] on p "There's a common misconception that employees on parental leave cannot be made …" at bounding box center [784, 407] width 750 height 65
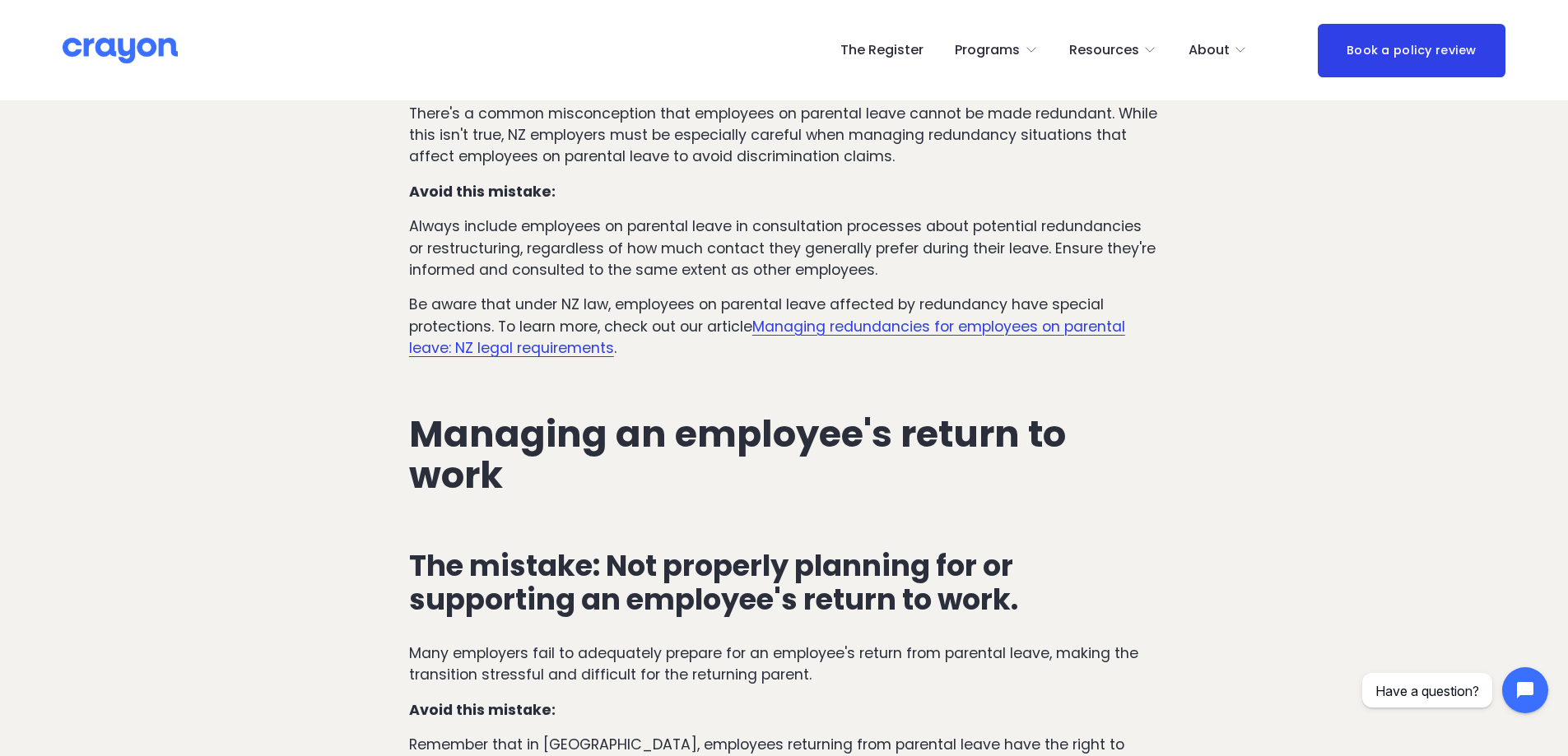
scroll to position [6068, 0]
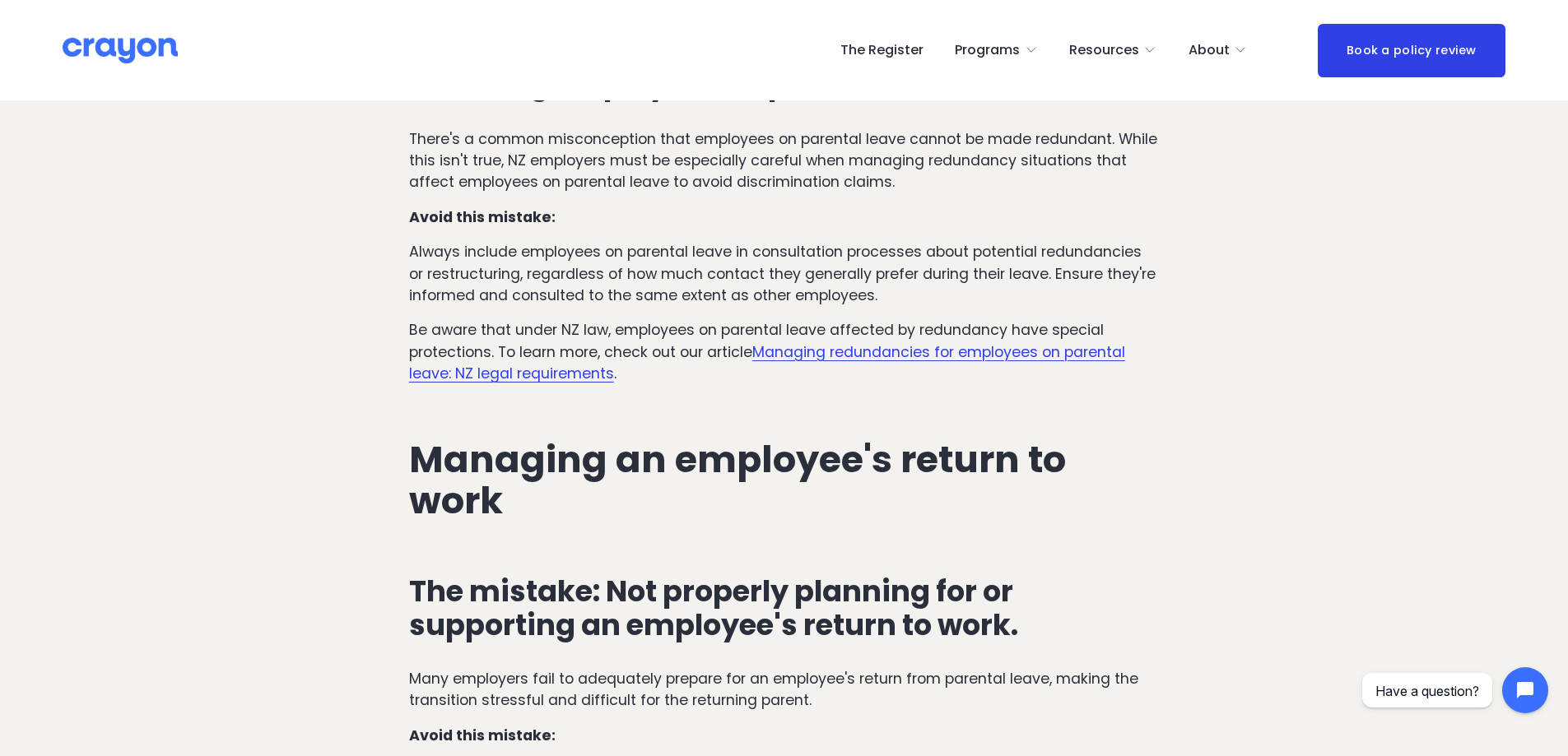
click at [934, 298] on p "Always include employees on parental leave in consultation processes about pote…" at bounding box center [784, 274] width 750 height 65
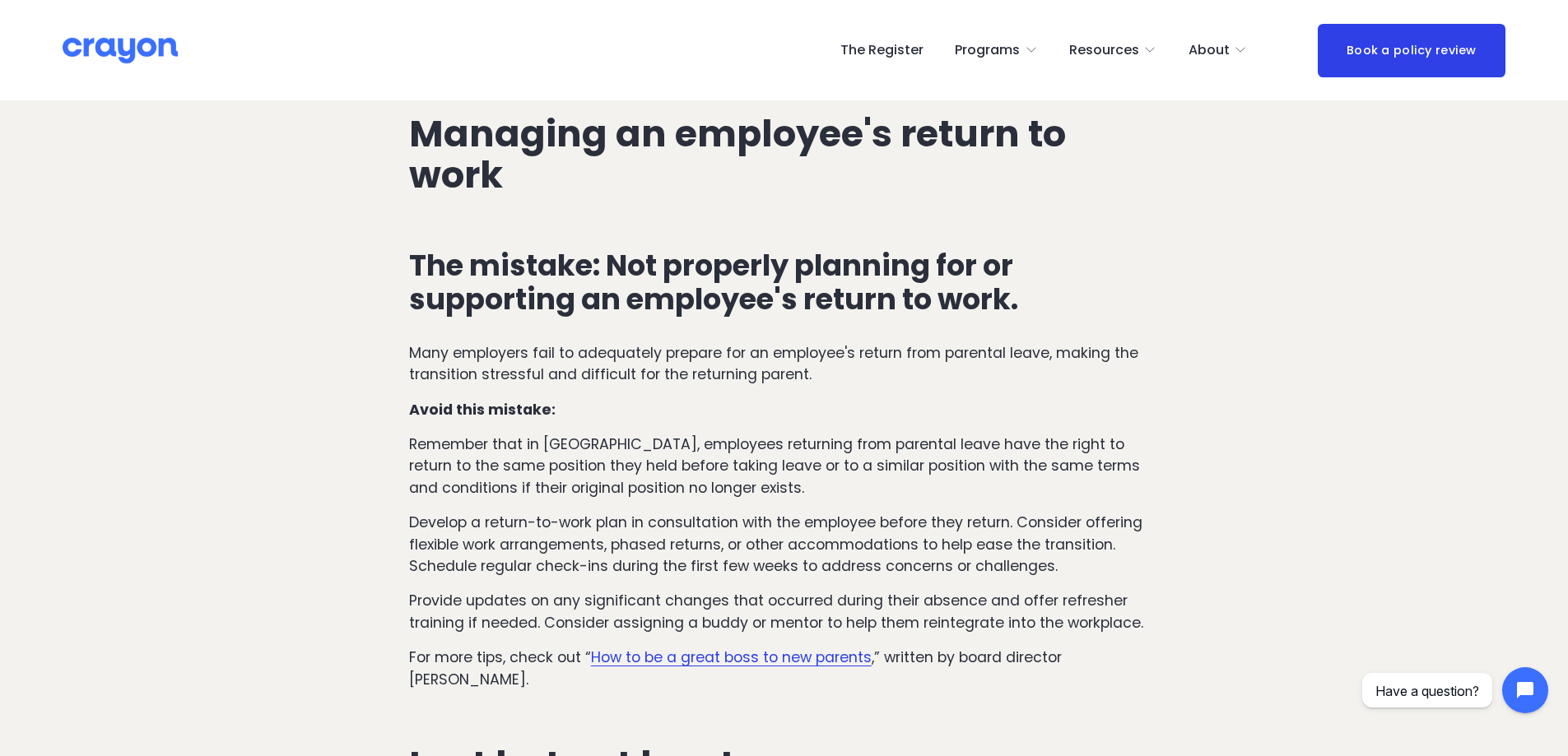
scroll to position [6402, 0]
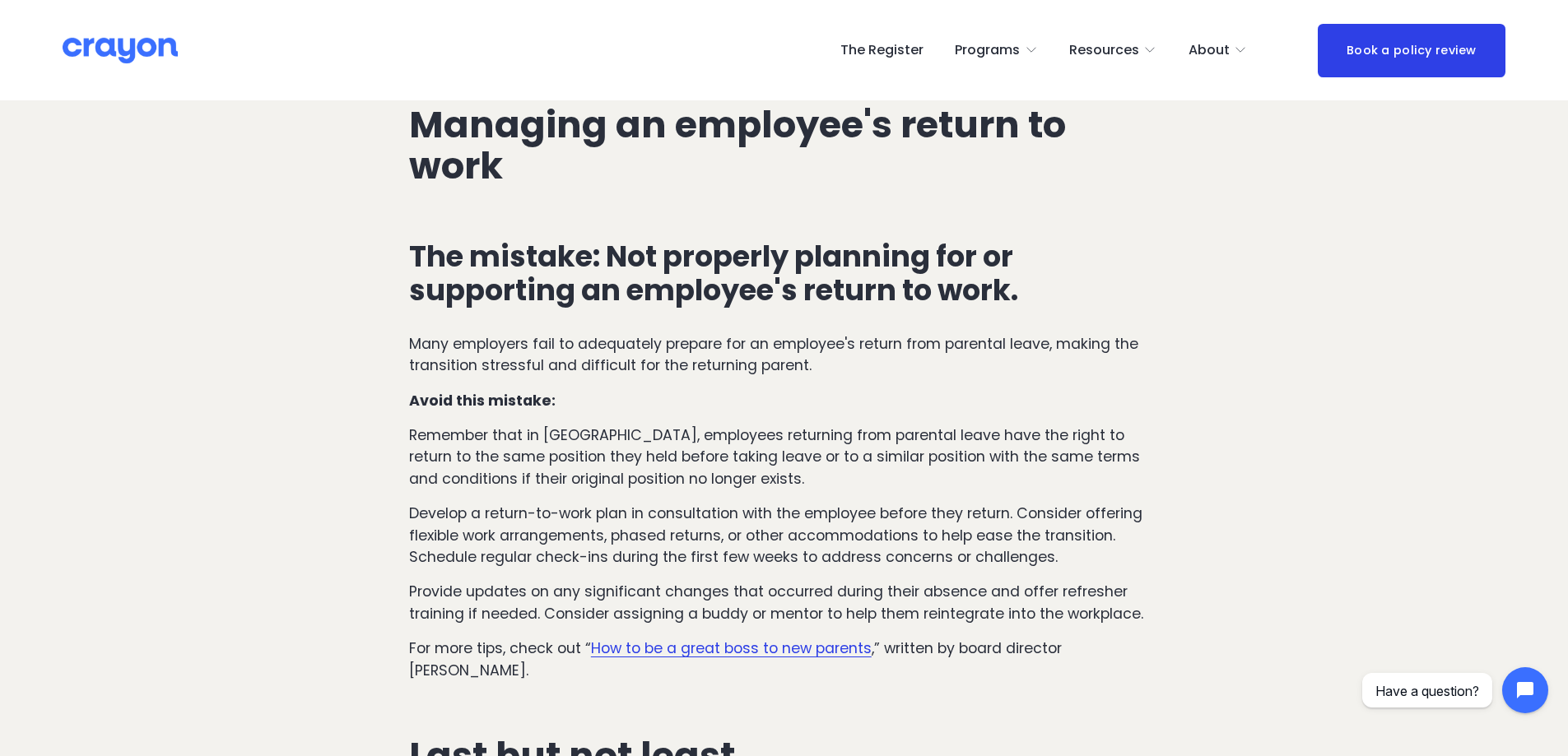
drag, startPoint x: 939, startPoint y: 296, endPoint x: 931, endPoint y: 333, distance: 37.9
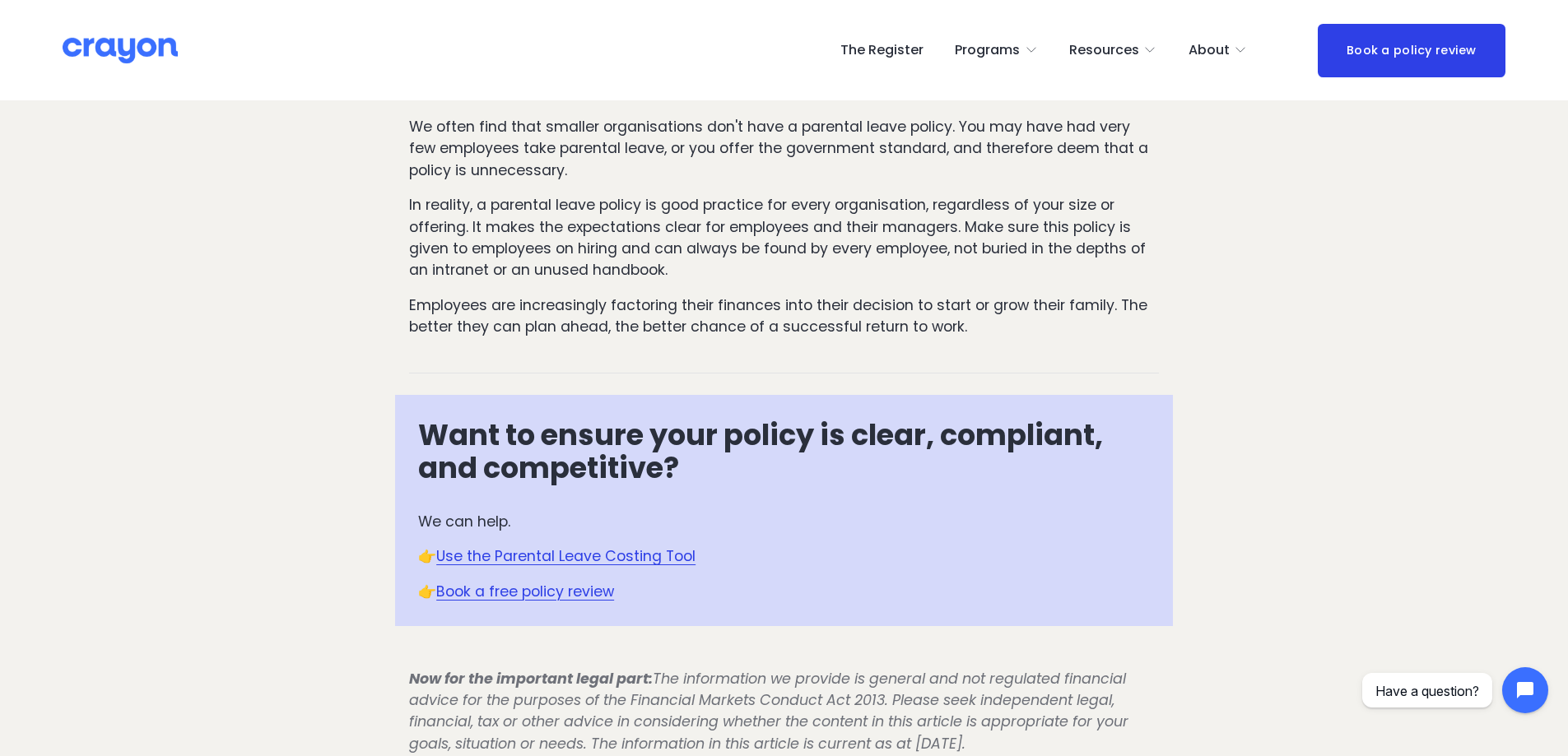
drag, startPoint x: 950, startPoint y: 287, endPoint x: 961, endPoint y: 323, distance: 37.6
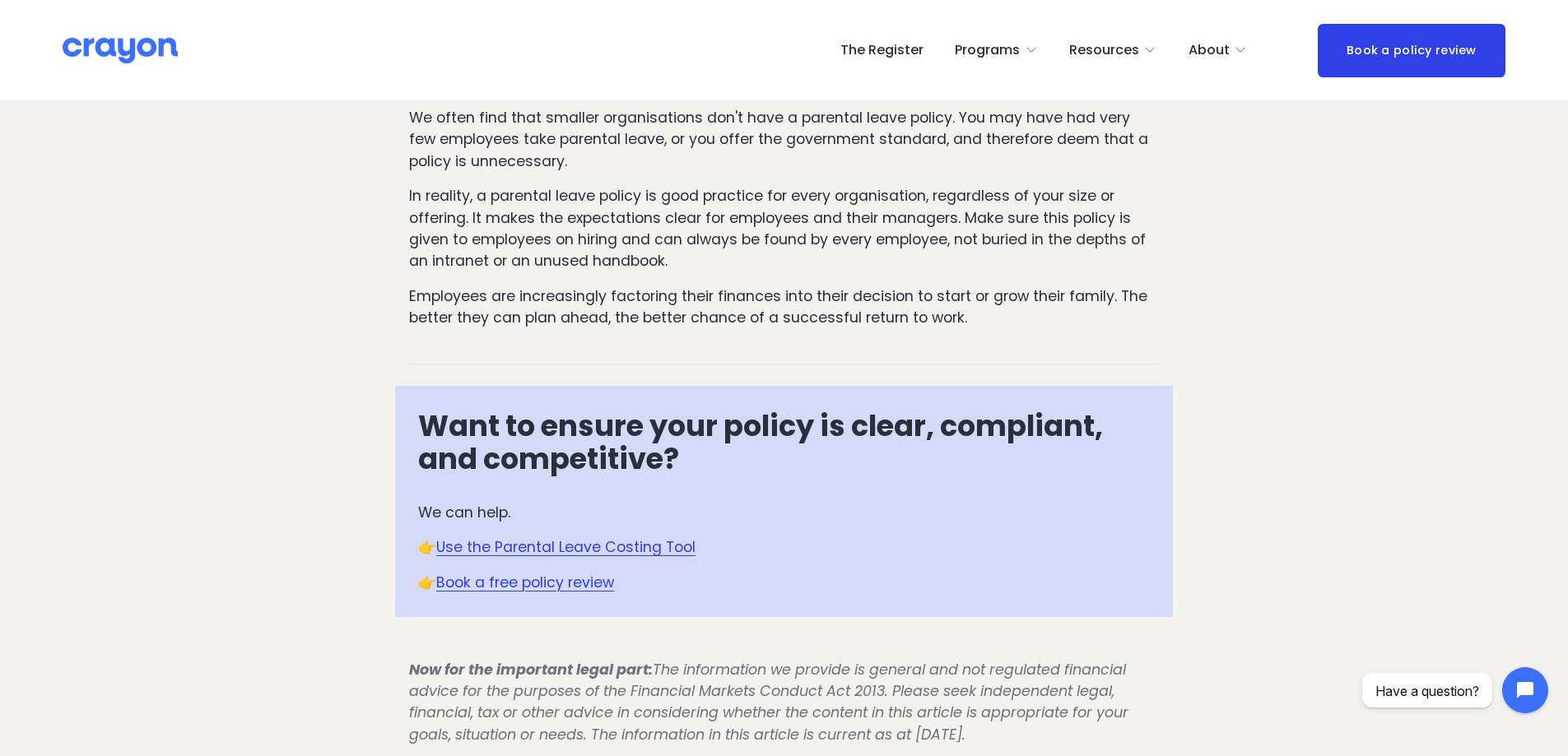
click at [1155, 175] on div "We often find that smaller organisations don't have a parental leave policy. Yo…" at bounding box center [784, 218] width 750 height 222
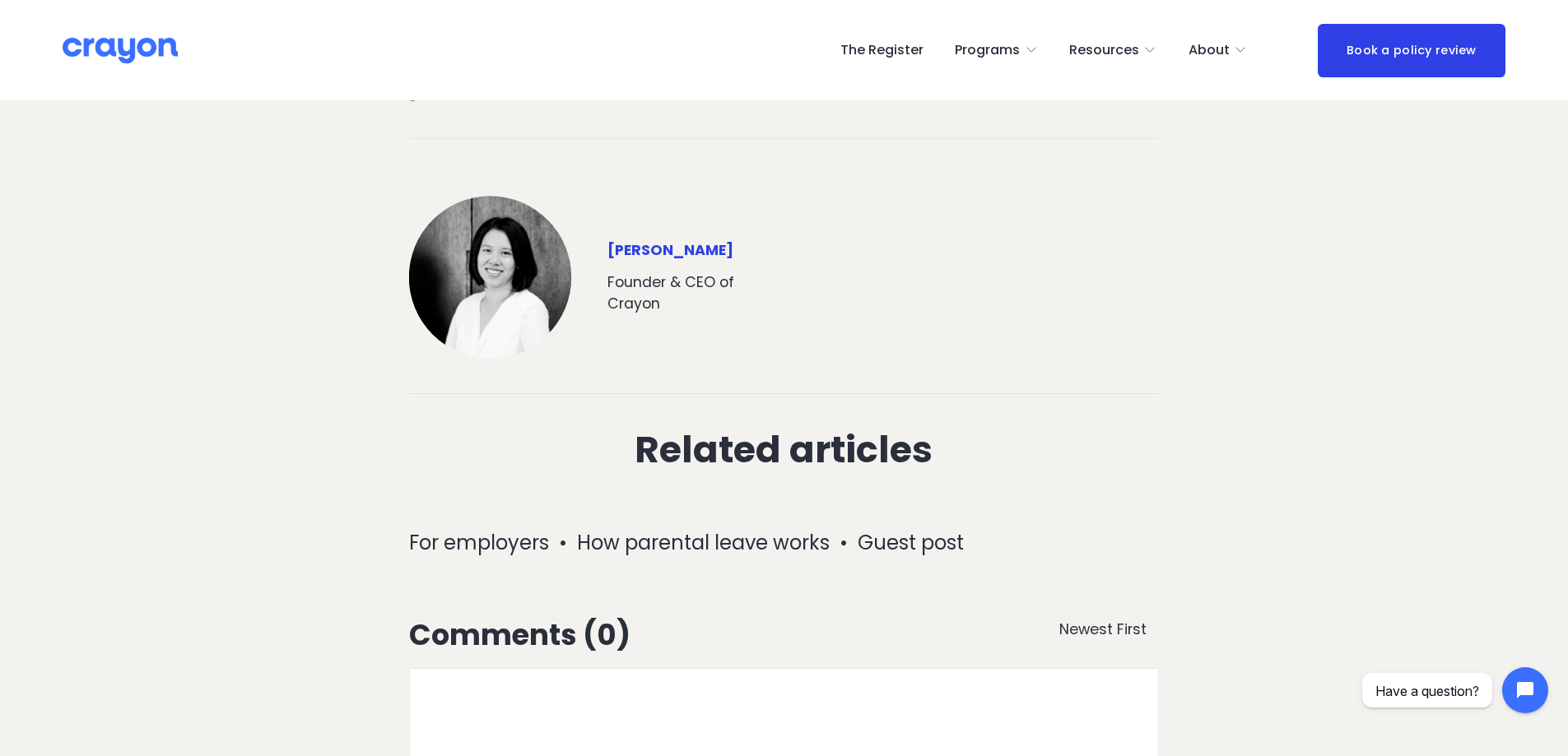
scroll to position [7785, 0]
